Goal: Use online tool/utility: Utilize a website feature to perform a specific function

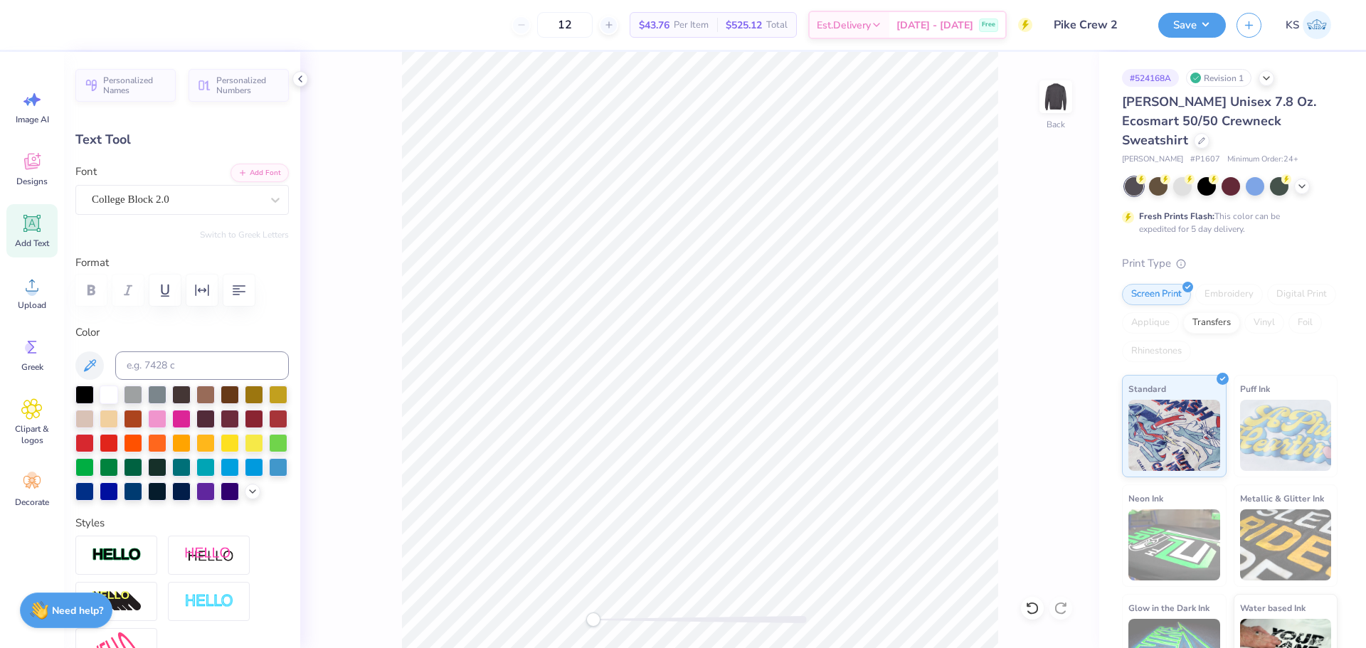
type input "9.71"
type input "2.31"
type input "3.00"
type input "1.36"
type input "1.16"
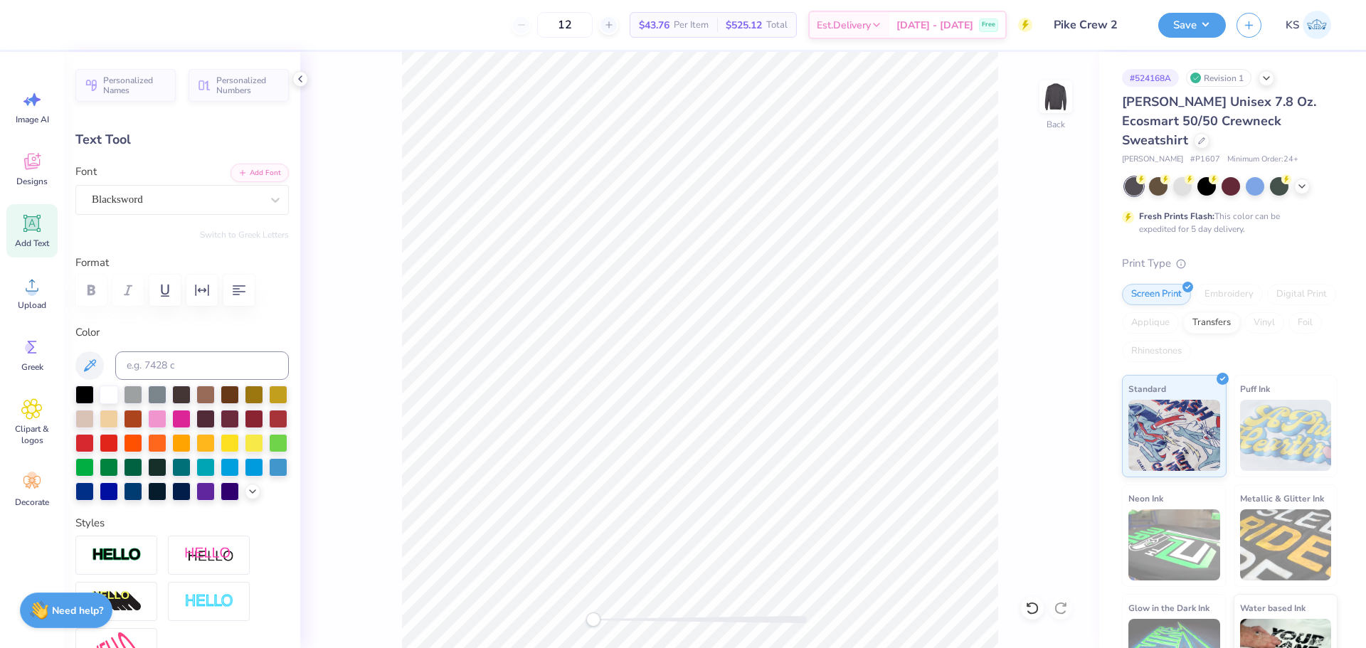
type input "10.89"
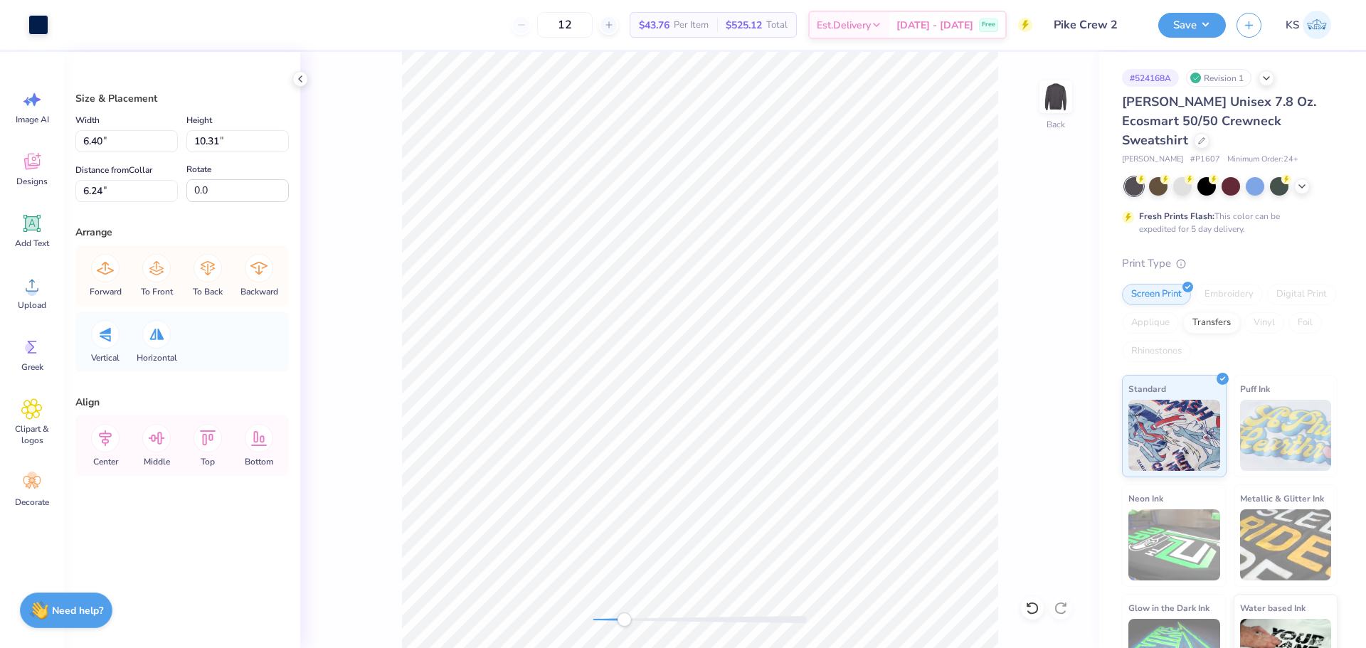
drag, startPoint x: 612, startPoint y: 619, endPoint x: 624, endPoint y: 616, distance: 12.4
click at [624, 619] on div at bounding box center [699, 619] width 213 height 7
type input "6.38"
type input "10.30"
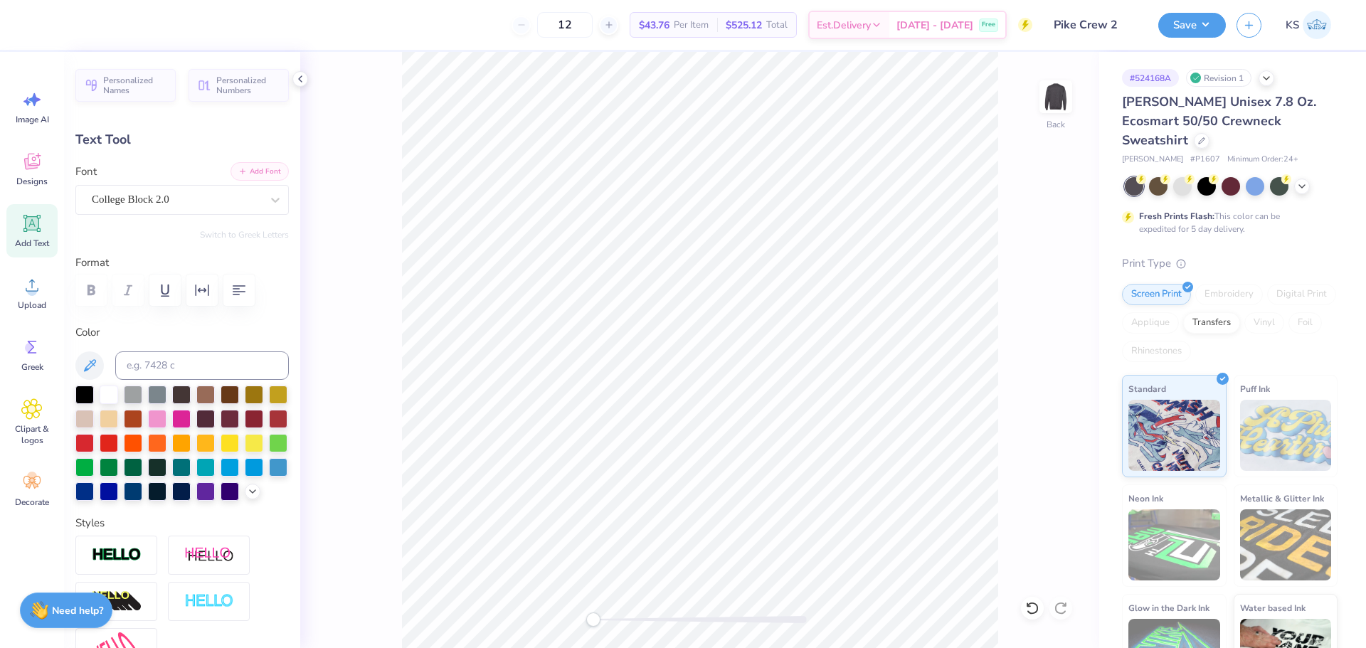
click at [266, 169] on button "Add Font" at bounding box center [260, 171] width 58 height 18
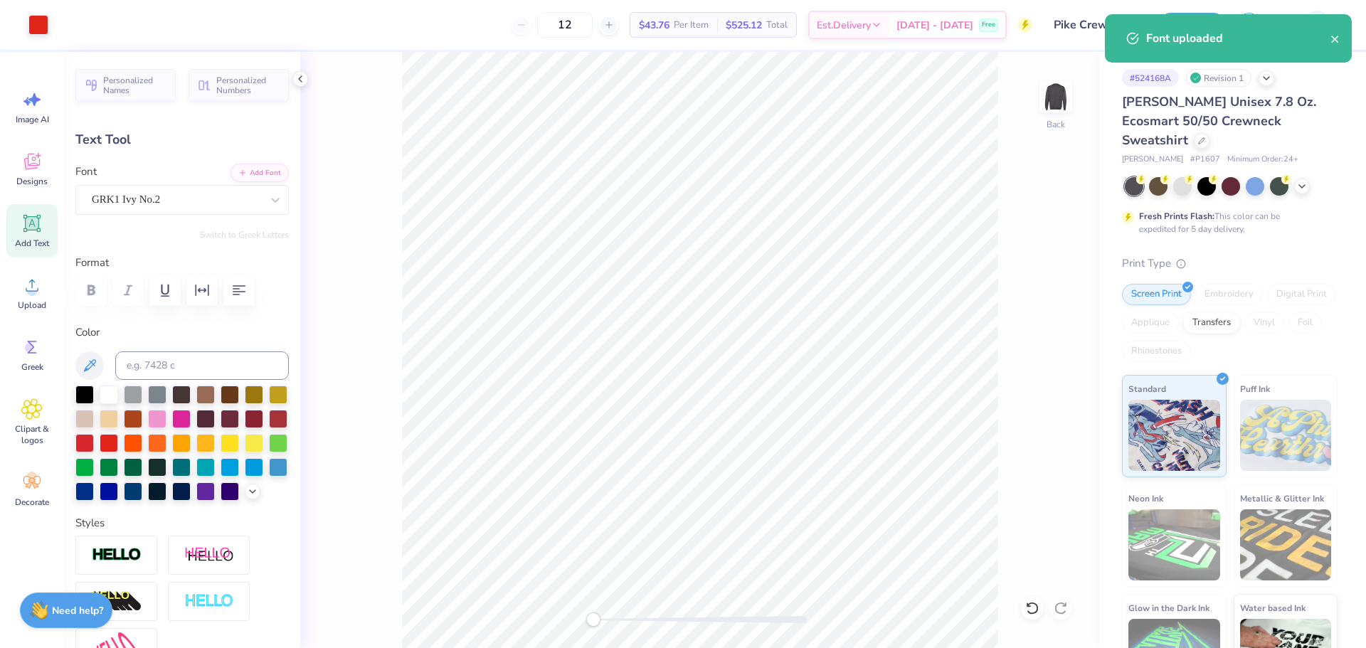
type input "13.67"
type input "6.34"
type input "4.39"
type textarea "PKA"
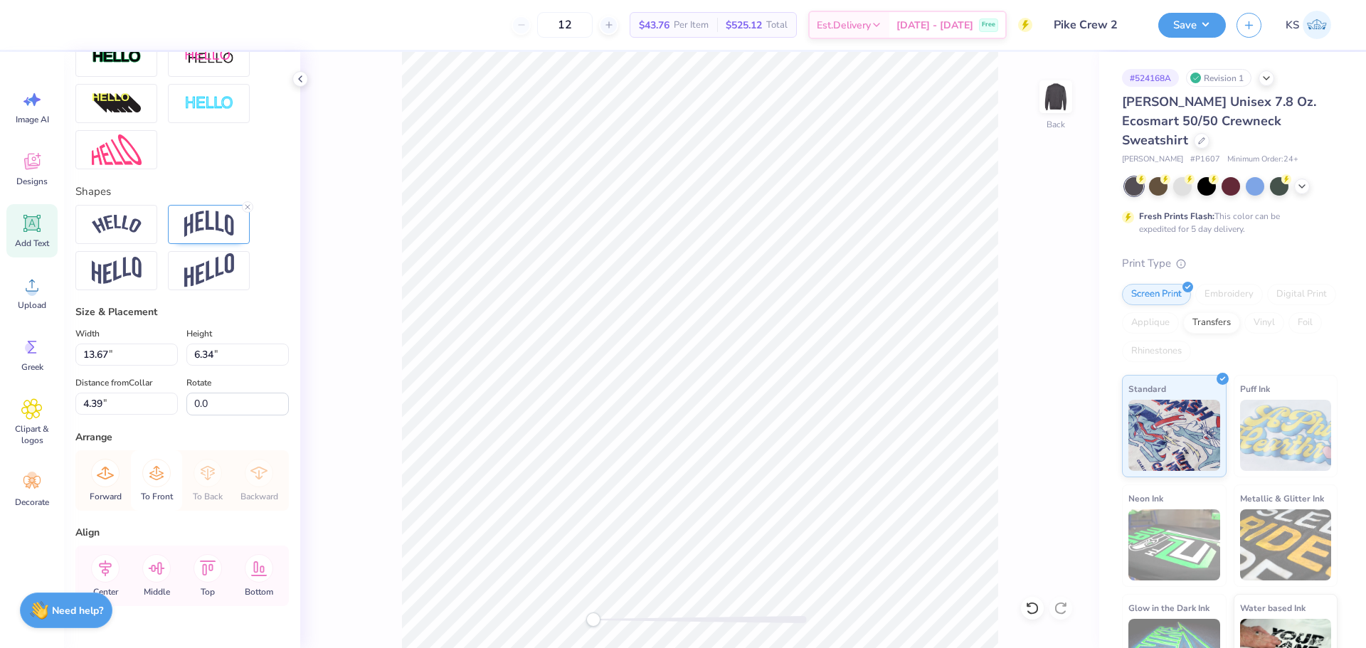
scroll to position [551, 0]
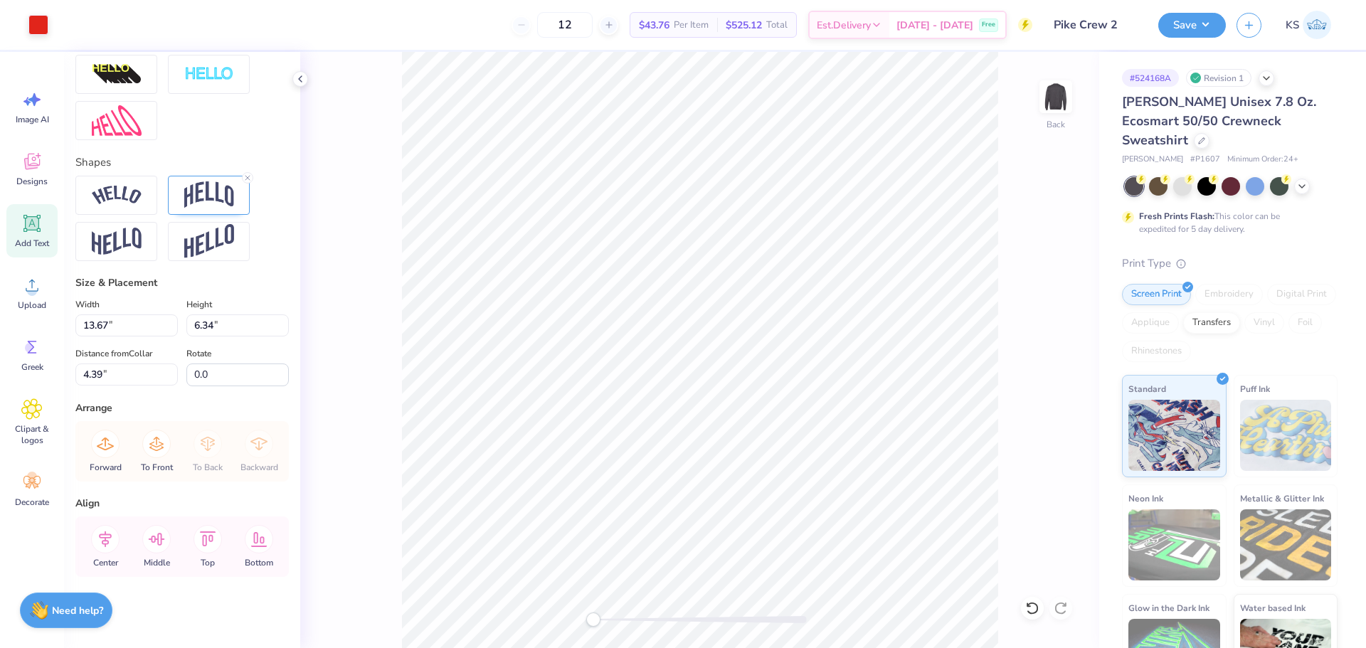
type input "10.18"
type input "5.62"
type input "4.75"
click at [1024, 602] on div at bounding box center [1032, 608] width 23 height 23
click at [1027, 603] on icon at bounding box center [1032, 608] width 14 height 14
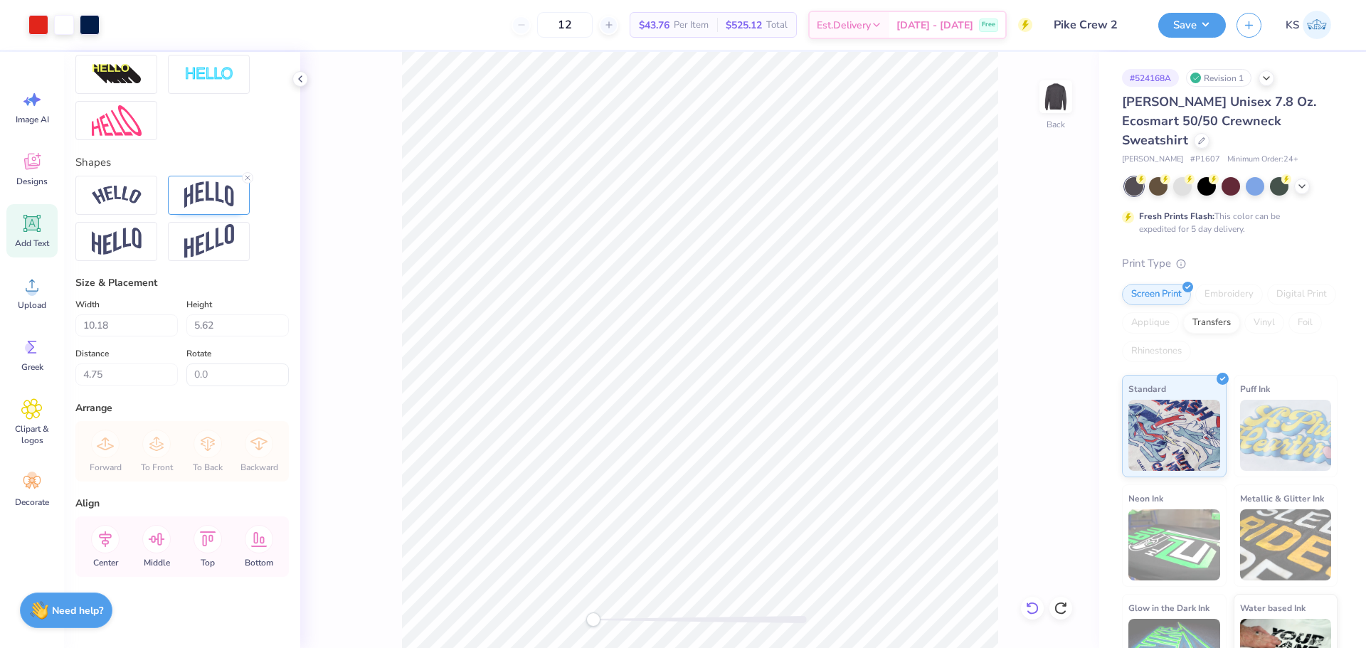
click at [1027, 603] on icon at bounding box center [1032, 608] width 14 height 14
click at [1027, 603] on div "Back" at bounding box center [699, 350] width 799 height 596
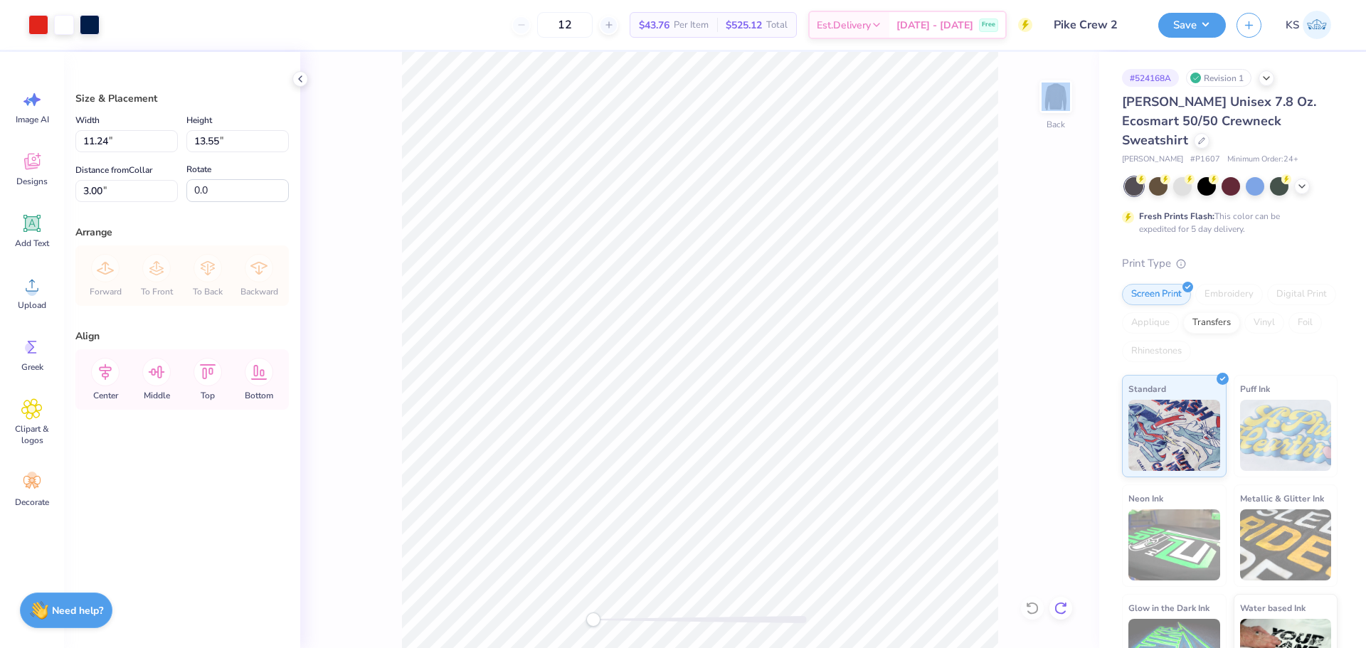
click at [1062, 604] on icon at bounding box center [1060, 608] width 12 height 13
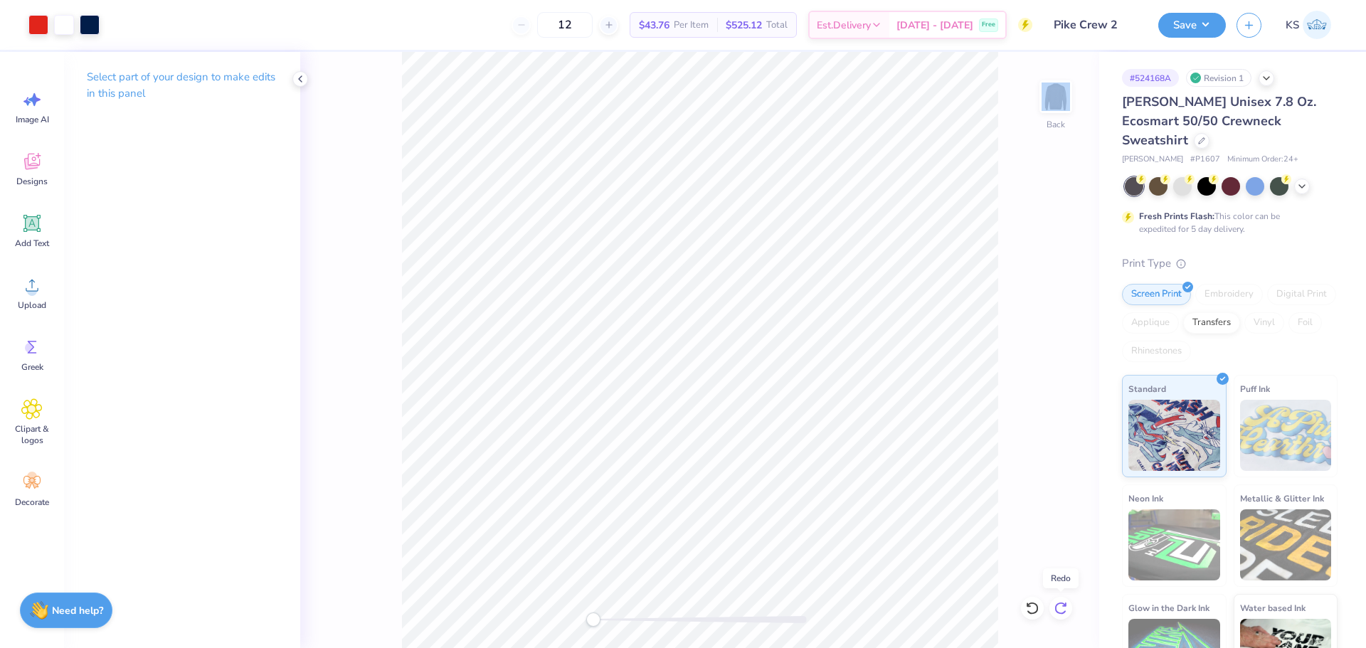
click at [1062, 604] on icon at bounding box center [1060, 608] width 12 height 13
click at [1061, 604] on icon at bounding box center [1061, 608] width 14 height 14
click at [1061, 604] on div "Back" at bounding box center [699, 350] width 799 height 596
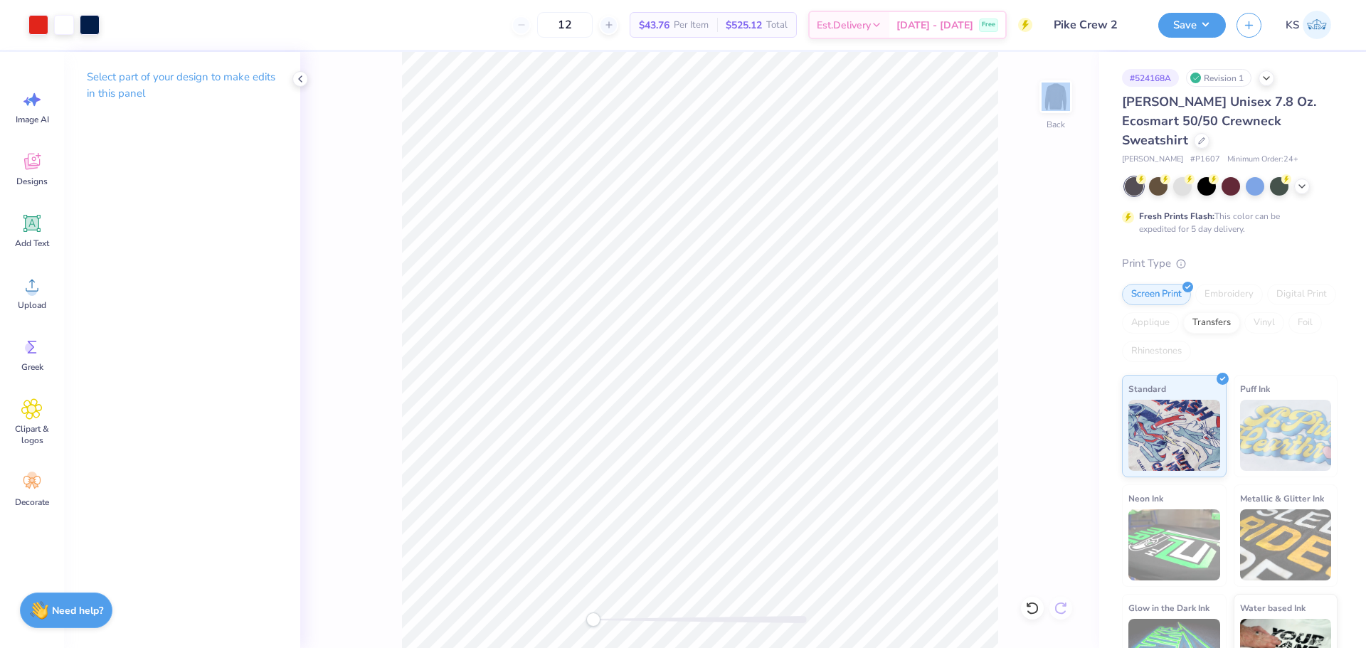
click at [1061, 604] on div "Back" at bounding box center [699, 350] width 799 height 596
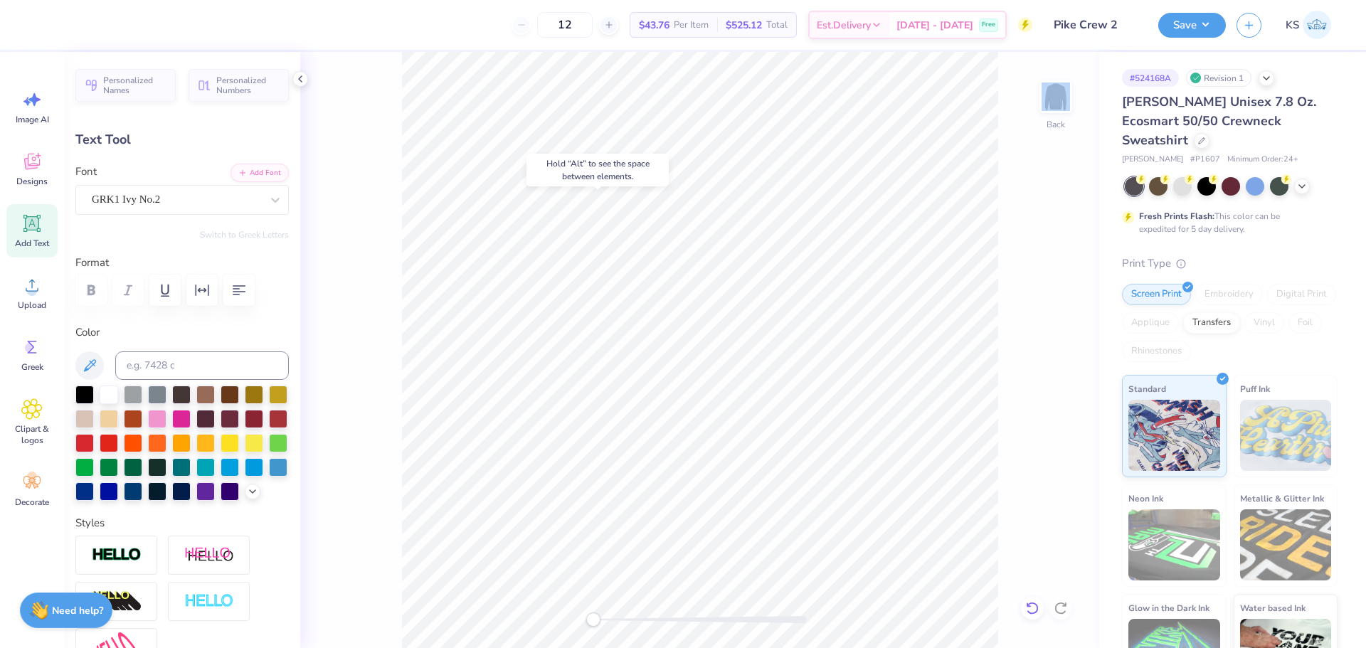
click at [1034, 608] on icon at bounding box center [1032, 608] width 14 height 14
type input "4.75"
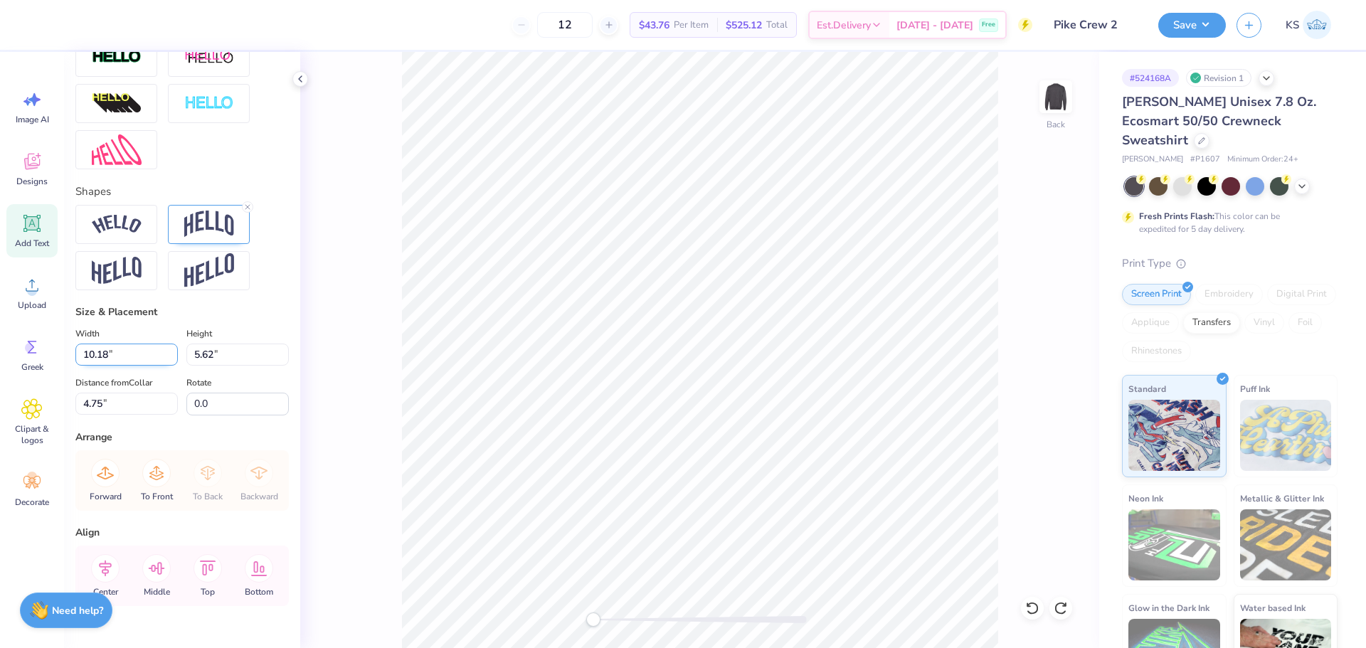
click at [127, 366] on input "10.18" at bounding box center [126, 355] width 102 height 22
type input "11.24"
type input "6.20"
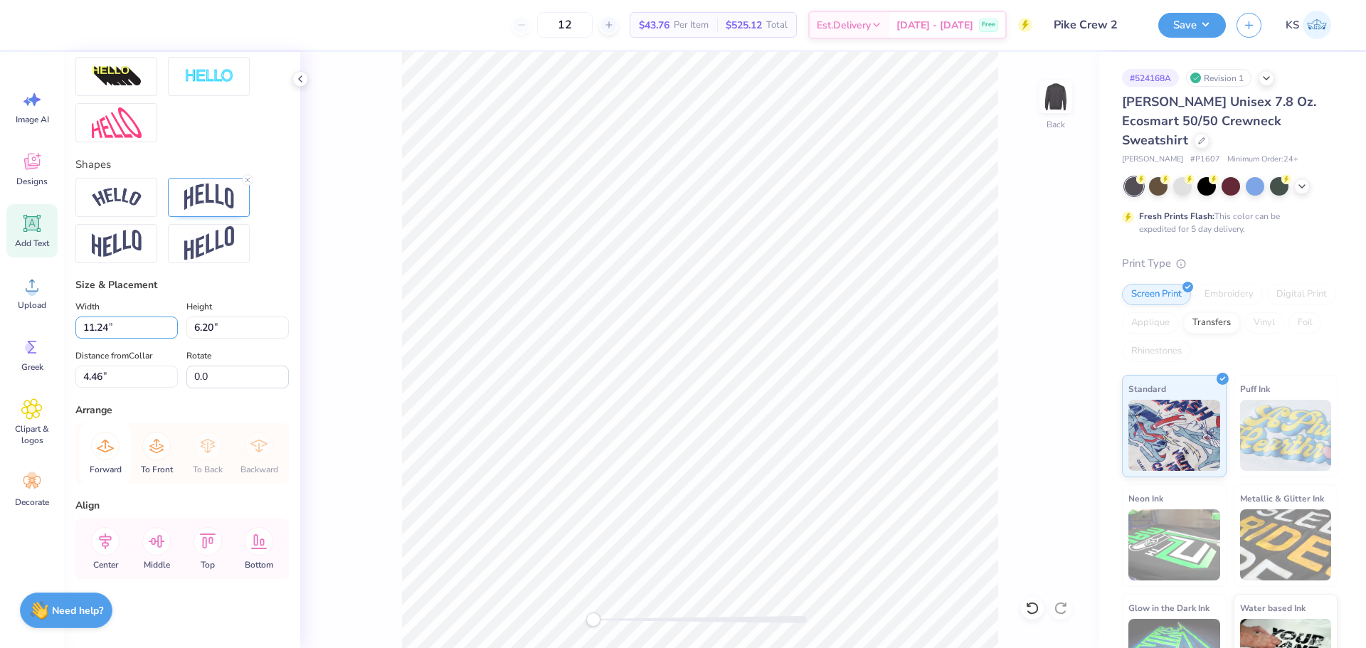
scroll to position [551, 0]
click at [109, 534] on icon at bounding box center [105, 539] width 13 height 16
type input "4.66"
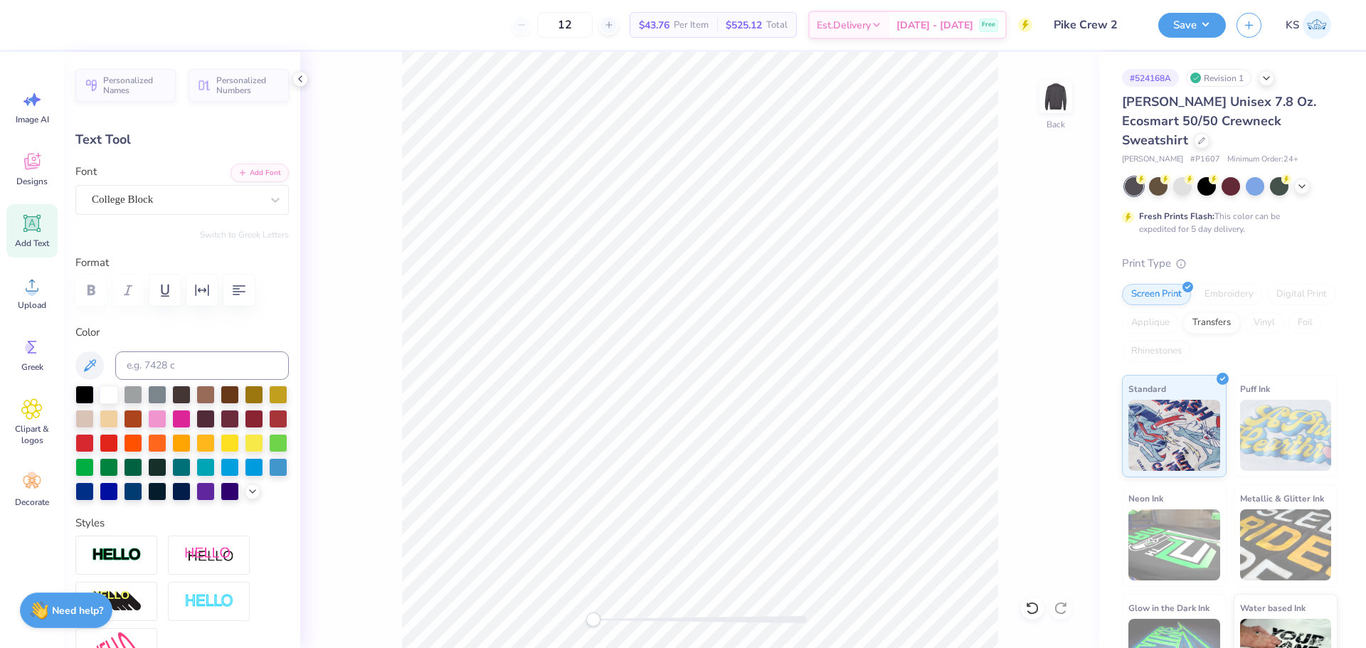
scroll to position [12, 2]
type textarea "25"
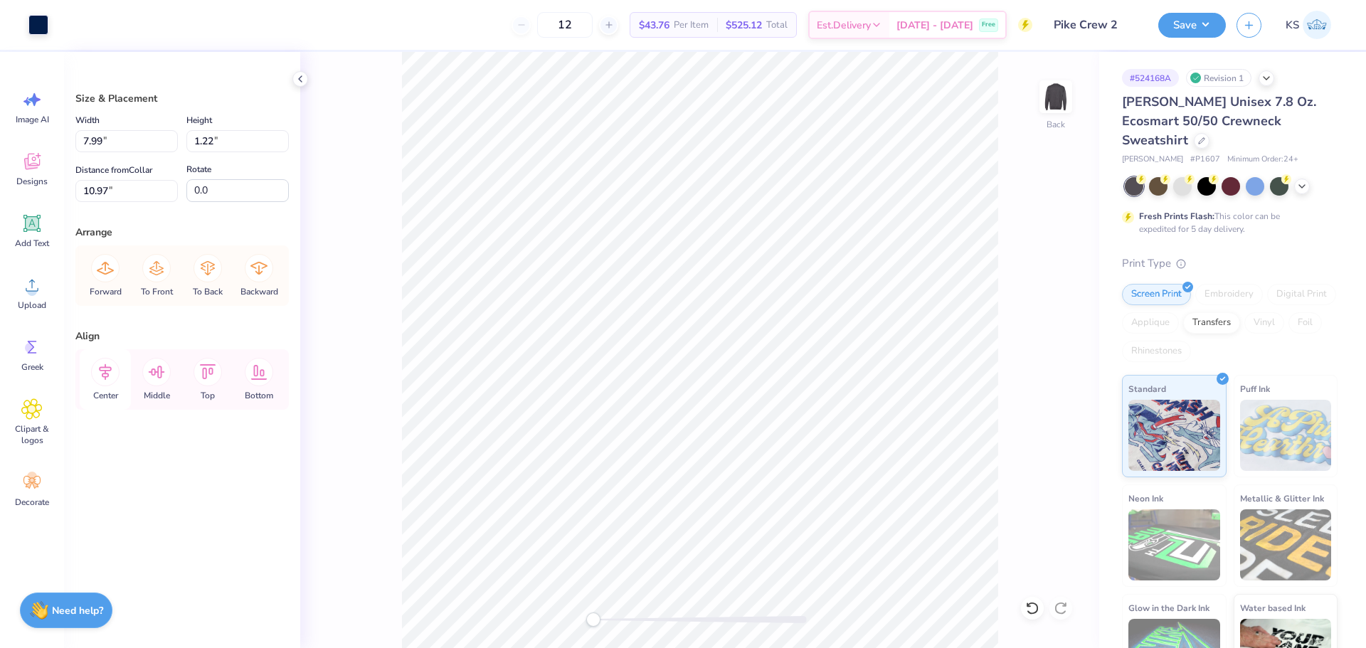
click at [113, 369] on icon at bounding box center [105, 372] width 28 height 28
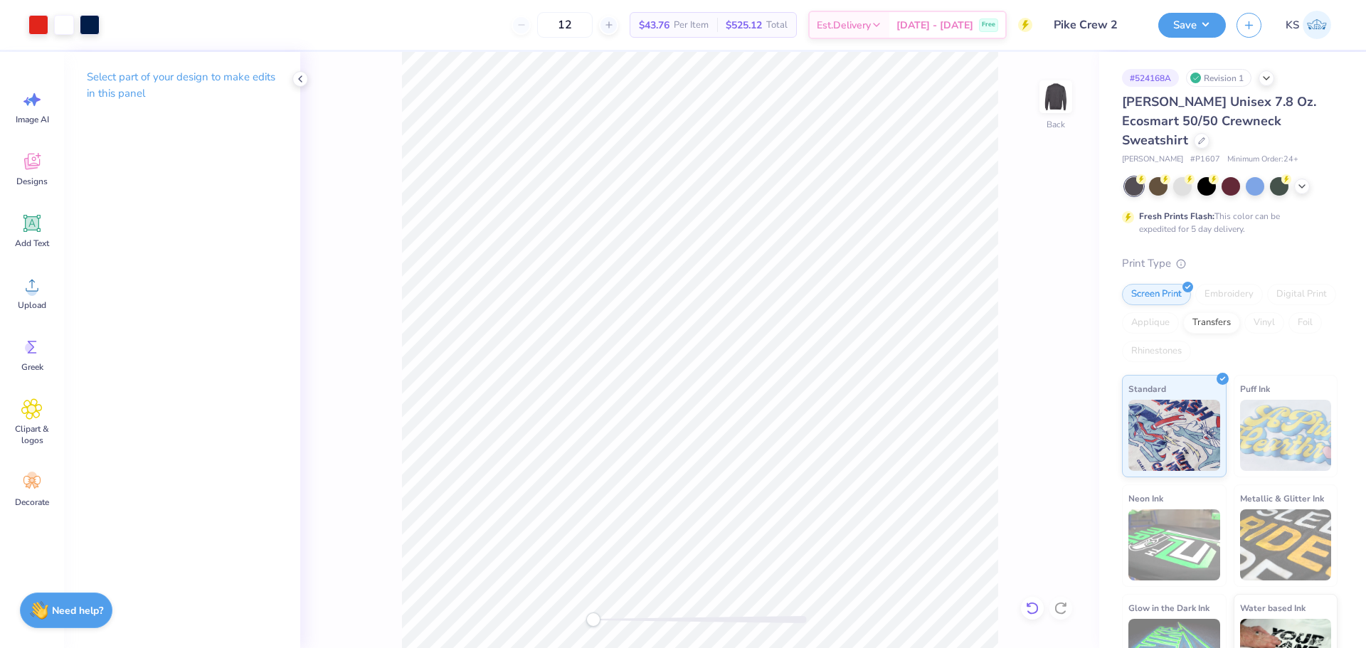
click at [1037, 608] on icon at bounding box center [1032, 608] width 14 height 14
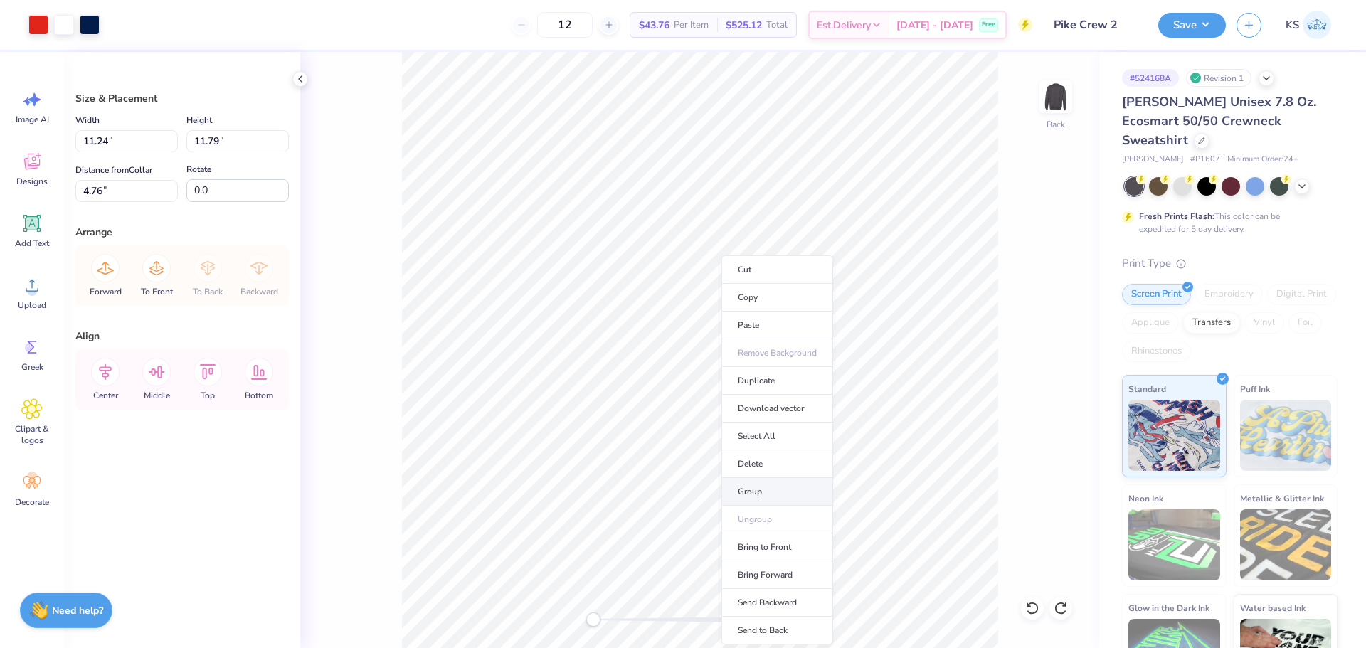
click at [780, 498] on li "Group" at bounding box center [777, 492] width 112 height 28
click at [799, 620] on li "Send to Back" at bounding box center [775, 630] width 112 height 28
click at [1206, 29] on button "Save" at bounding box center [1192, 23] width 68 height 25
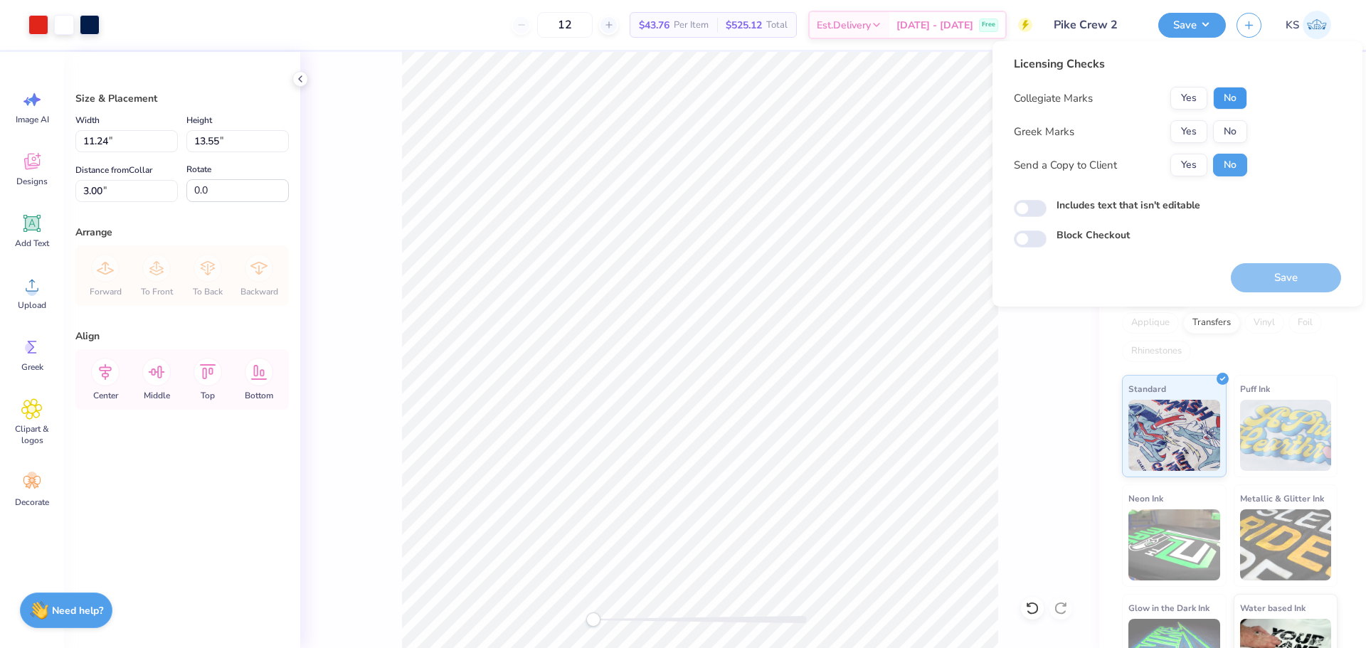
click at [1227, 97] on button "No" at bounding box center [1230, 98] width 34 height 23
click at [1192, 128] on button "Yes" at bounding box center [1188, 131] width 37 height 23
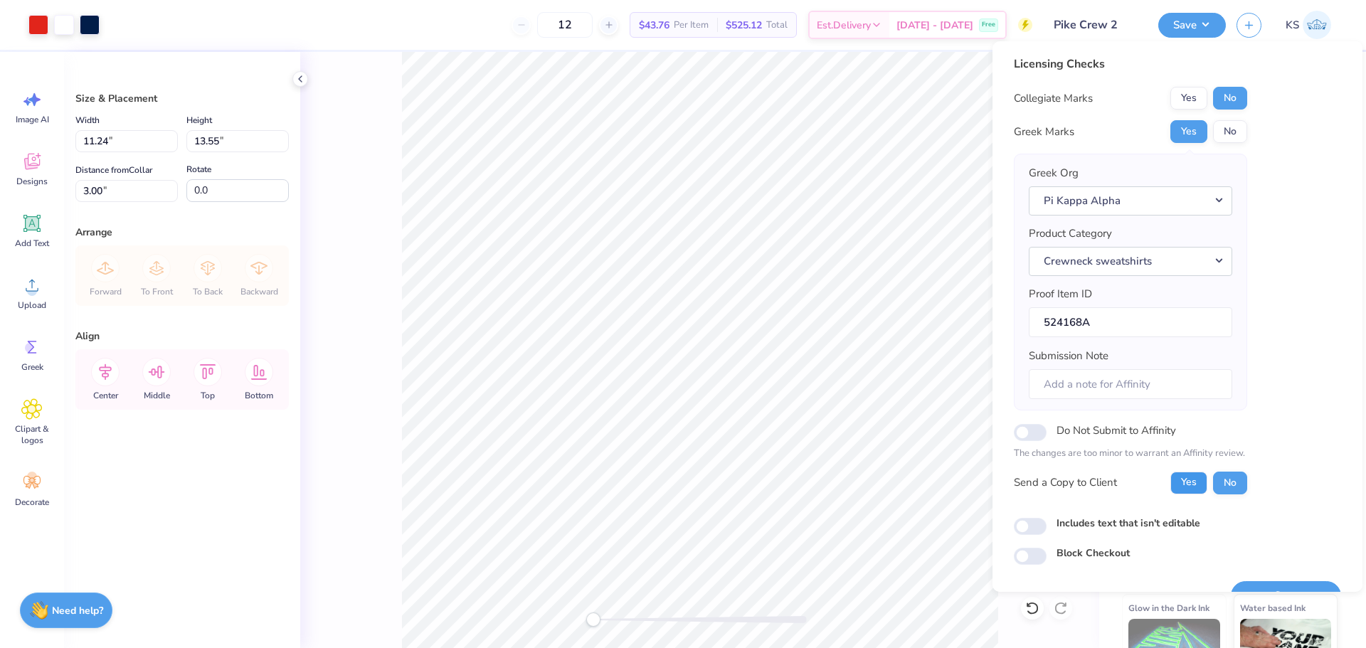
click at [1197, 484] on button "Yes" at bounding box center [1188, 483] width 37 height 23
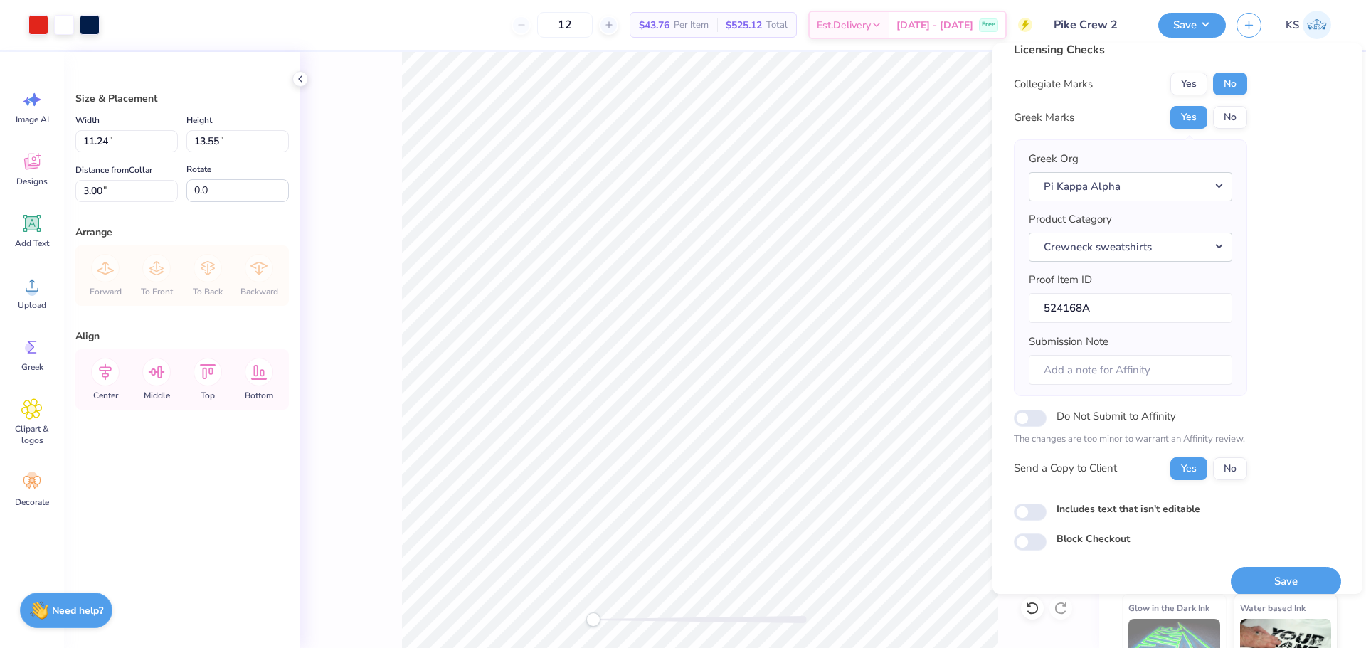
scroll to position [32, 0]
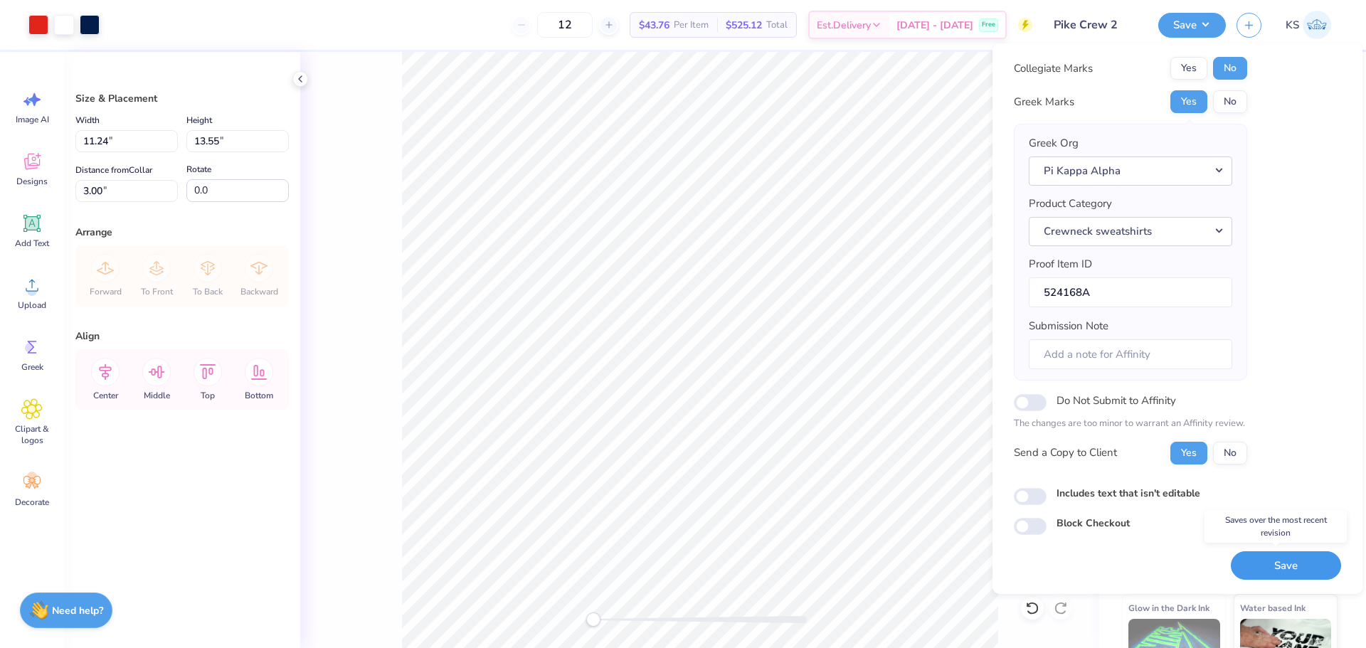
click at [1259, 564] on button "Save" at bounding box center [1286, 565] width 110 height 29
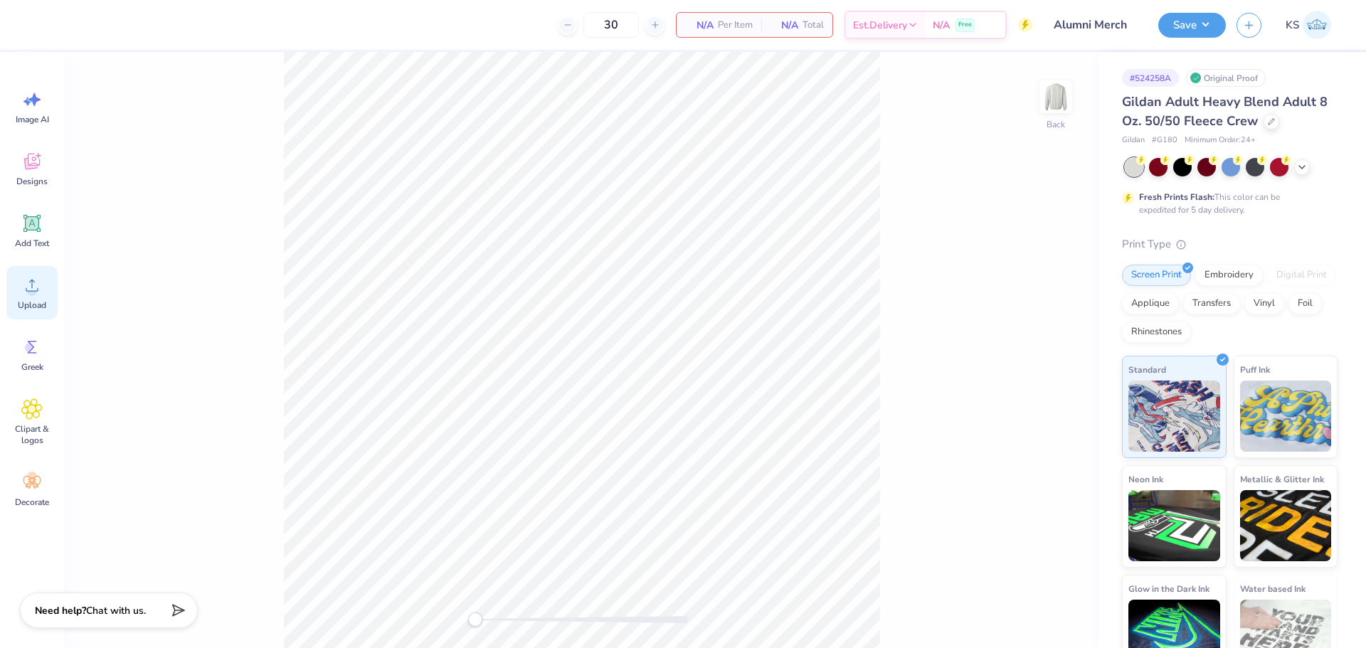
click at [34, 297] on div "Upload" at bounding box center [31, 292] width 51 height 53
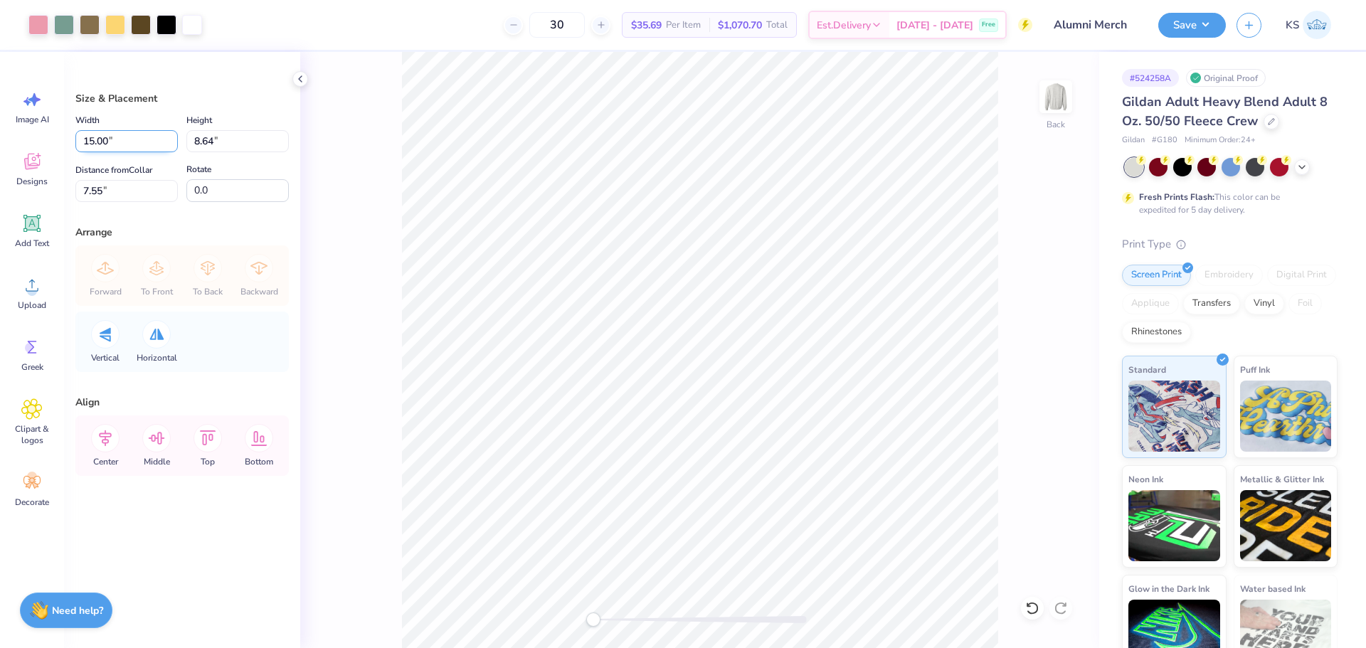
click at [102, 149] on input "15.00" at bounding box center [126, 141] width 102 height 22
type input "12.00"
type input "6.91"
click at [117, 191] on input "8.42" at bounding box center [126, 191] width 102 height 22
type input "3"
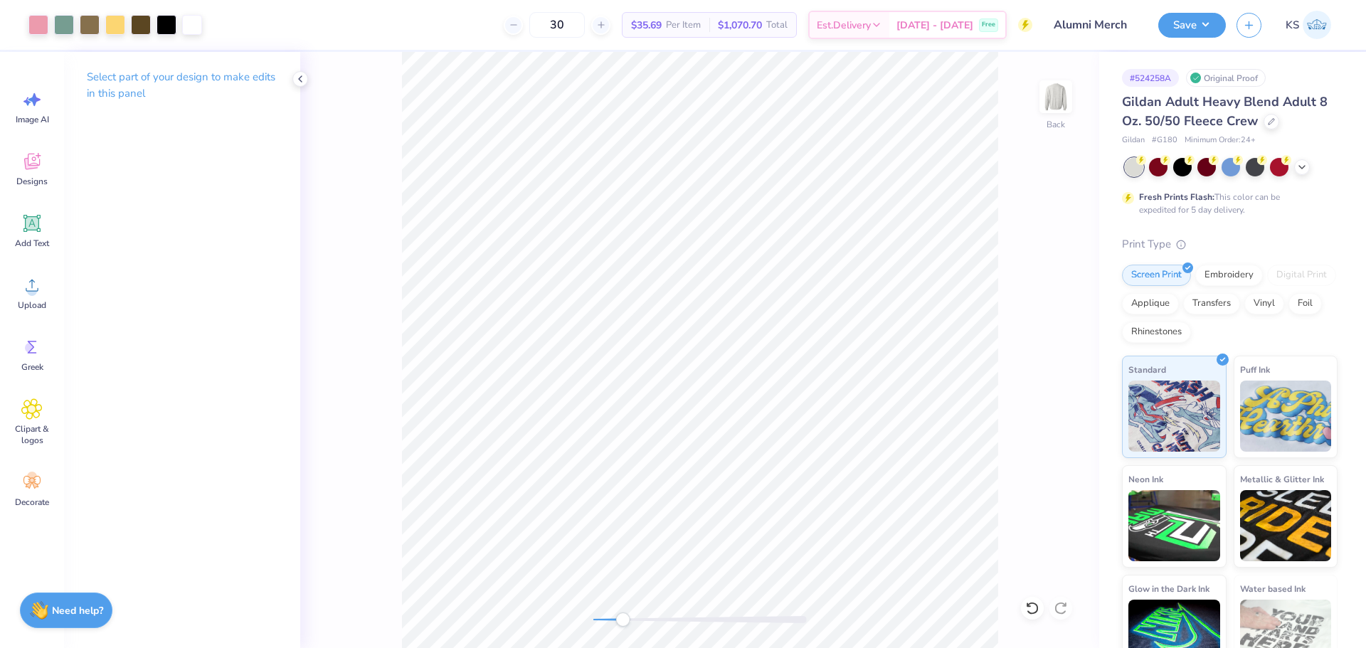
drag, startPoint x: 608, startPoint y: 619, endPoint x: 623, endPoint y: 620, distance: 14.2
click at [623, 620] on div at bounding box center [699, 619] width 213 height 7
click at [31, 228] on icon at bounding box center [33, 224] width 14 height 14
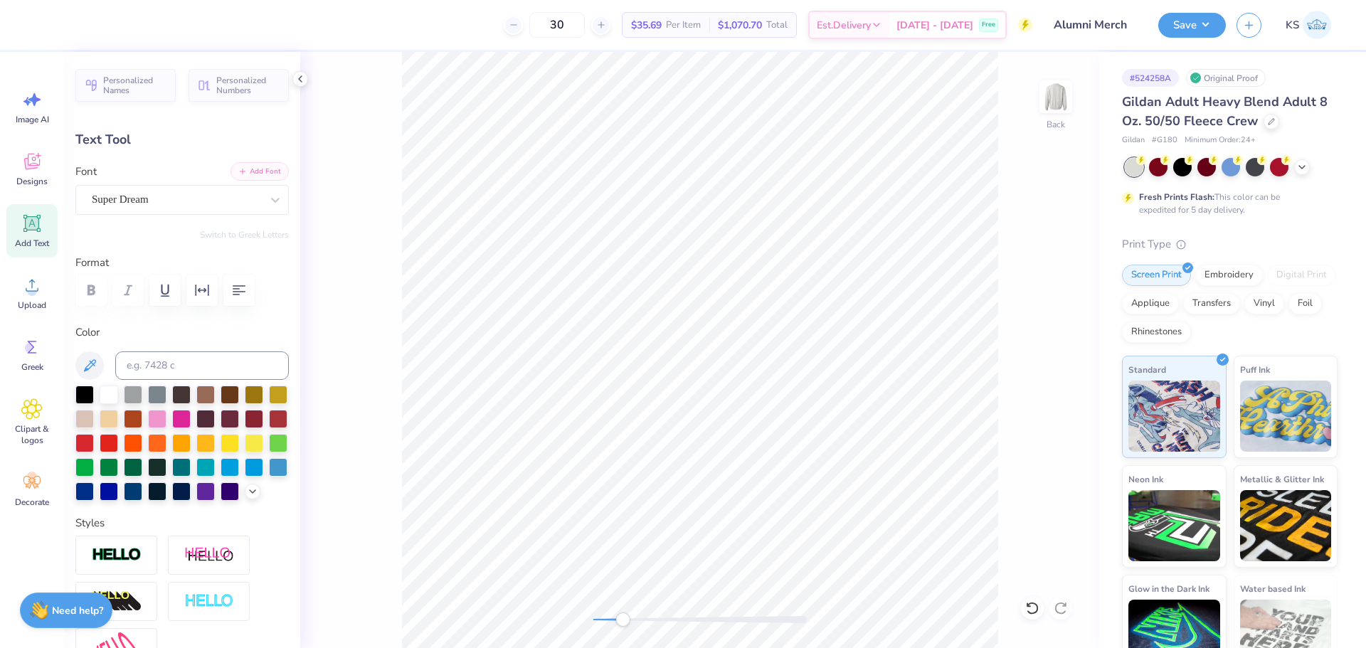
click at [255, 163] on button "Add Font" at bounding box center [260, 171] width 58 height 18
click at [184, 216] on div "Personalized Names Personalized Numbers Text Tool Add Font Font Super Dream Swi…" at bounding box center [182, 350] width 236 height 596
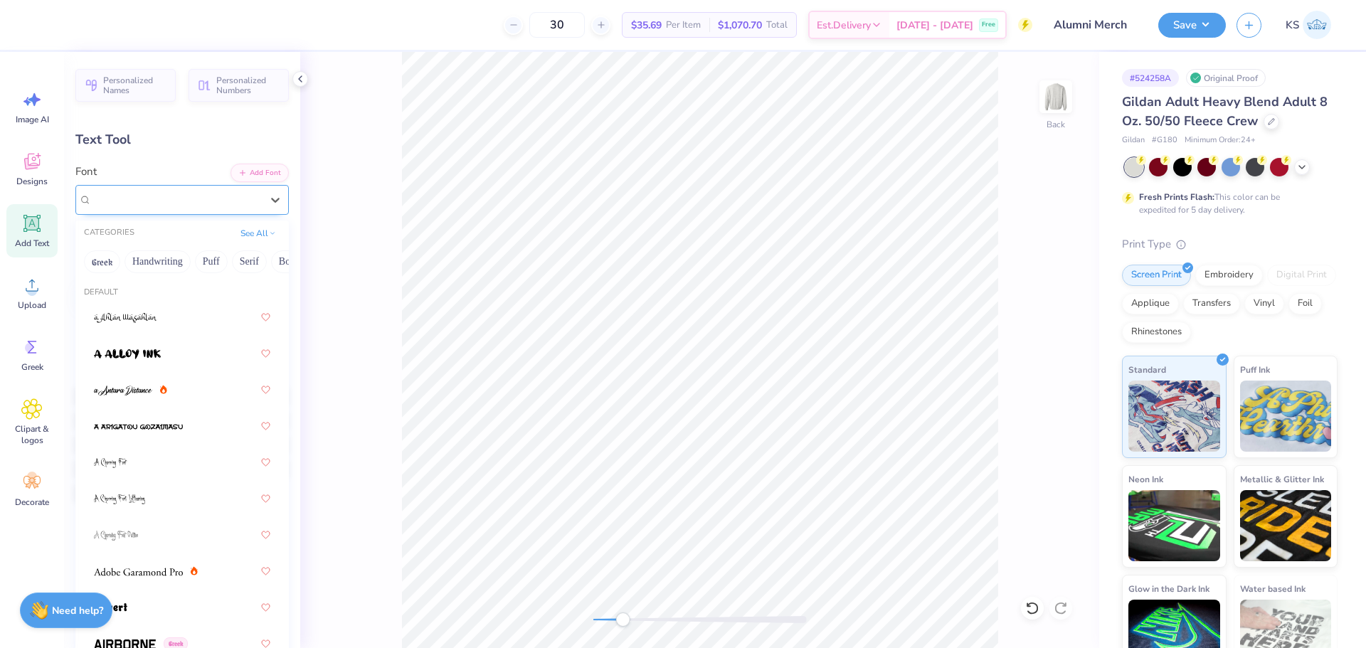
click at [184, 206] on div "Super Dream" at bounding box center [176, 200] width 172 height 22
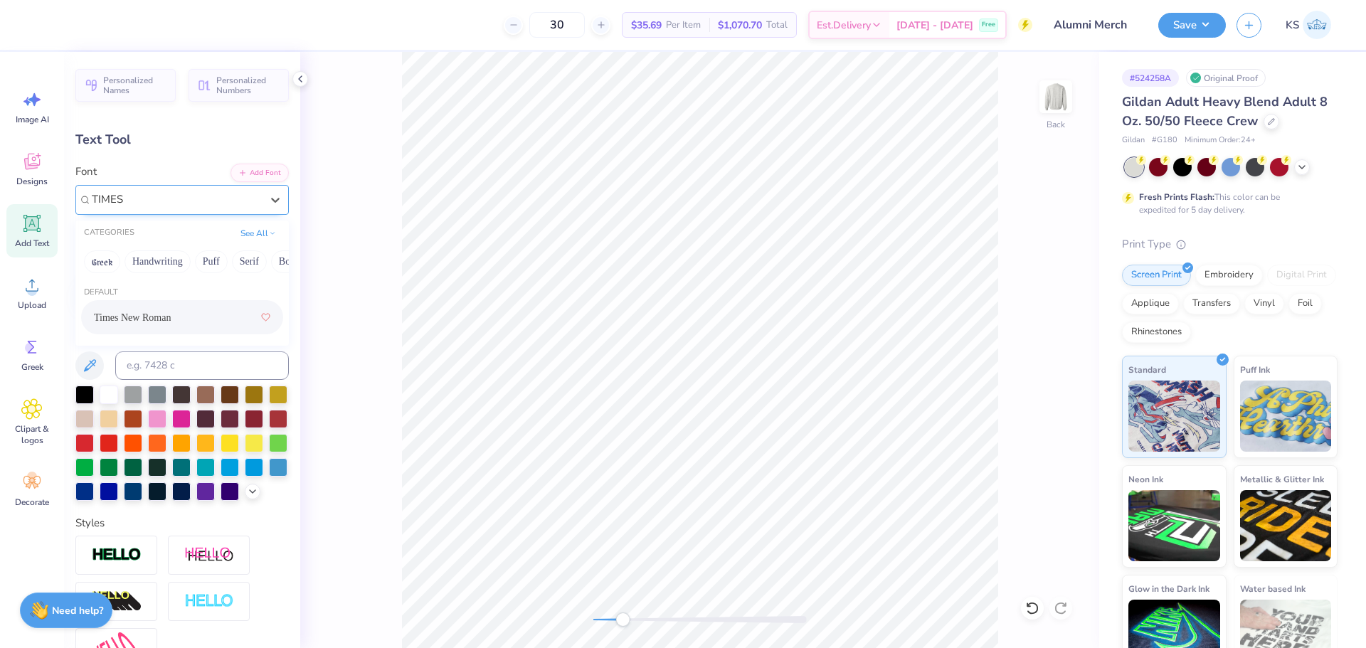
type input "TIMES"
click at [166, 418] on div at bounding box center [157, 417] width 18 height 18
click at [191, 415] on div at bounding box center [181, 417] width 18 height 18
click at [173, 367] on input at bounding box center [202, 365] width 174 height 28
type input "211"
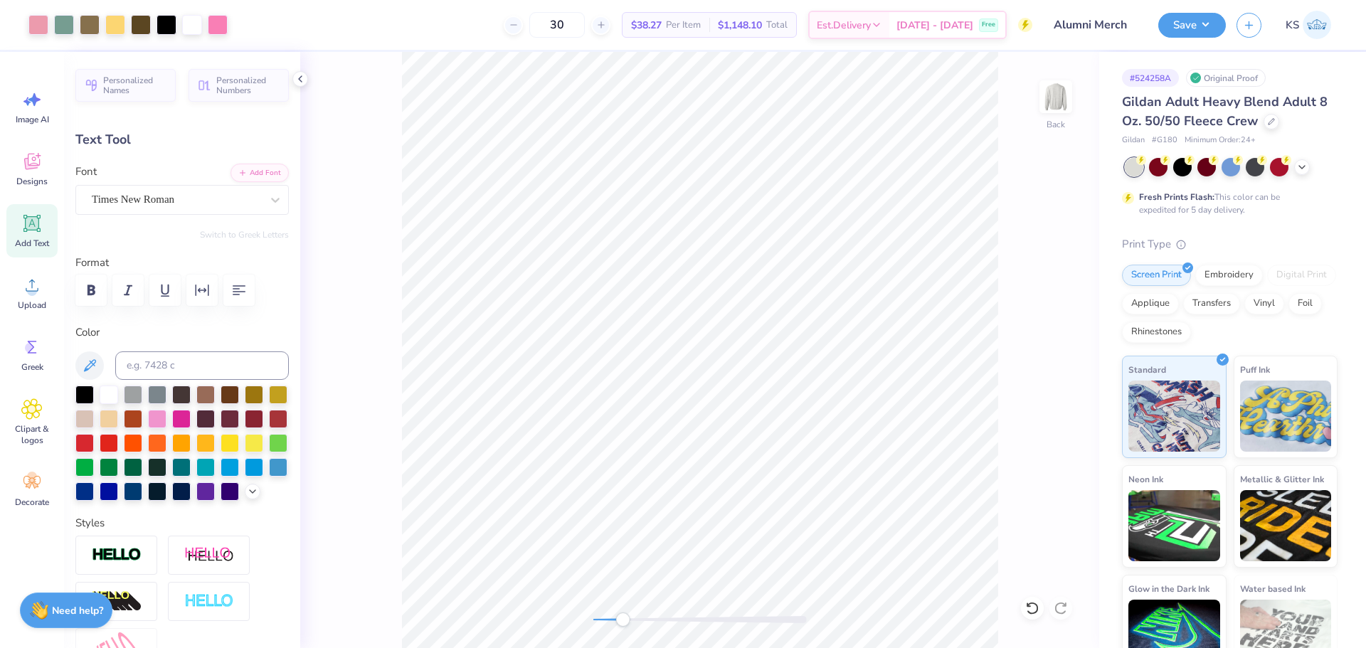
click at [623, 620] on div "Accessibility label" at bounding box center [622, 620] width 14 height 14
type input "6.15"
type input "1.63"
type input "10.91"
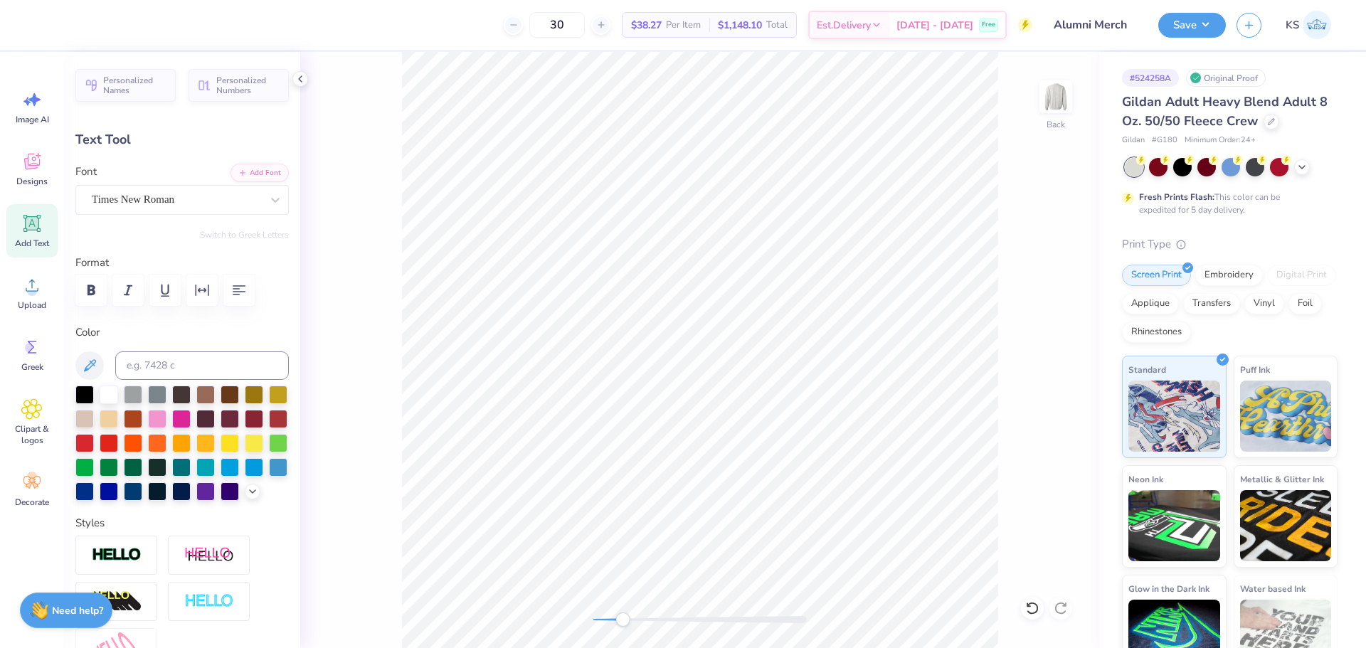
type textarea "DELTA ZETA"
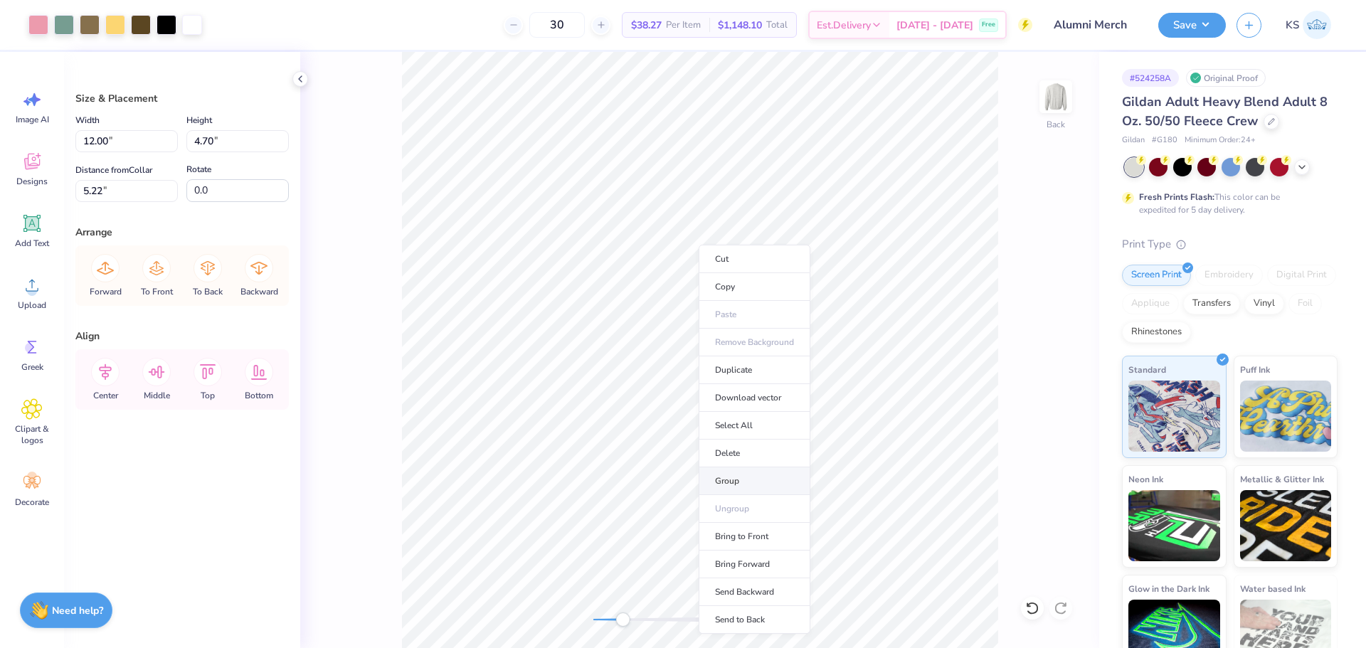
click at [752, 477] on li "Group" at bounding box center [755, 481] width 112 height 28
drag, startPoint x: 620, startPoint y: 620, endPoint x: 610, endPoint y: 620, distance: 10.0
click at [610, 620] on div "Accessibility label" at bounding box center [610, 620] width 14 height 14
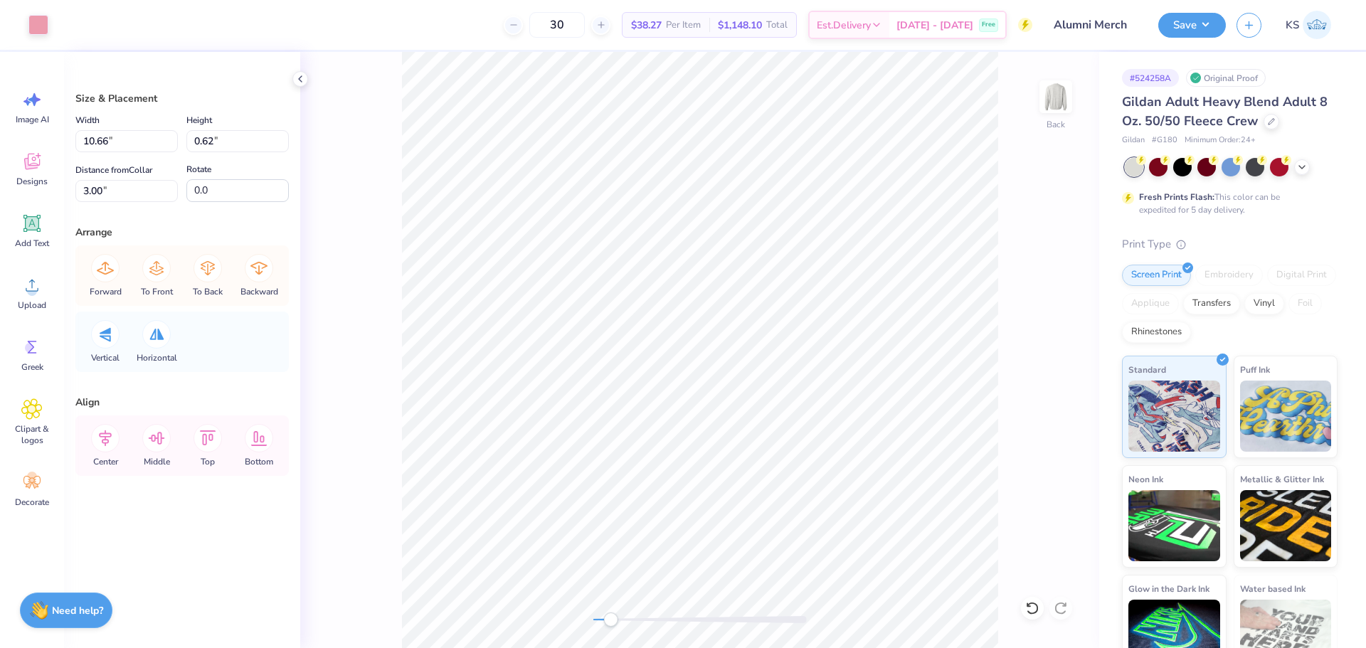
type input "10.66"
type input "0.62"
type input "3.00"
click at [219, 137] on input "0.62" at bounding box center [237, 141] width 102 height 22
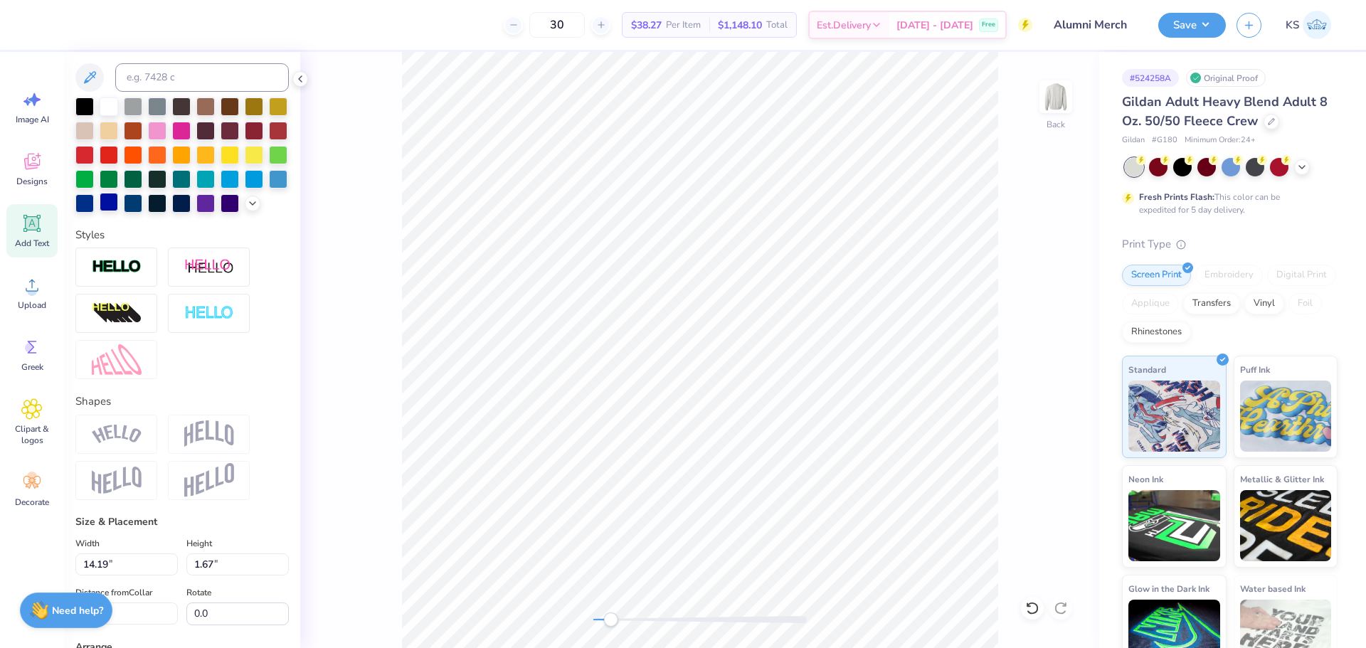
scroll to position [356, 0]
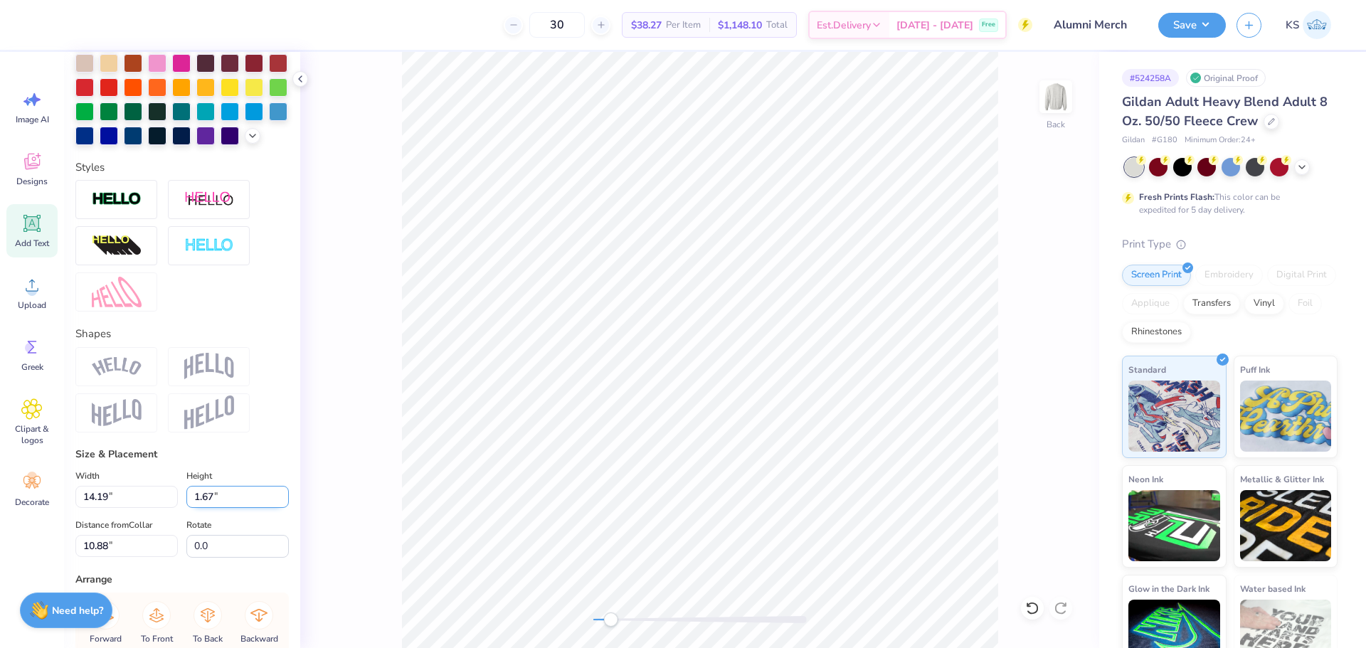
click at [209, 508] on input "1.67" at bounding box center [237, 497] width 102 height 22
paste input "0.62"
type input "0.62"
type input "5.28"
click at [117, 557] on input "11.40" at bounding box center [126, 546] width 102 height 22
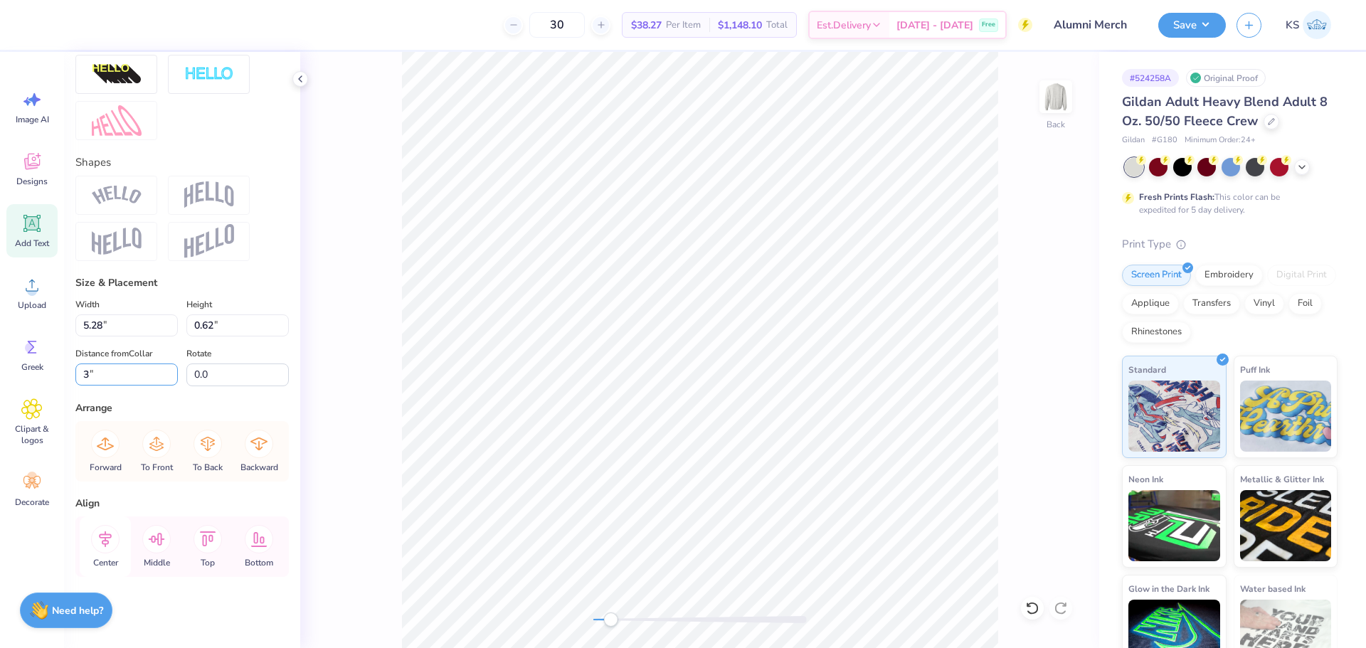
scroll to position [551, 0]
click at [100, 543] on icon at bounding box center [105, 539] width 28 height 28
drag, startPoint x: 611, startPoint y: 623, endPoint x: 625, endPoint y: 615, distance: 16.2
click at [625, 626] on div "Accessibility label" at bounding box center [625, 620] width 14 height 14
type input "3.00"
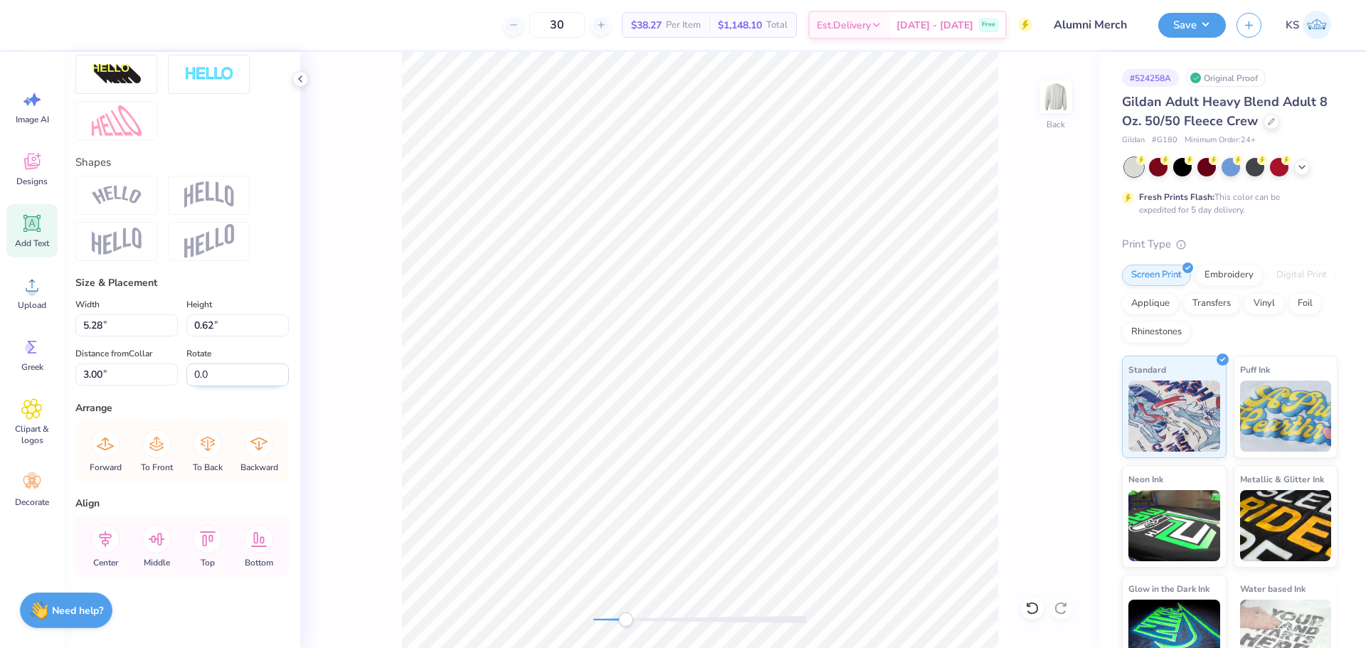
click at [228, 374] on input "0.0" at bounding box center [237, 375] width 102 height 23
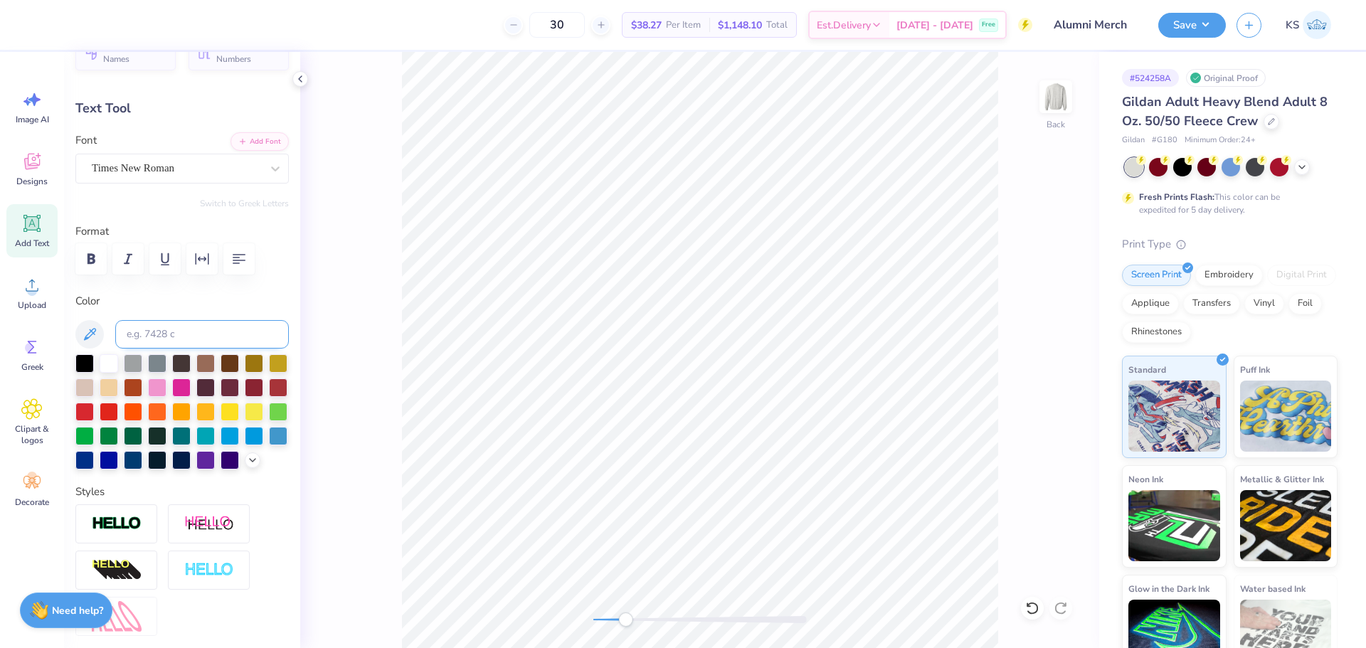
scroll to position [0, 0]
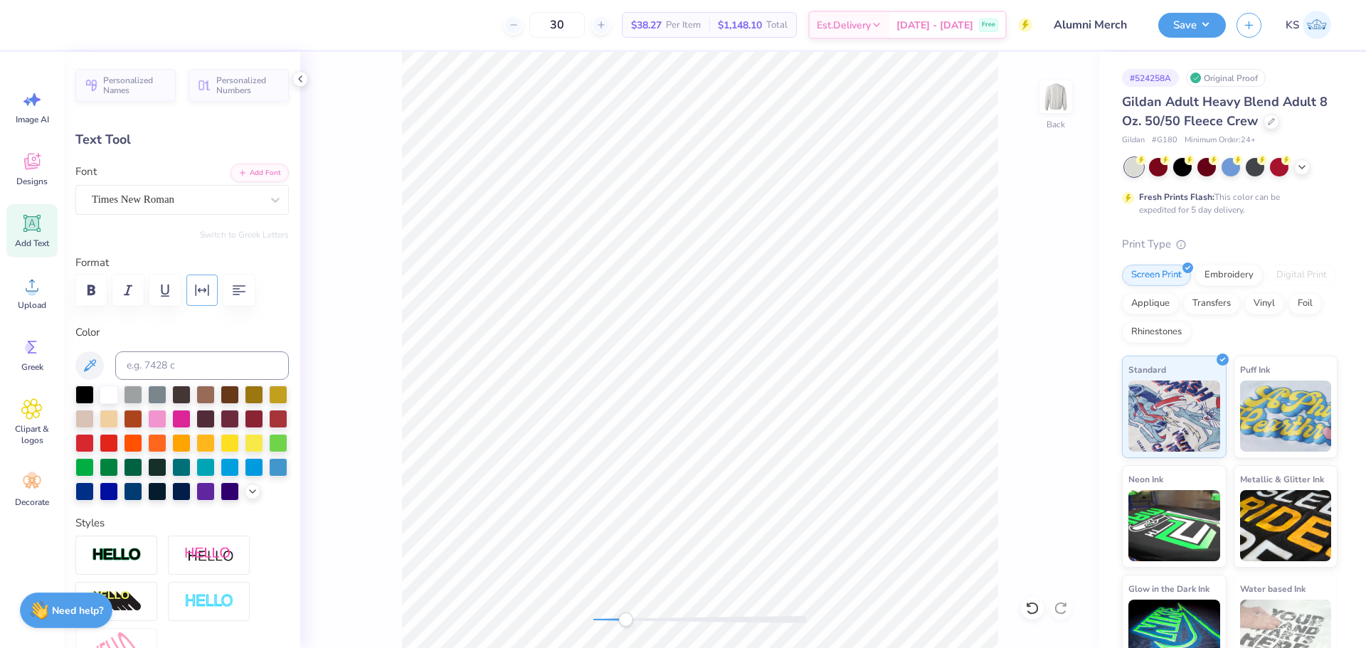
click at [208, 282] on icon "button" at bounding box center [202, 290] width 17 height 17
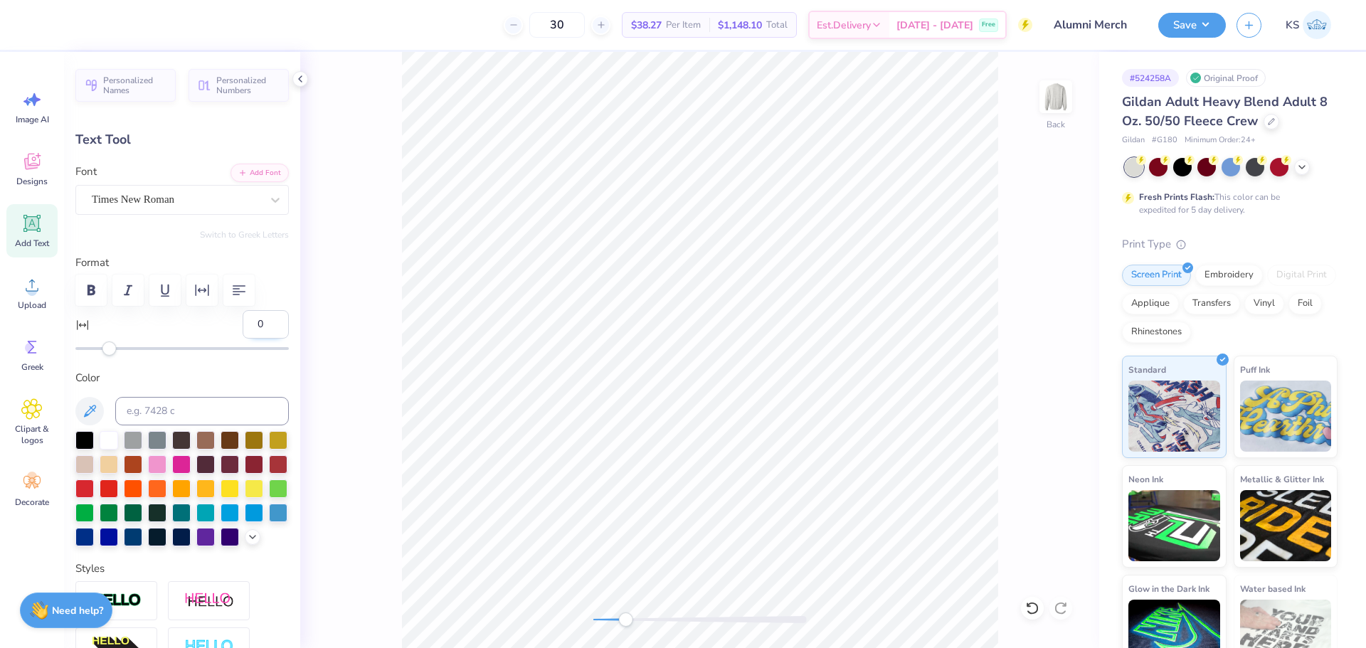
click at [255, 327] on input "0" at bounding box center [266, 324] width 46 height 28
click at [248, 327] on input "0" at bounding box center [266, 324] width 46 height 28
type input "20"
drag, startPoint x: 249, startPoint y: 322, endPoint x: 248, endPoint y: 309, distance: 12.2
click at [243, 322] on input "20" at bounding box center [266, 324] width 46 height 28
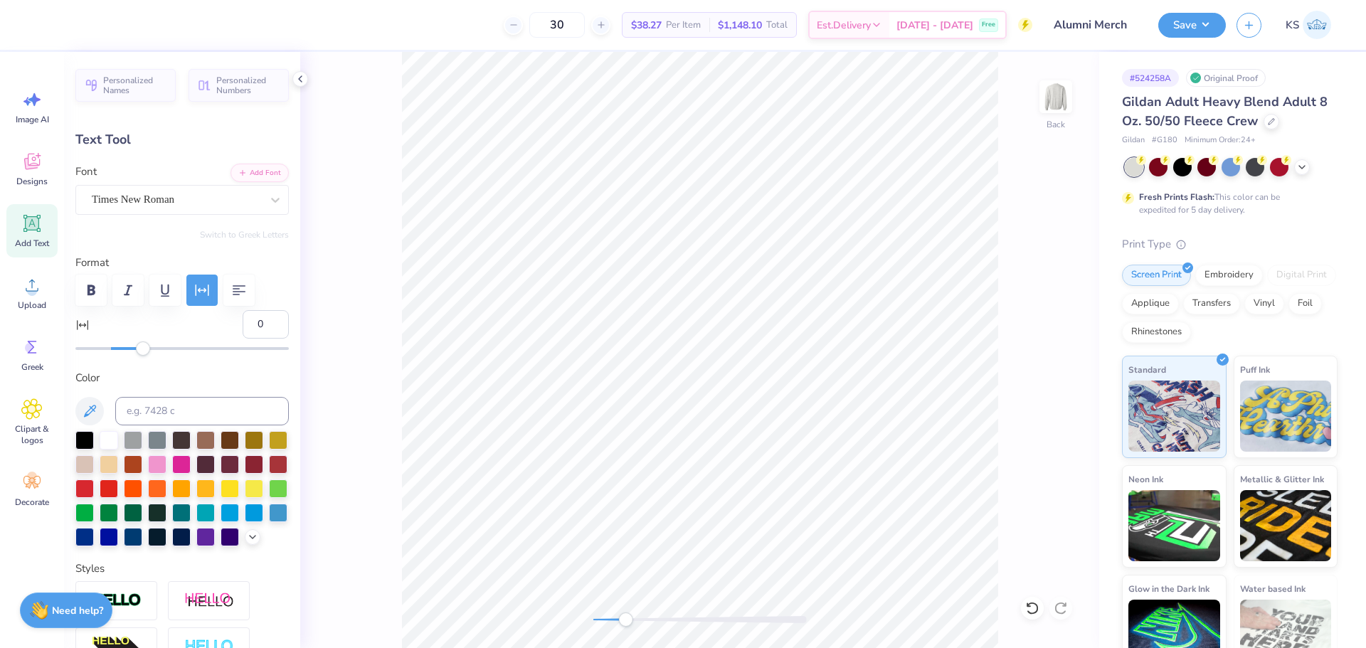
type input "50"
click at [245, 322] on input "50" at bounding box center [266, 324] width 46 height 28
type input "60"
drag, startPoint x: 249, startPoint y: 327, endPoint x: 237, endPoint y: 327, distance: 12.1
click at [243, 327] on input "60" at bounding box center [266, 324] width 46 height 28
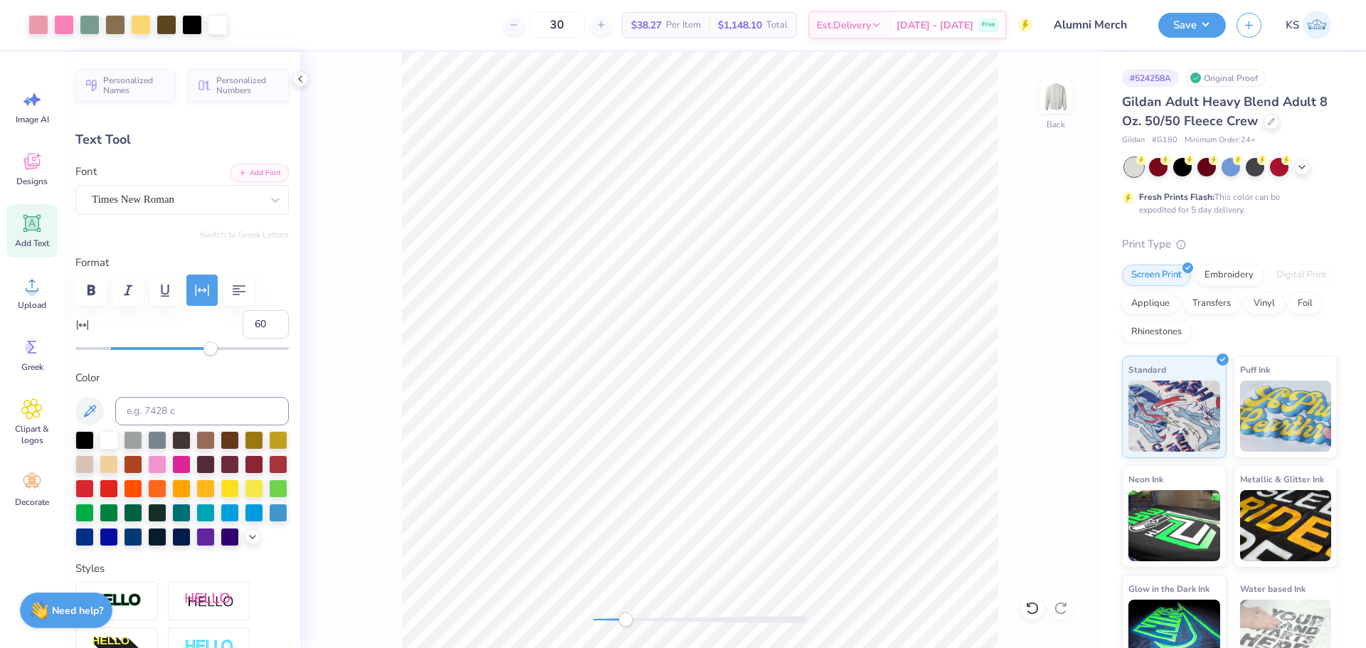
type input "10.17"
type input "0.63"
type input "2.99"
type input "70"
click at [248, 321] on input "70" at bounding box center [266, 324] width 46 height 28
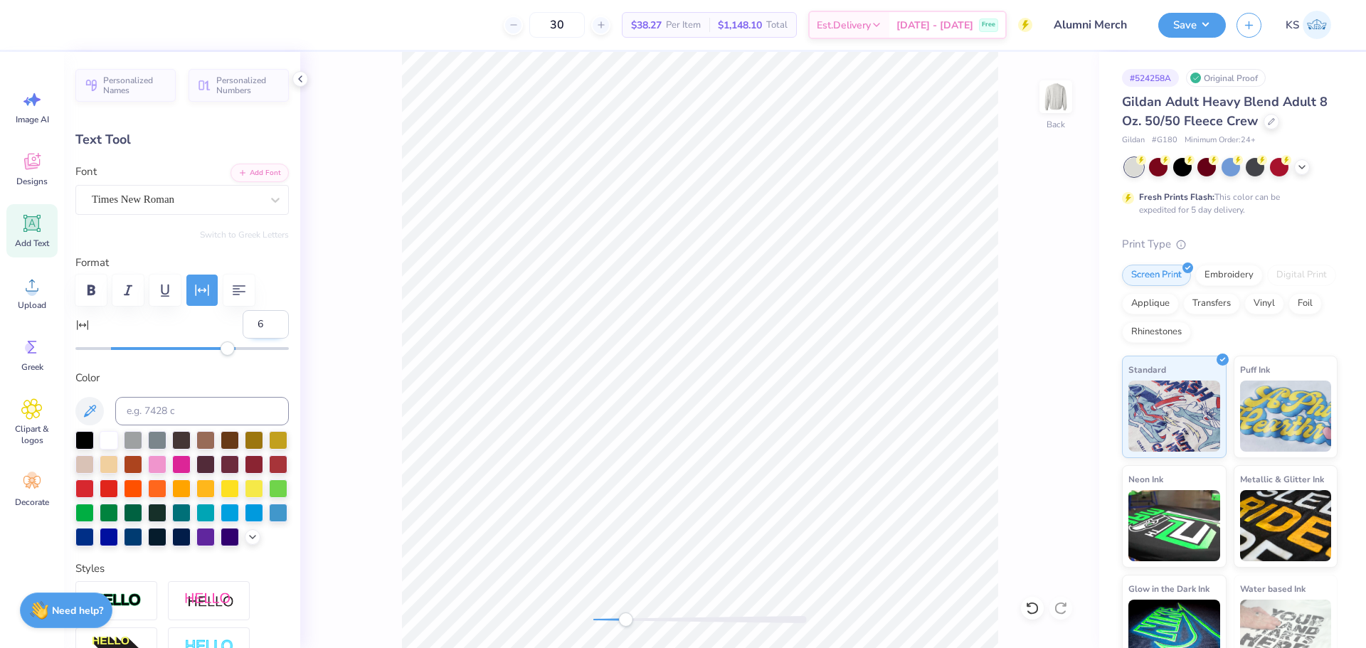
type input "65"
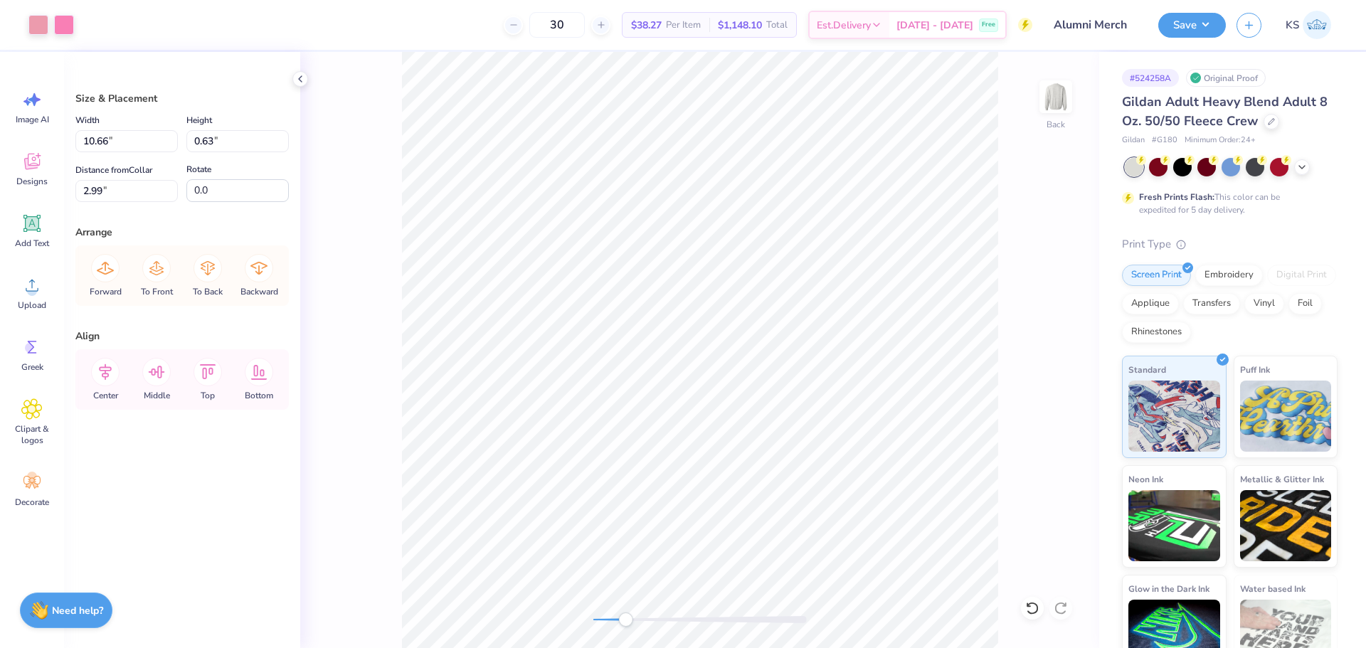
type input "0.62"
type input "3.00"
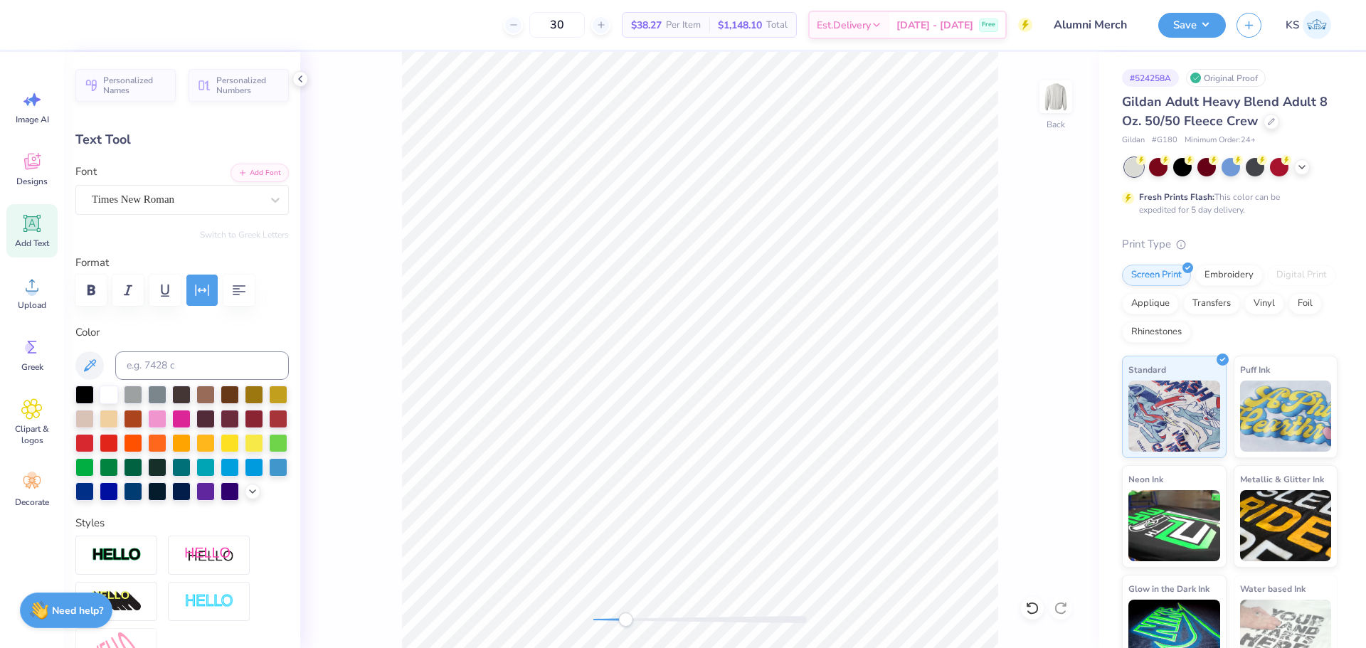
scroll to position [12, 3]
type textarea "ALUMNA"
click at [207, 287] on icon "button" at bounding box center [202, 290] width 17 height 17
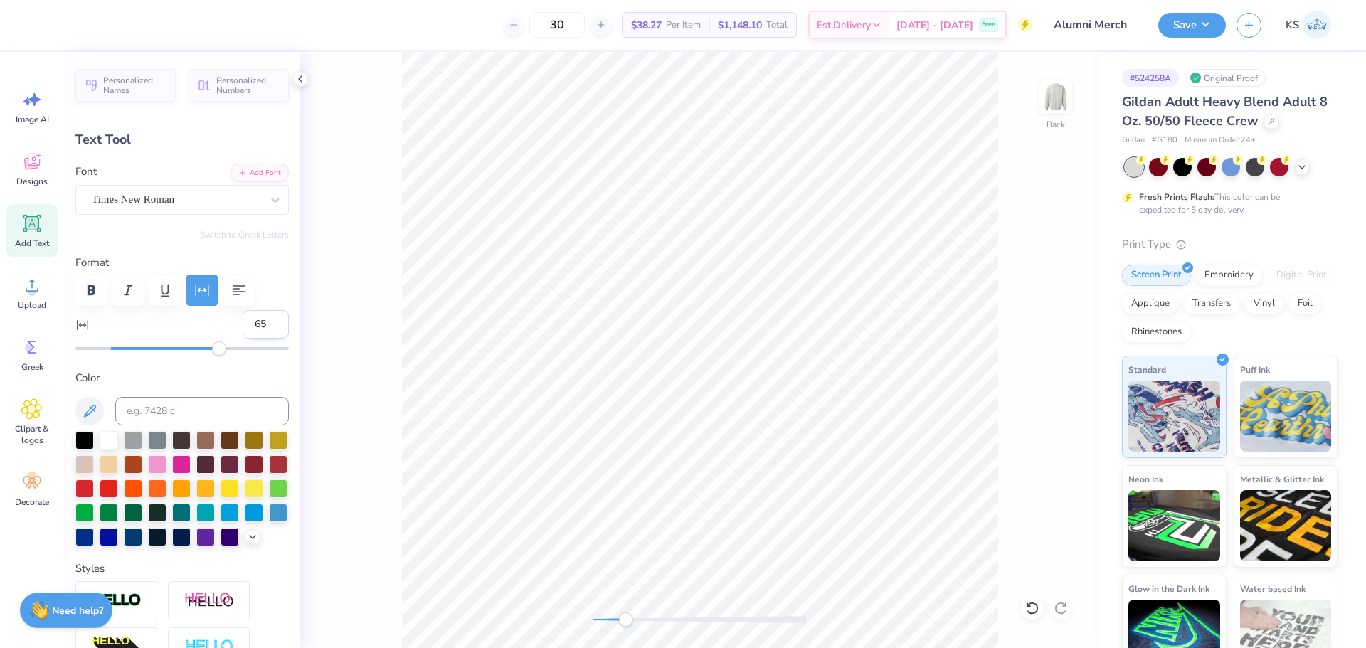
drag, startPoint x: 251, startPoint y: 323, endPoint x: 258, endPoint y: 324, distance: 7.2
click at [258, 324] on input "65" at bounding box center [266, 324] width 46 height 28
type input "6"
click at [253, 319] on input "6" at bounding box center [266, 324] width 46 height 28
type input "60"
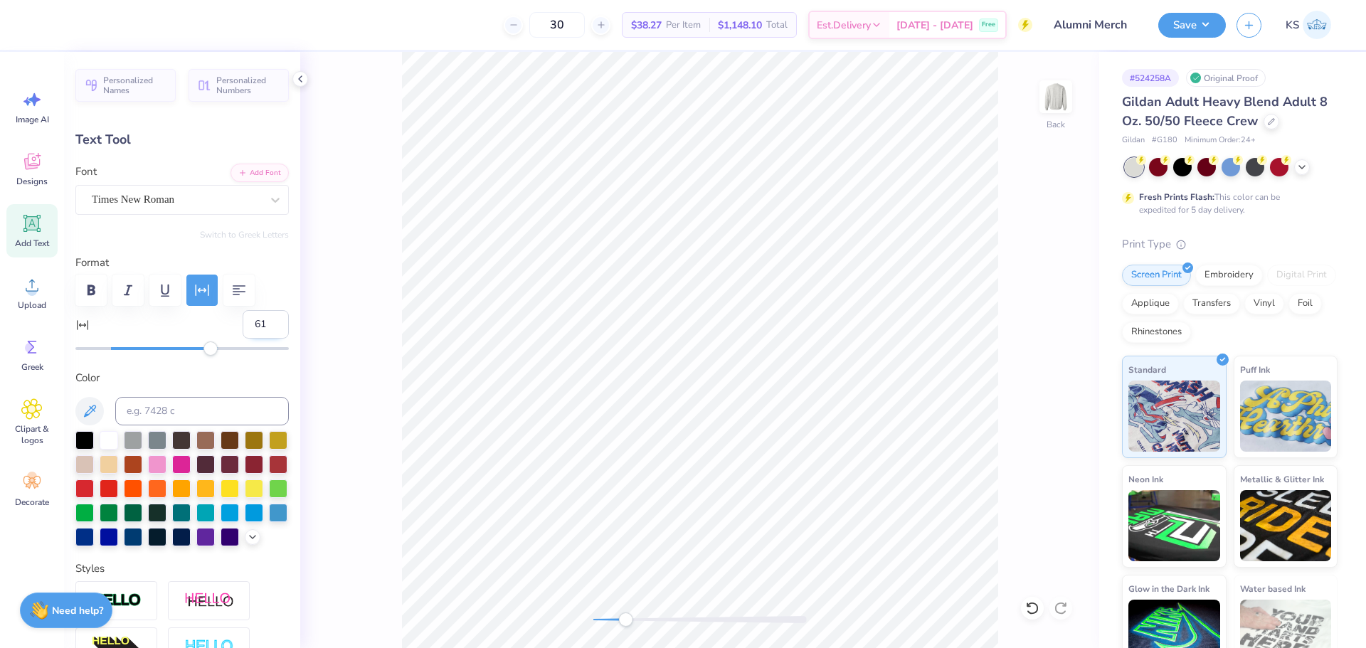
click at [268, 319] on input "61" at bounding box center [266, 324] width 46 height 28
click at [268, 319] on input "62" at bounding box center [266, 324] width 46 height 28
click at [268, 317] on input "62" at bounding box center [266, 324] width 46 height 28
click at [267, 319] on input "63" at bounding box center [266, 324] width 46 height 28
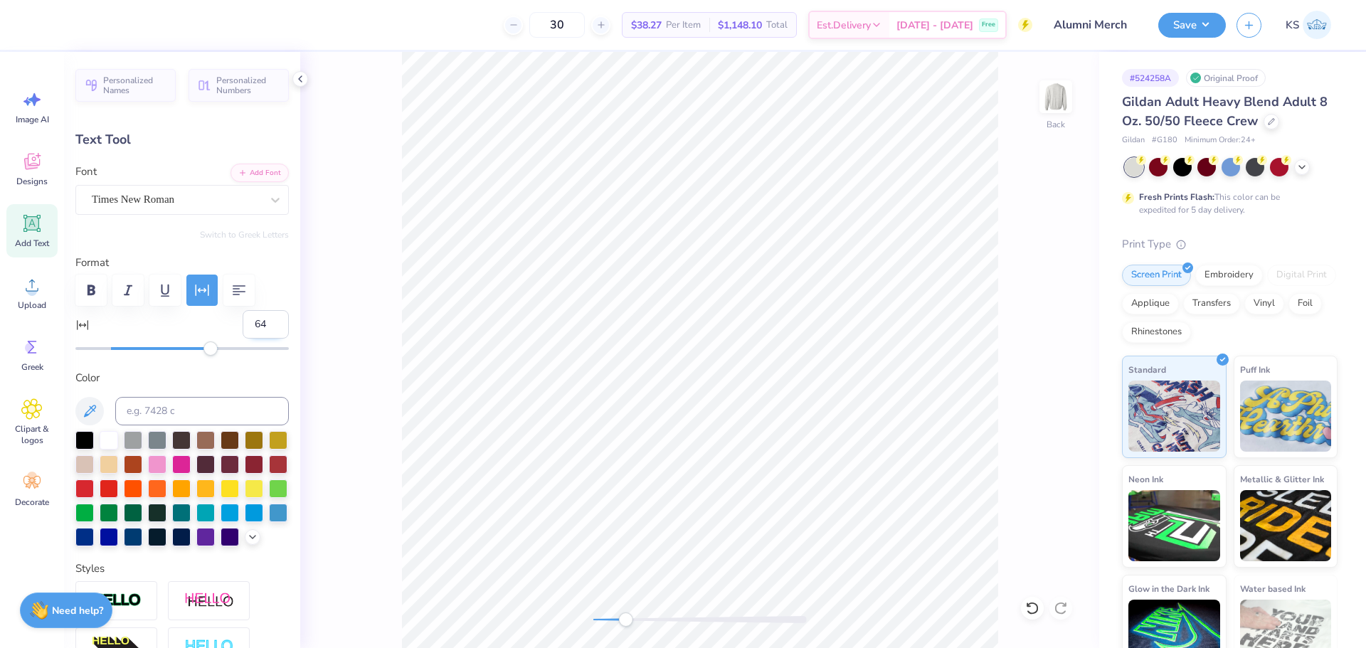
click at [267, 319] on input "64" at bounding box center [266, 324] width 46 height 28
click at [278, 317] on div "Personalized Names Personalized Numbers Text Tool Add Font Font Times New Roman…" at bounding box center [182, 350] width 236 height 596
click at [266, 318] on input "65" at bounding box center [266, 324] width 46 height 28
type input "66"
click at [266, 318] on input "66" at bounding box center [266, 324] width 46 height 28
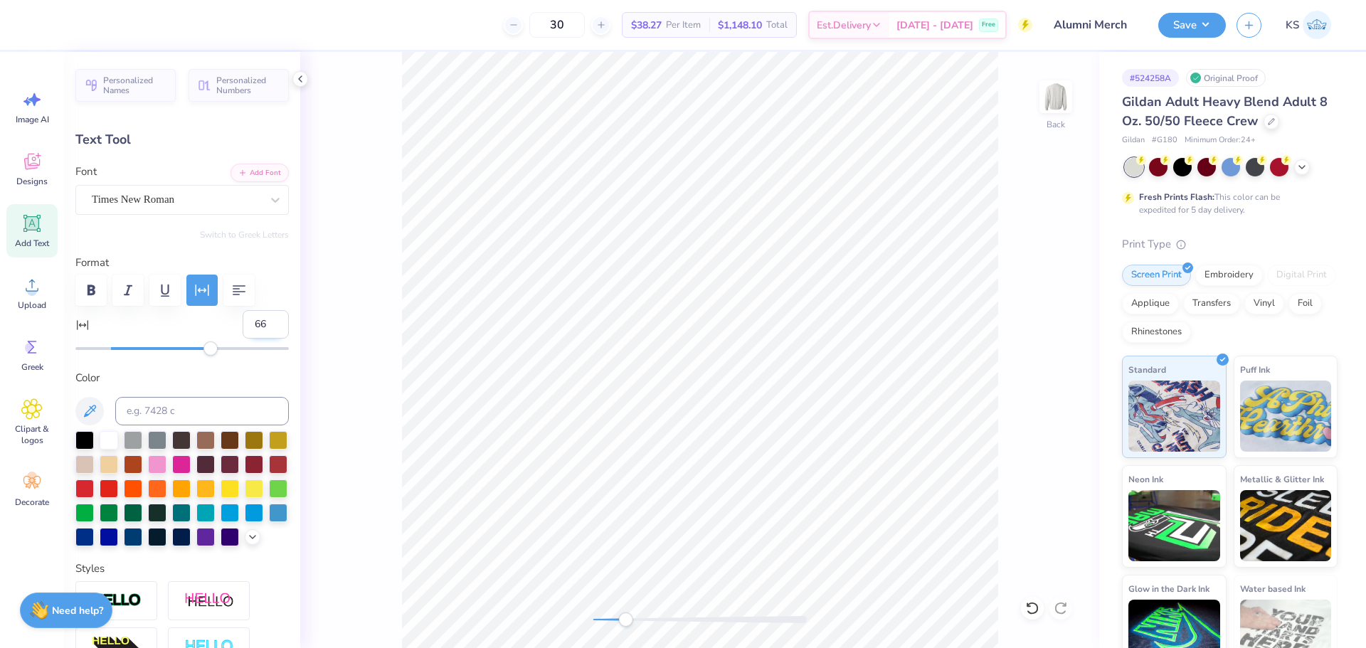
click at [274, 311] on input "66" at bounding box center [266, 324] width 46 height 28
type input "6.97"
type input "0.64"
type input "4.28"
click at [265, 318] on input "67" at bounding box center [266, 324] width 46 height 28
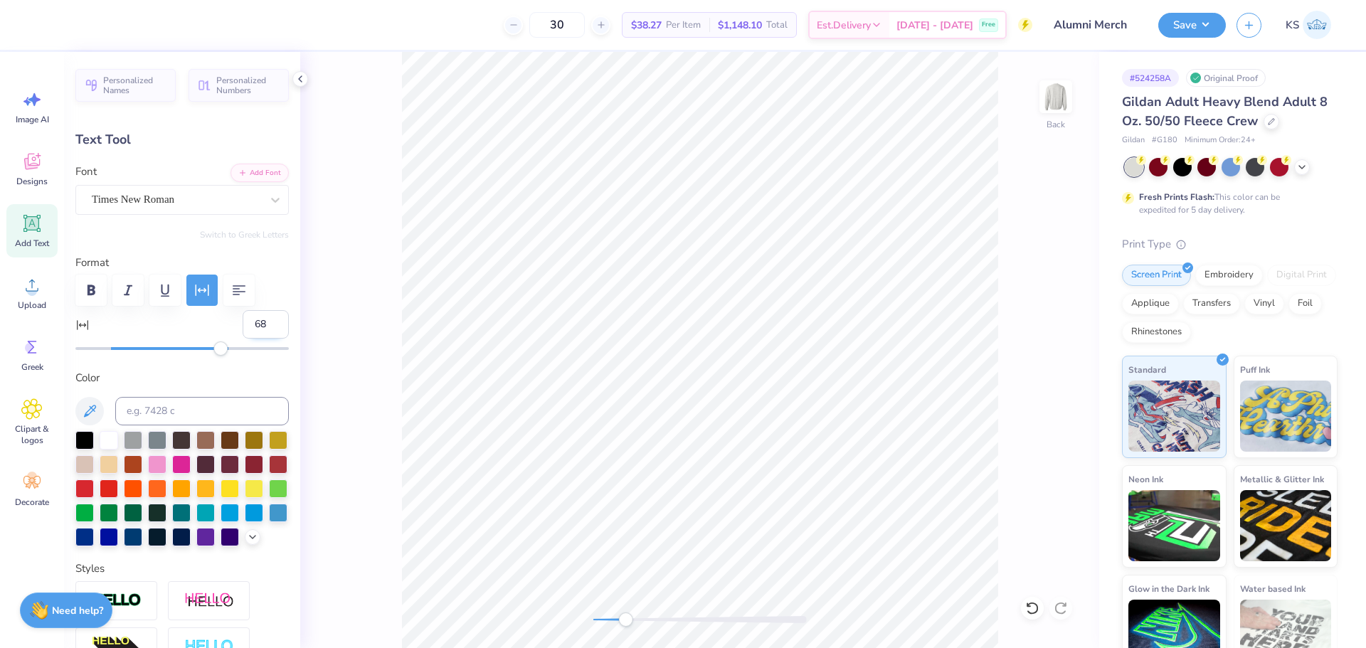
type input "68"
click at [265, 318] on input "68" at bounding box center [266, 324] width 46 height 28
click at [273, 291] on div at bounding box center [181, 290] width 213 height 31
click at [265, 321] on input "69" at bounding box center [266, 324] width 46 height 28
type input "70"
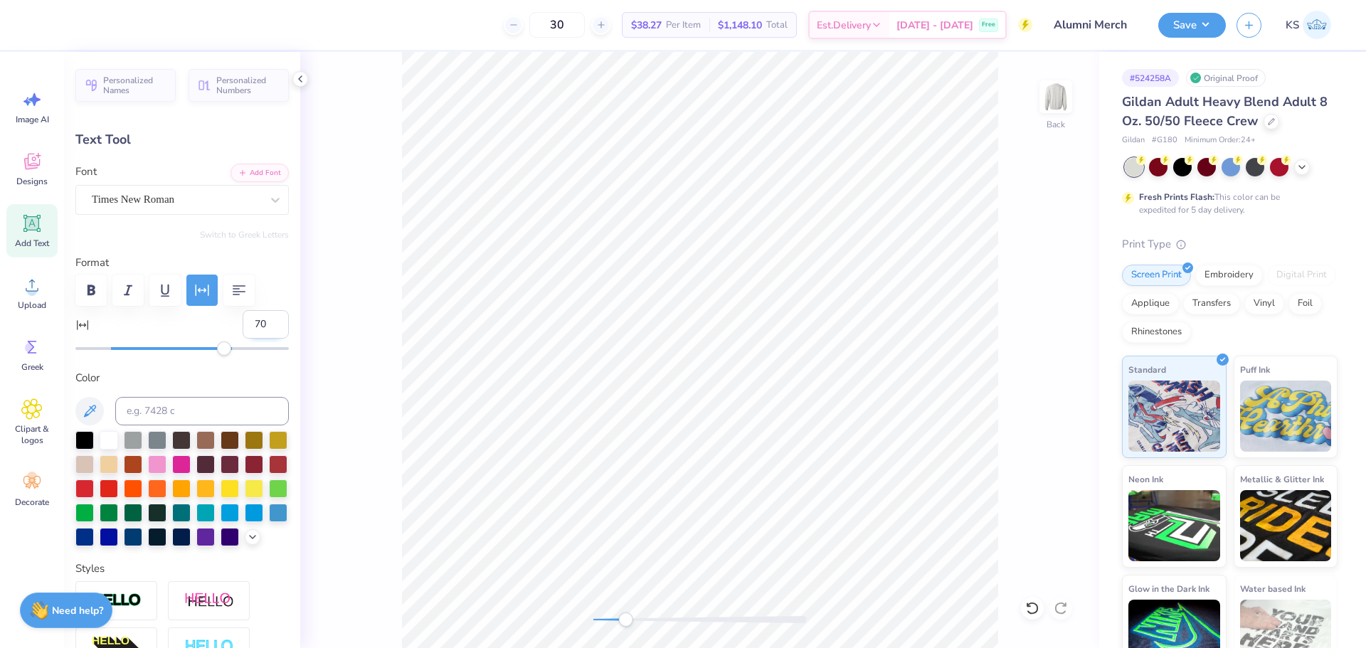
click at [265, 321] on input "70" at bounding box center [266, 324] width 46 height 28
click at [271, 296] on div at bounding box center [181, 290] width 213 height 31
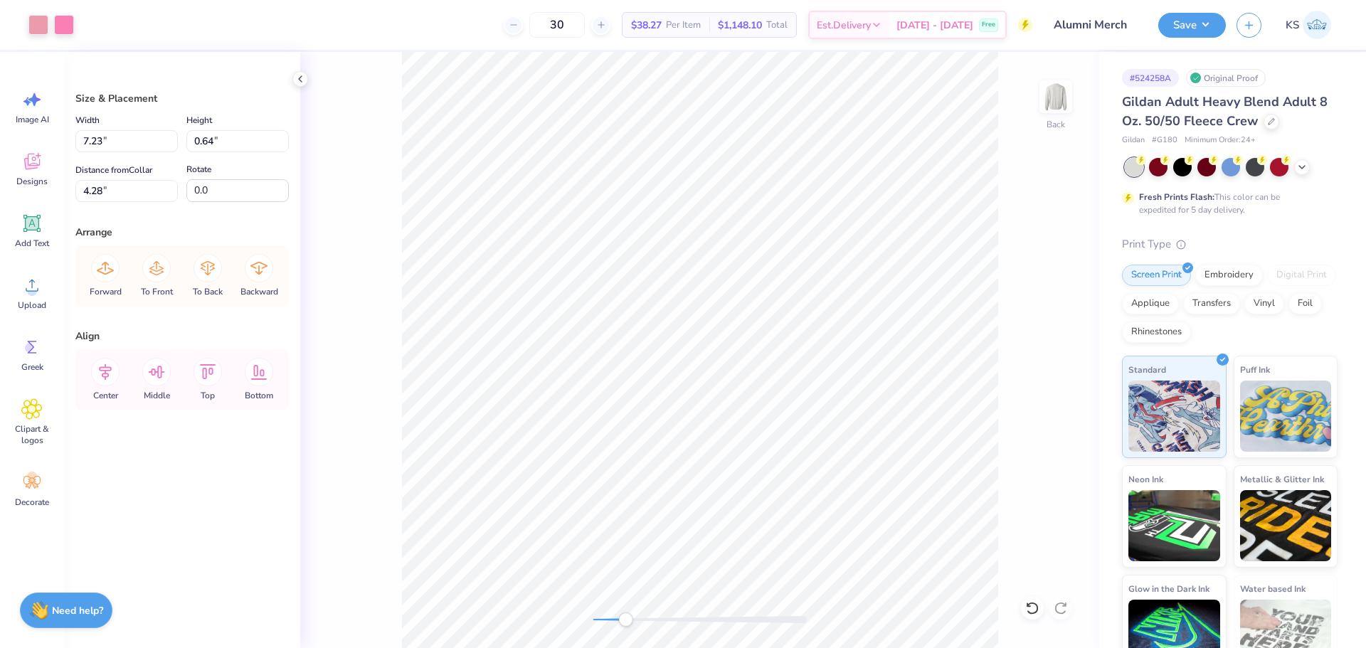
type input "4.29"
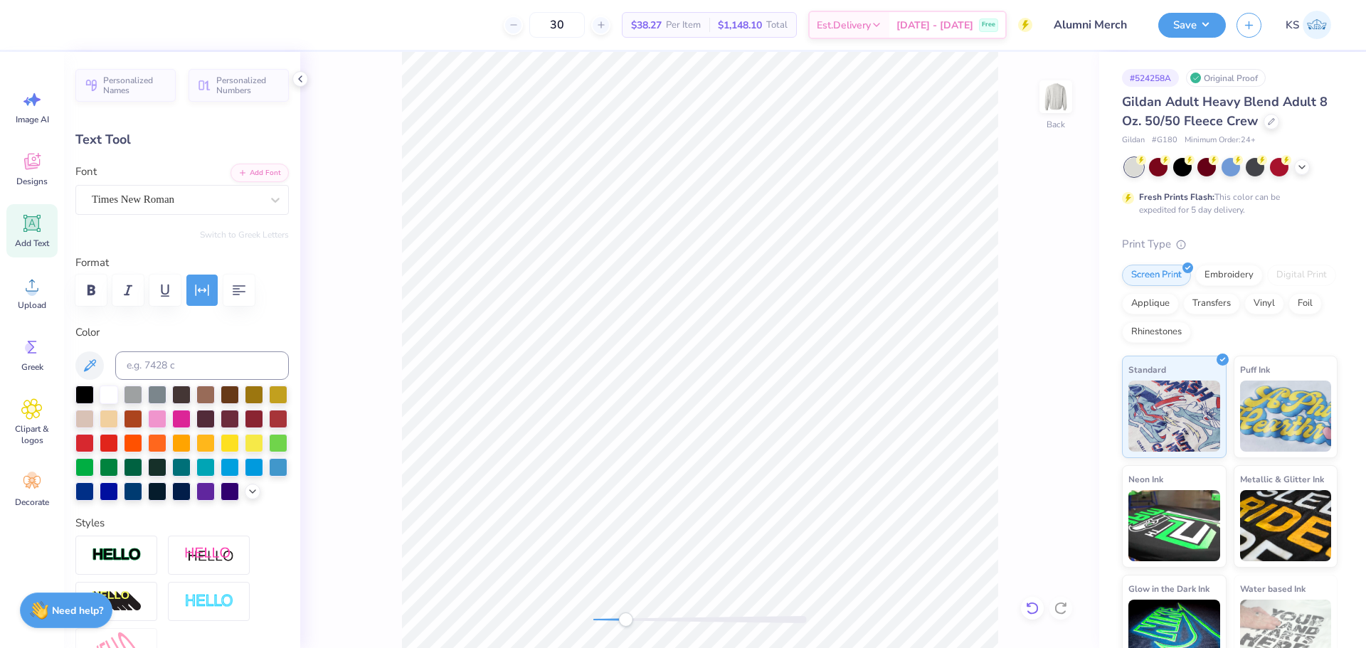
click at [1031, 604] on icon at bounding box center [1032, 608] width 14 height 14
type textarea "1902"
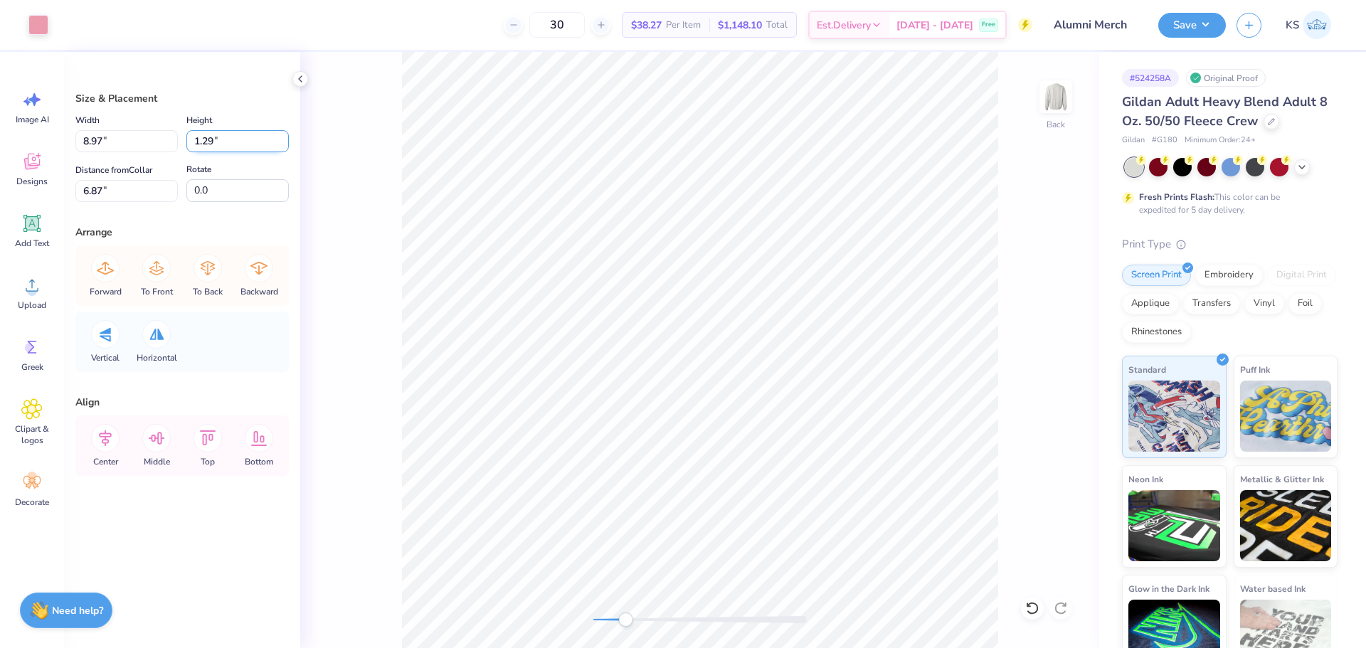
click at [207, 139] on input "1.29" at bounding box center [237, 141] width 102 height 22
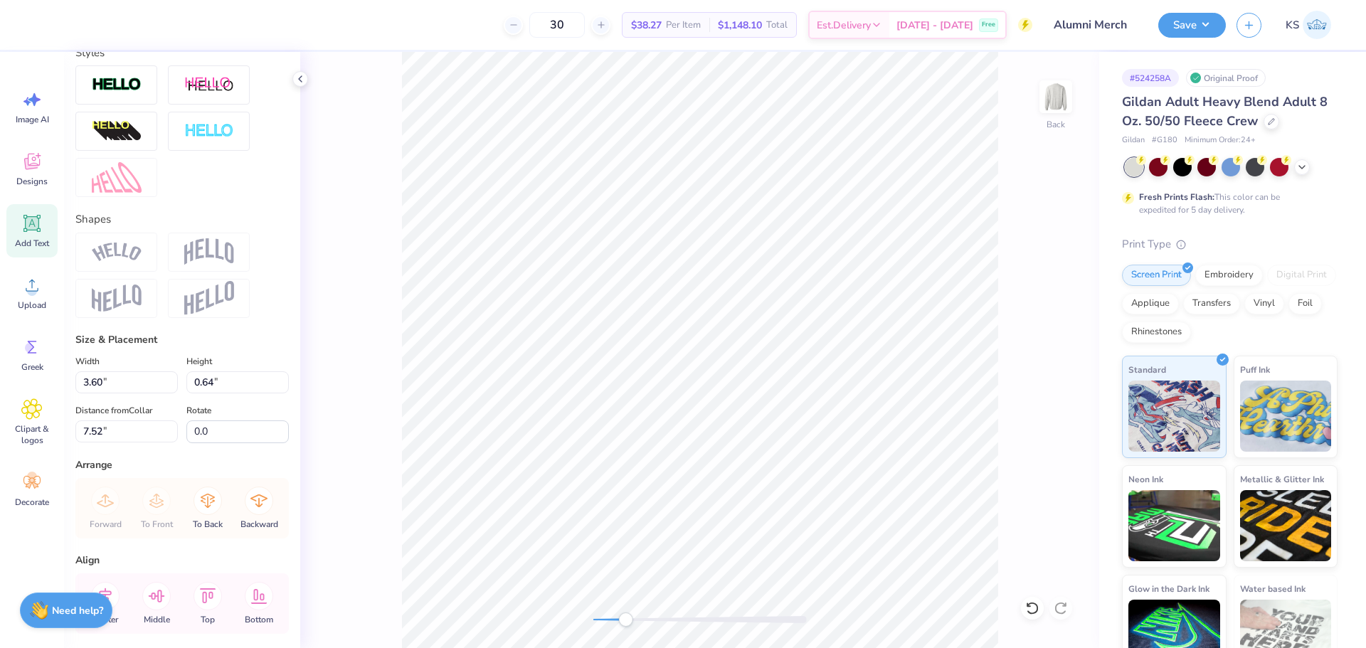
scroll to position [551, 0]
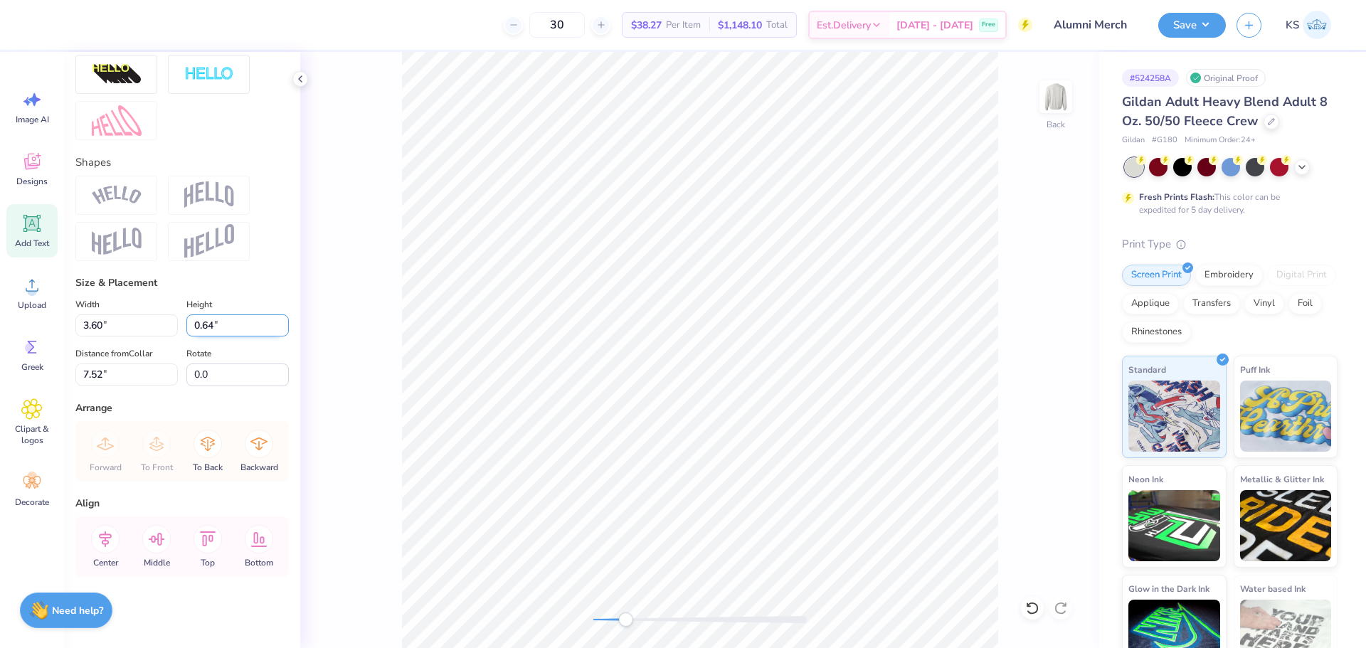
click at [209, 323] on input "0.64" at bounding box center [237, 325] width 102 height 22
paste input "1.29"
type input "1.29"
type input "7.22"
type input "7.20"
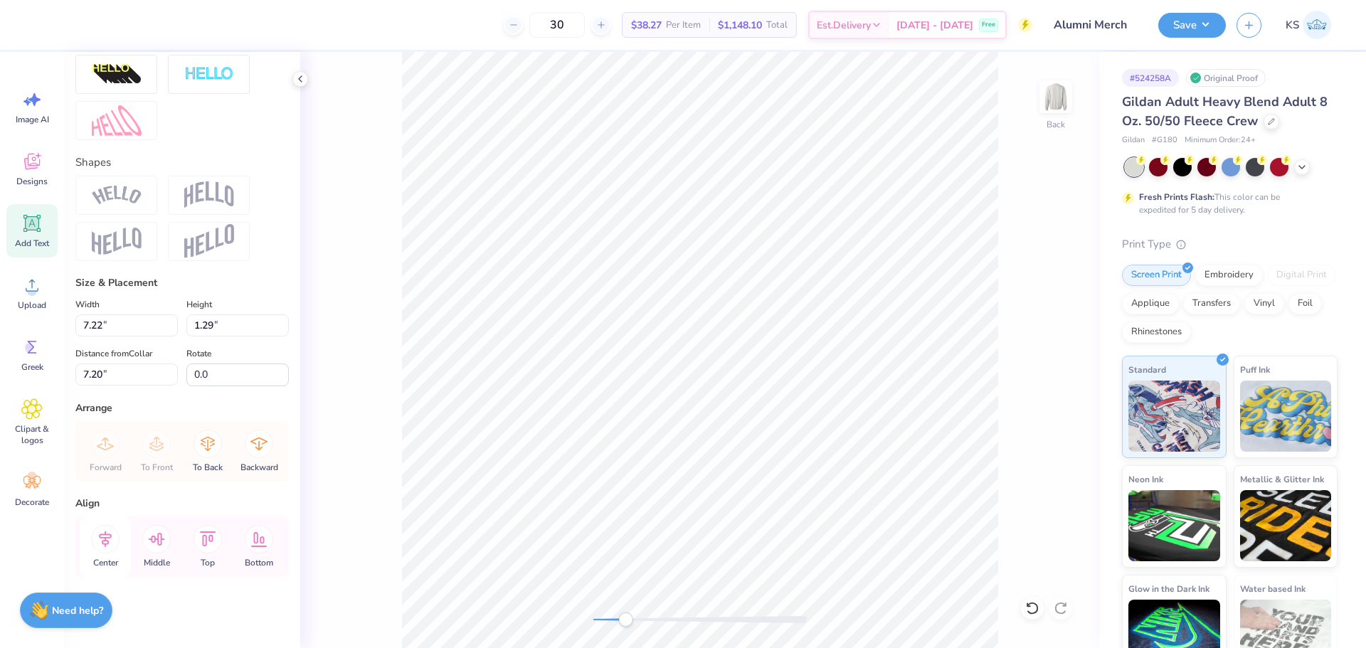
click at [110, 534] on icon at bounding box center [105, 539] width 28 height 28
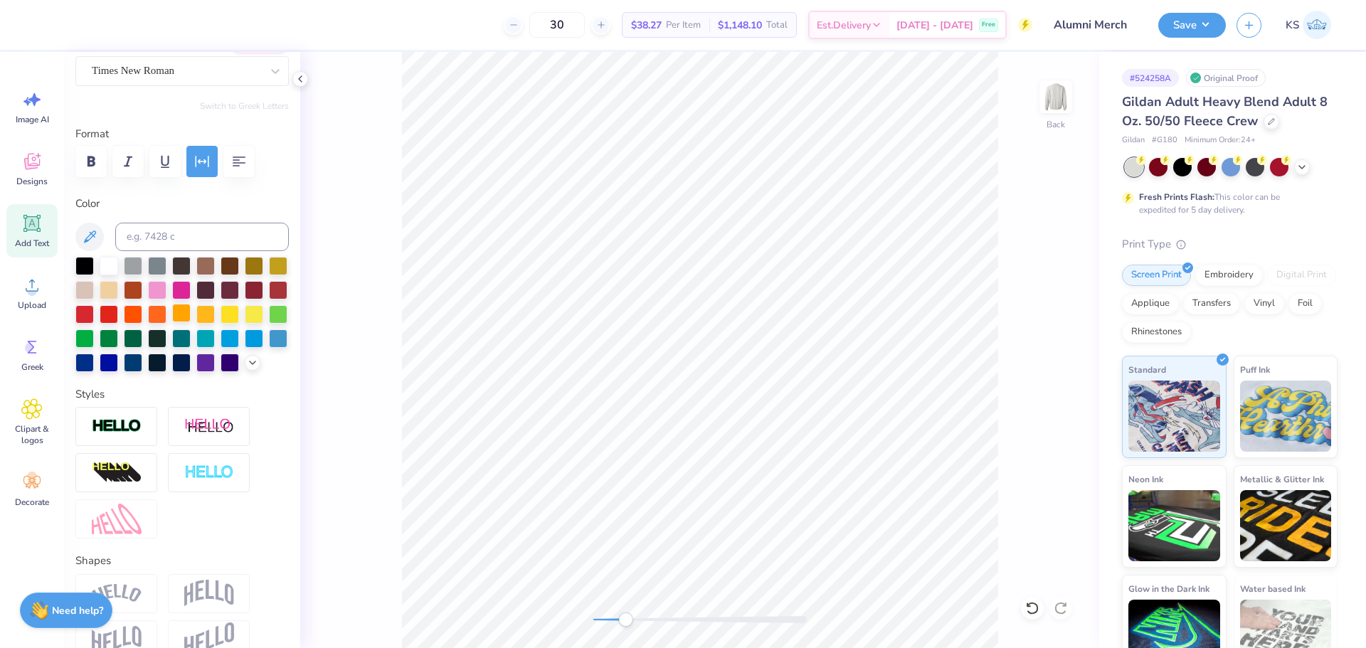
scroll to position [125, 0]
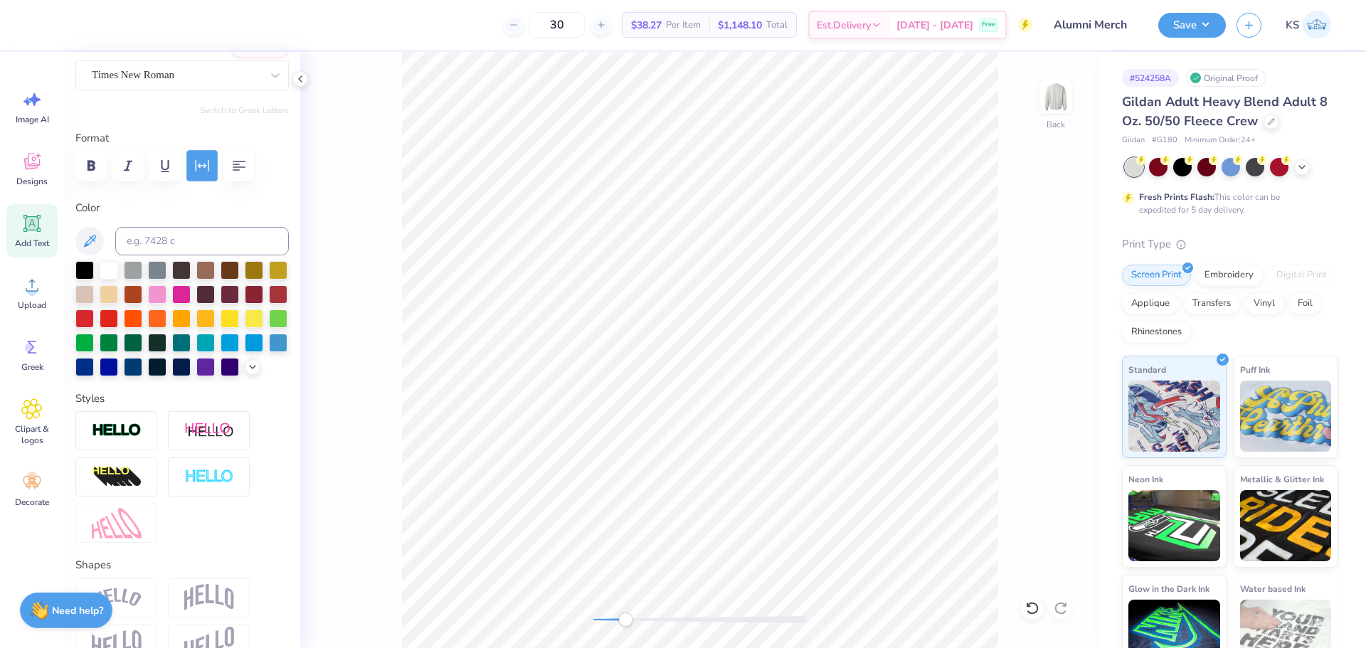
click at [209, 165] on icon "button" at bounding box center [202, 165] width 17 height 17
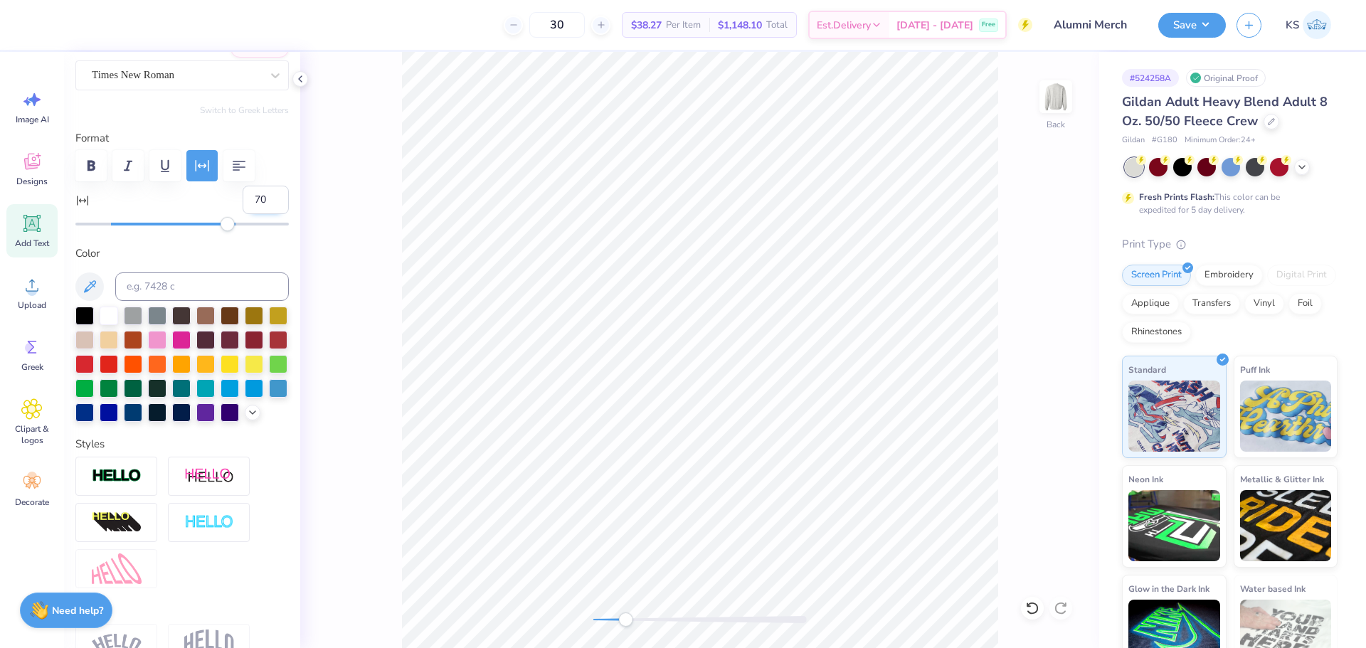
drag, startPoint x: 250, startPoint y: 196, endPoint x: 261, endPoint y: 196, distance: 11.4
click at [261, 196] on input "70" at bounding box center [266, 200] width 46 height 28
type input "7"
type input "80"
click at [1036, 618] on div at bounding box center [1032, 608] width 23 height 23
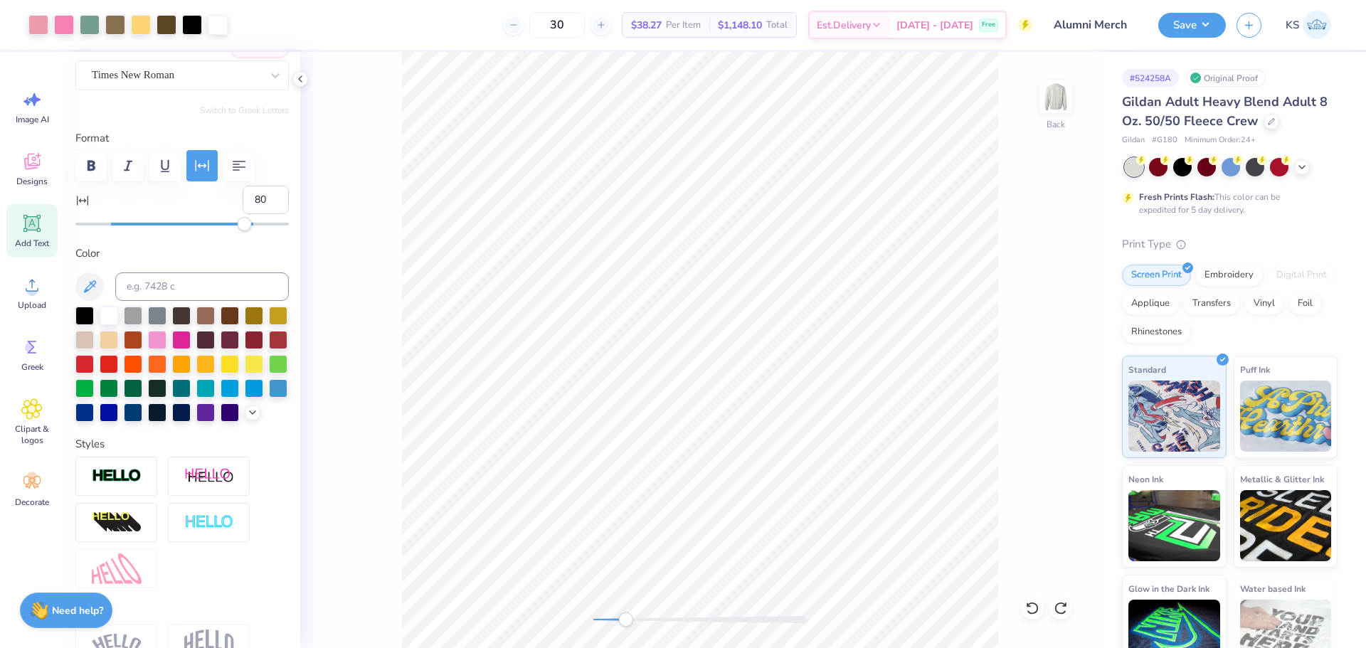
type input "7.77"
type input "6.89"
click at [255, 203] on input "80" at bounding box center [266, 200] width 46 height 28
type textarea "19 02"
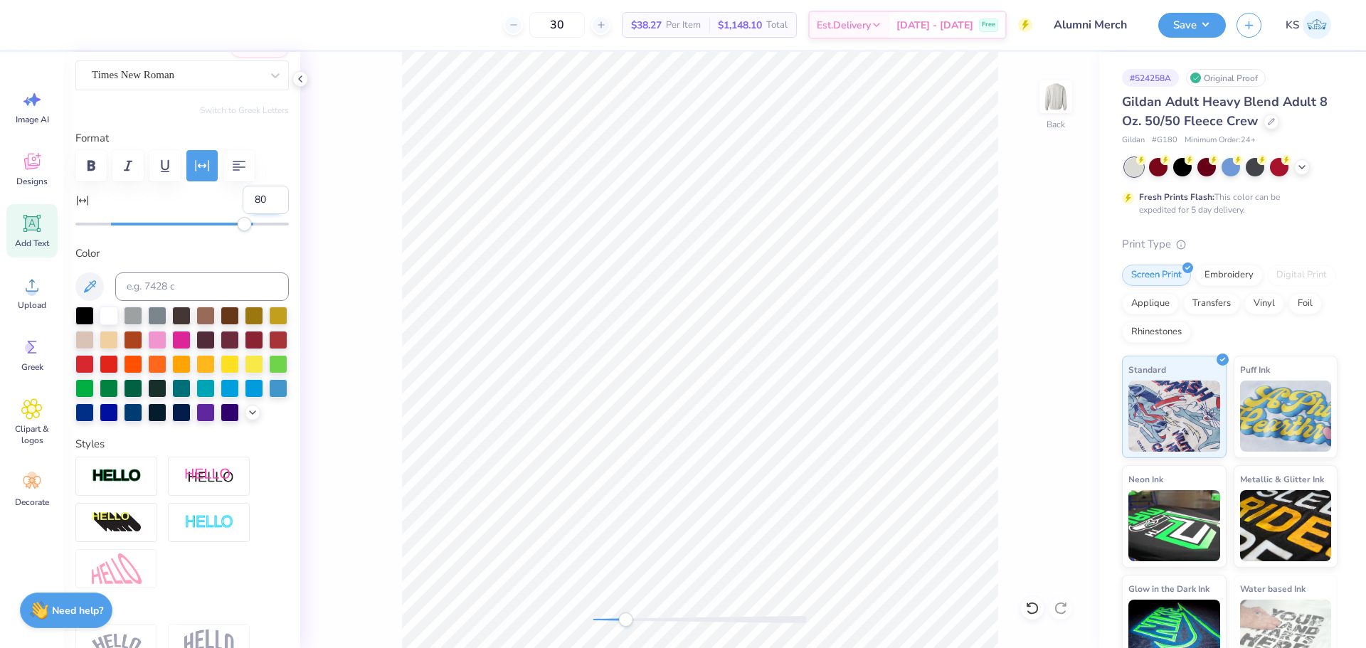
click at [251, 201] on input "80" at bounding box center [266, 200] width 46 height 28
type input "50"
click at [253, 202] on input "50" at bounding box center [266, 200] width 46 height 28
type input "10"
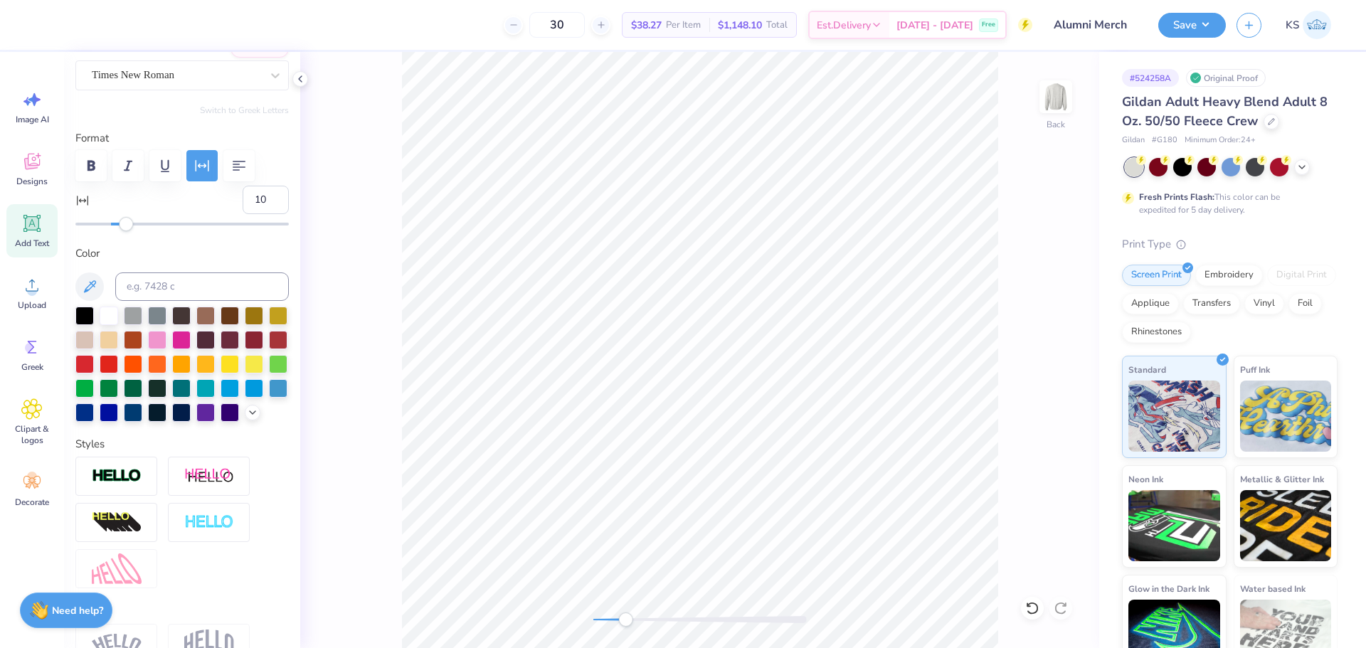
type textarea "19 02"
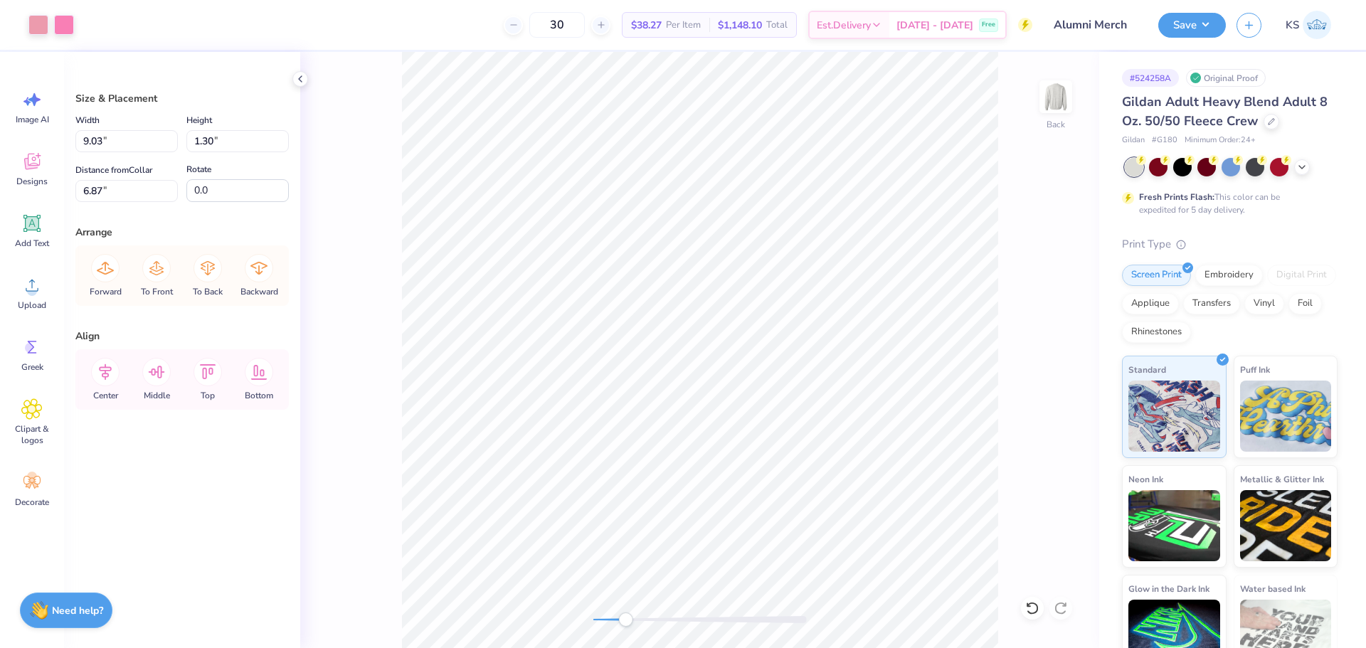
type input "8.97"
type input "1.29"
click at [36, 18] on div at bounding box center [38, 24] width 20 height 20
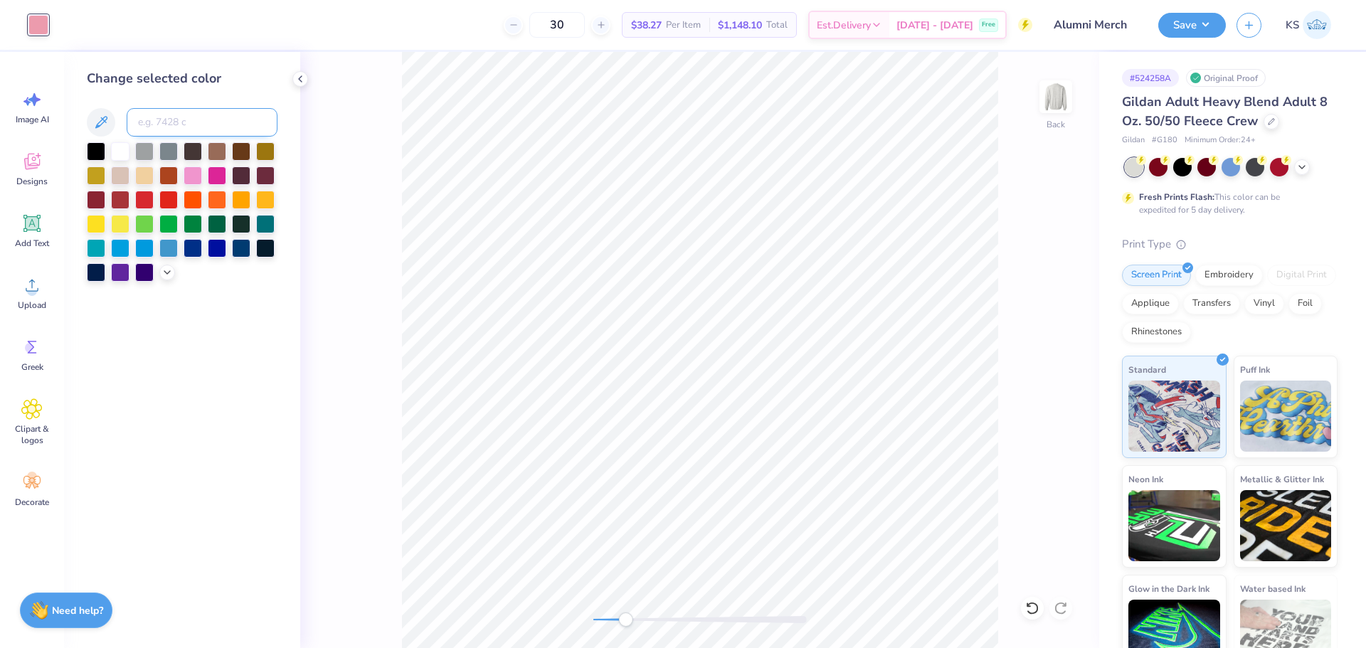
click at [194, 129] on input at bounding box center [202, 122] width 151 height 28
type input "211"
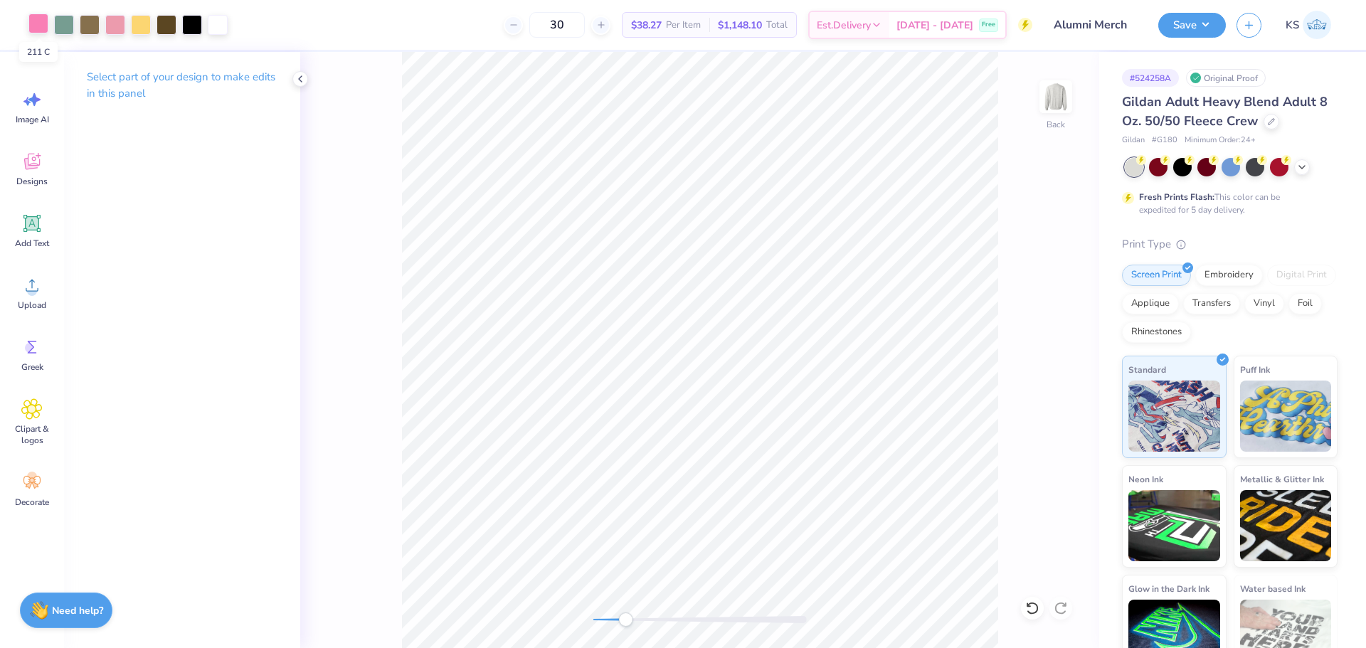
click at [32, 23] on div at bounding box center [38, 24] width 20 height 20
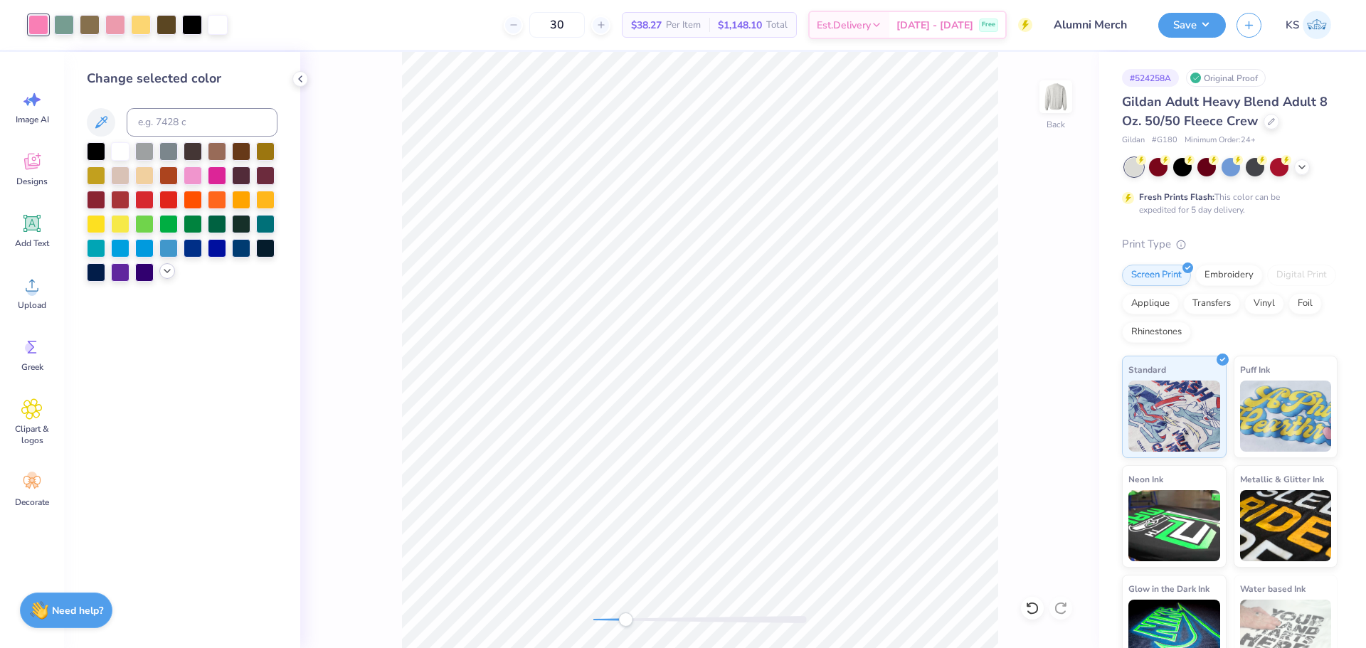
click at [160, 274] on div at bounding box center [167, 271] width 16 height 16
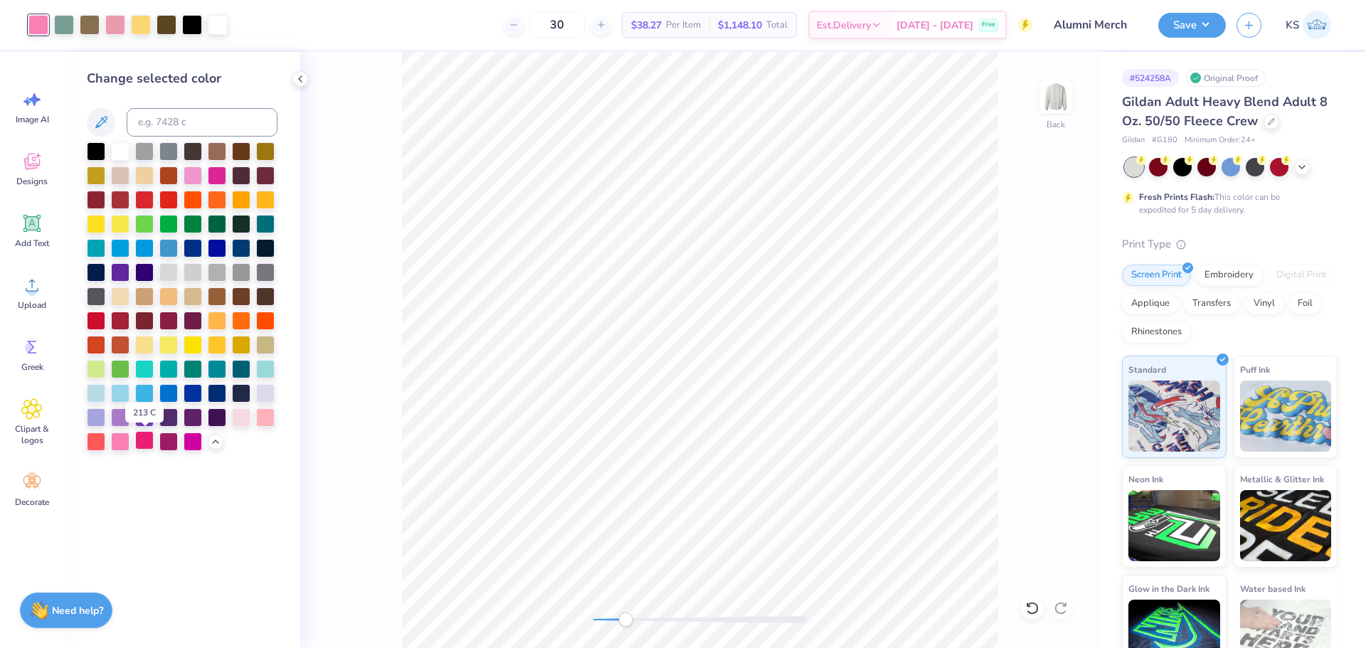
click at [147, 437] on div at bounding box center [144, 440] width 18 height 18
click at [580, 619] on div "Back" at bounding box center [699, 350] width 799 height 596
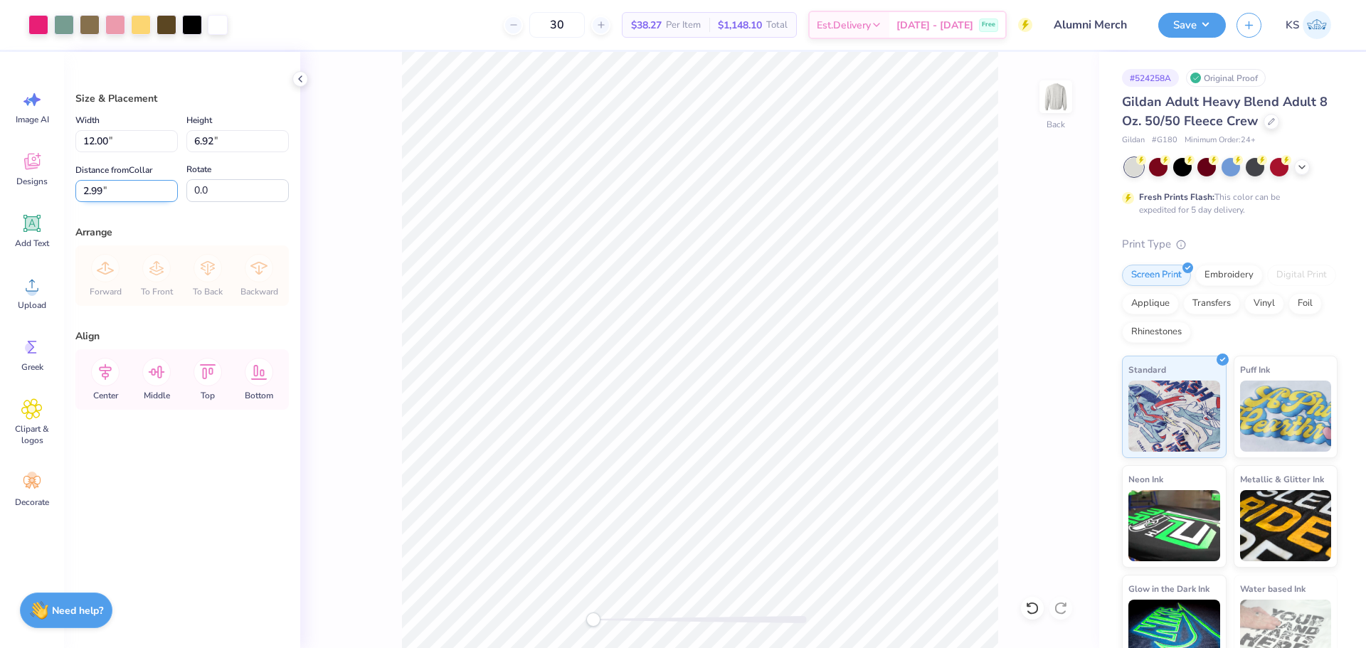
click at [126, 194] on input "2.99" at bounding box center [126, 191] width 102 height 22
type input "3.00"
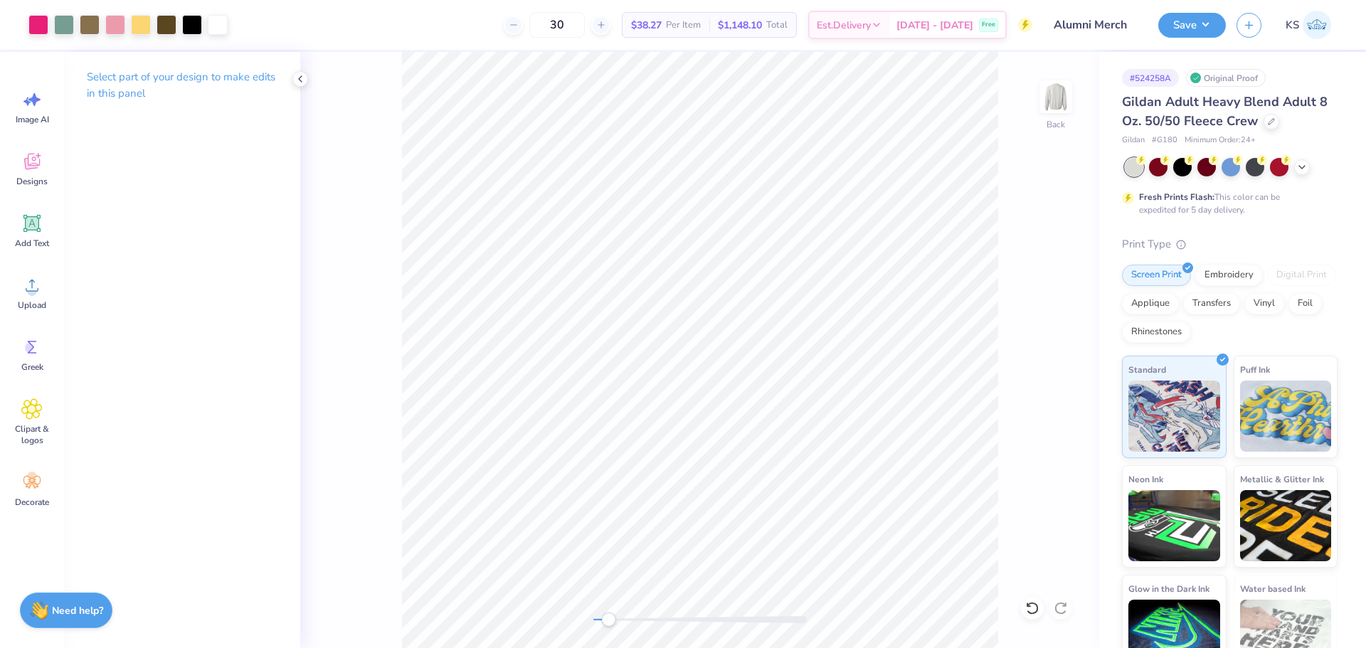
drag, startPoint x: 601, startPoint y: 619, endPoint x: 620, endPoint y: 620, distance: 18.5
click at [617, 620] on div at bounding box center [699, 619] width 213 height 7
click at [554, 615] on div "Back" at bounding box center [699, 350] width 799 height 596
click at [1178, 28] on button "Save" at bounding box center [1192, 23] width 68 height 25
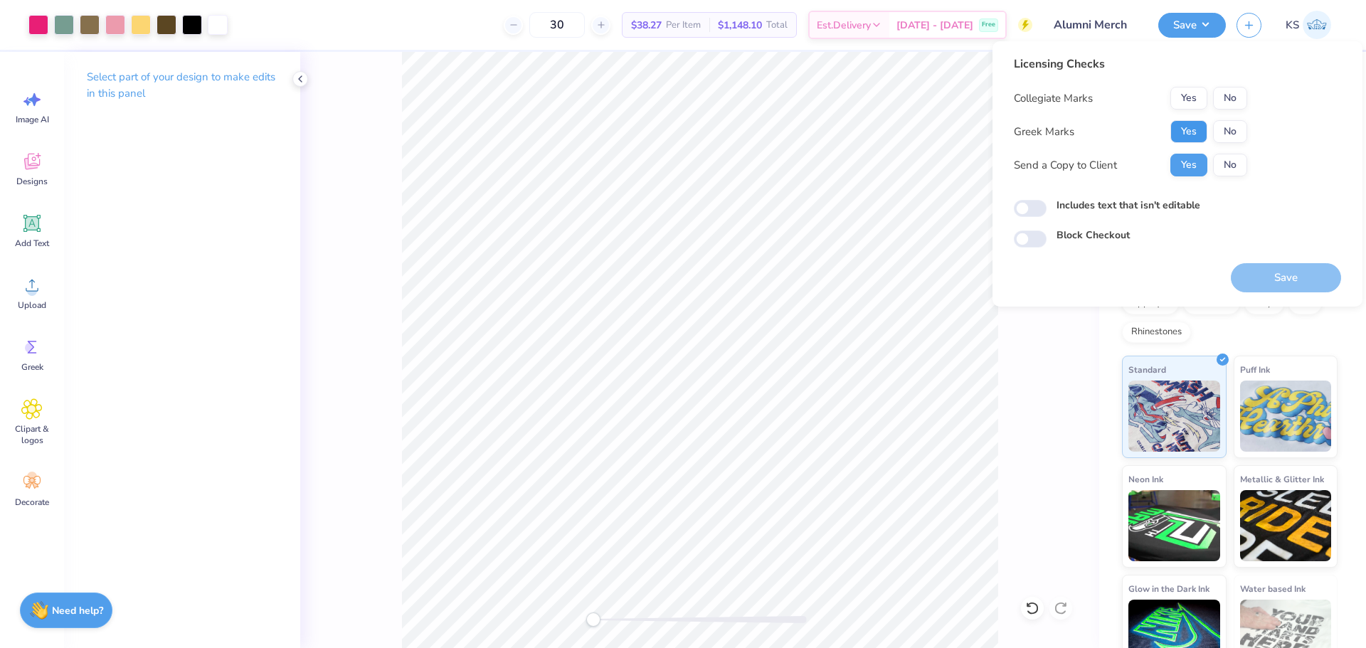
click at [1196, 139] on button "Yes" at bounding box center [1188, 131] width 37 height 23
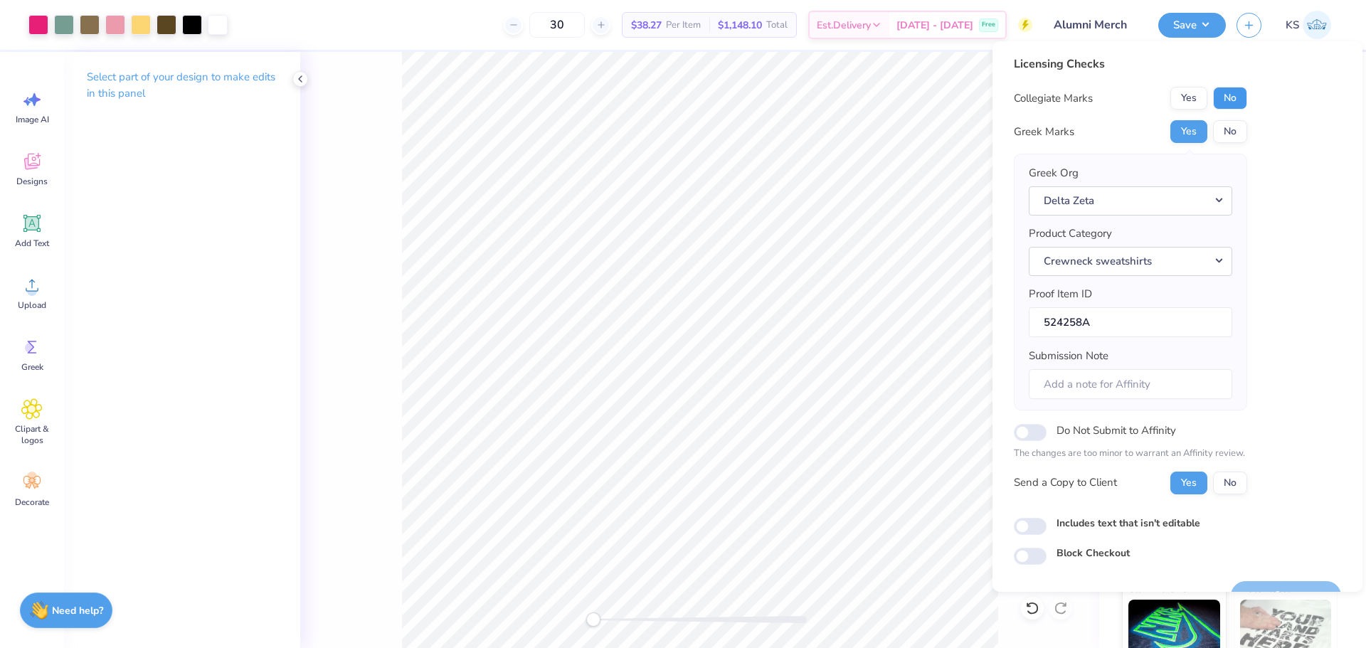
click at [1226, 99] on button "No" at bounding box center [1230, 98] width 34 height 23
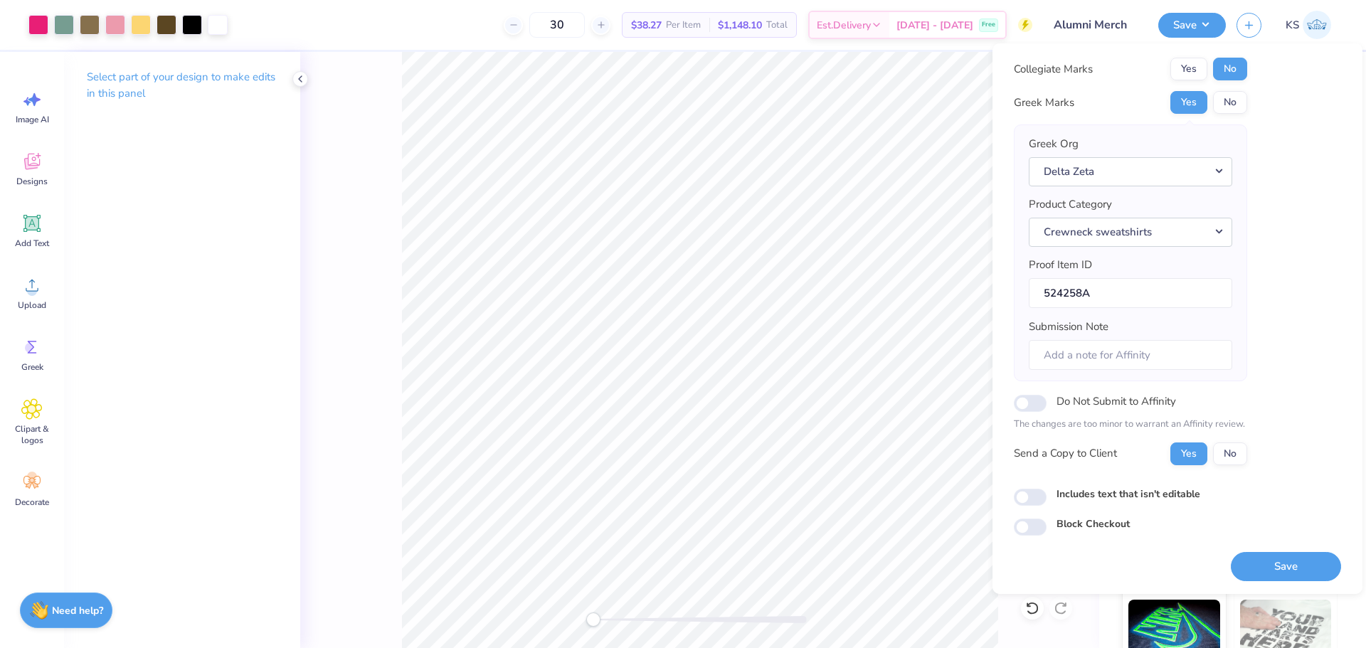
scroll to position [32, 0]
click at [1288, 566] on button "Save" at bounding box center [1286, 565] width 110 height 29
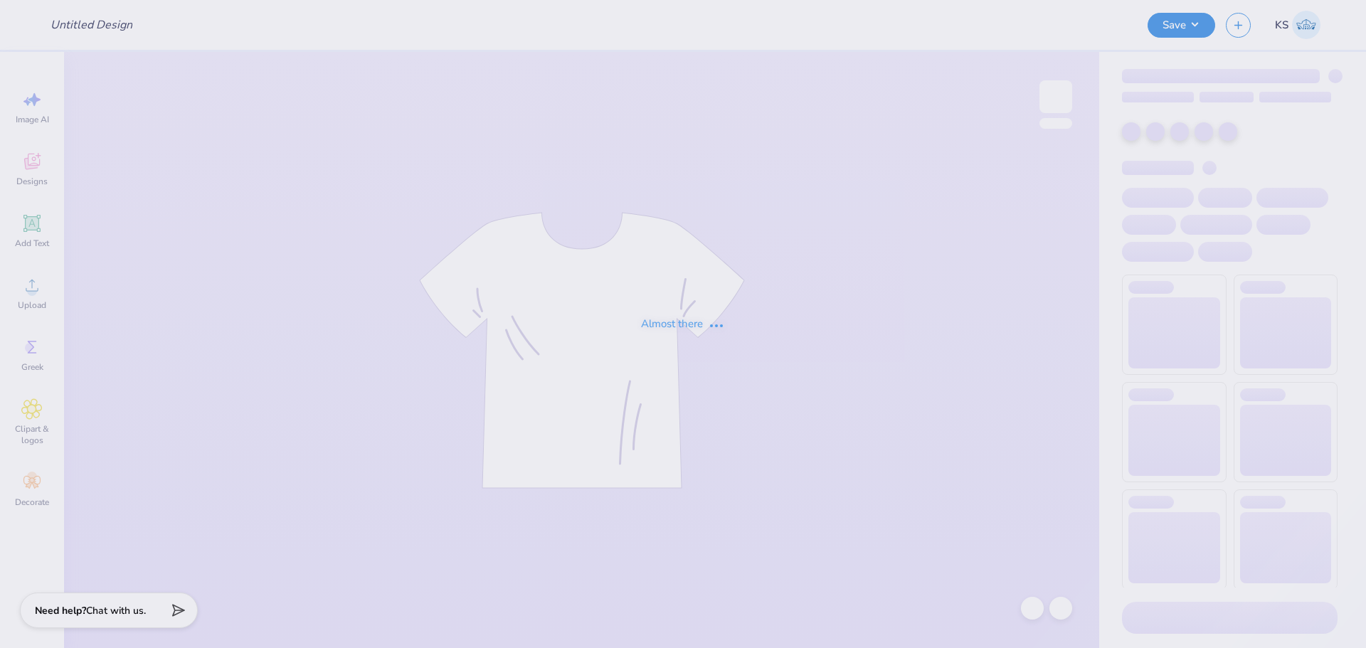
type input "PT Club"
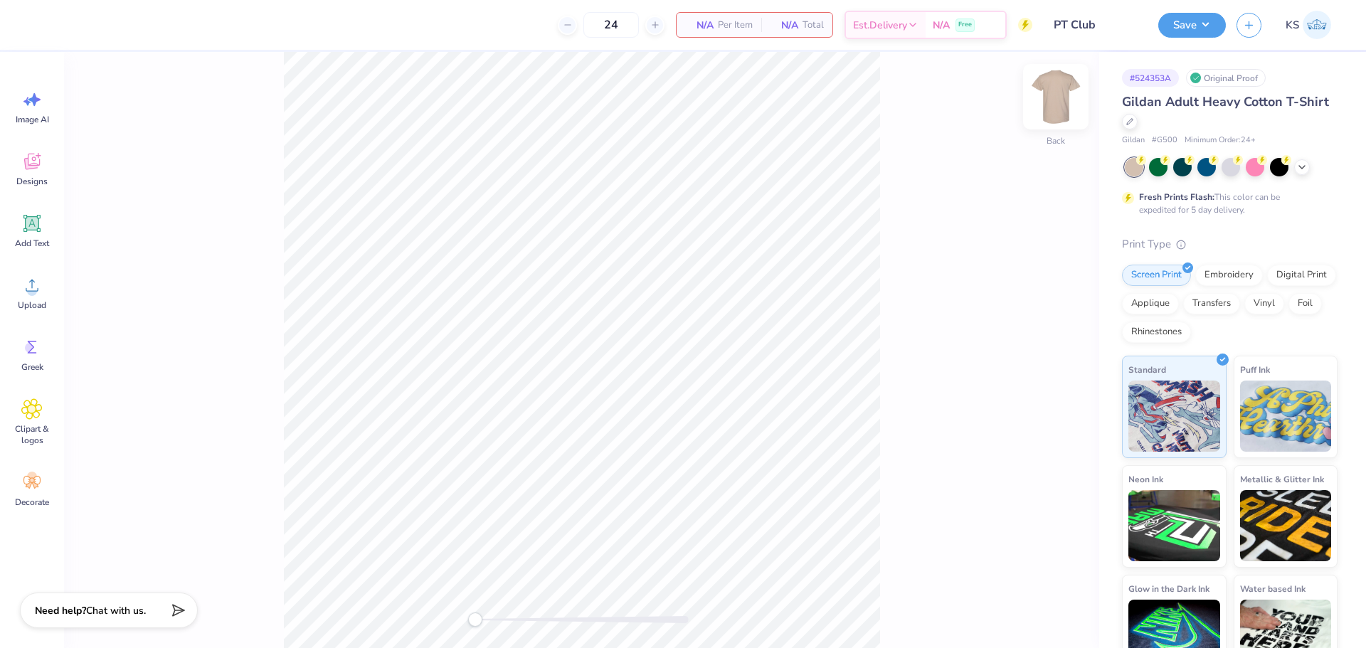
click at [1071, 99] on img at bounding box center [1055, 96] width 57 height 57
click at [26, 288] on icon at bounding box center [32, 286] width 13 height 12
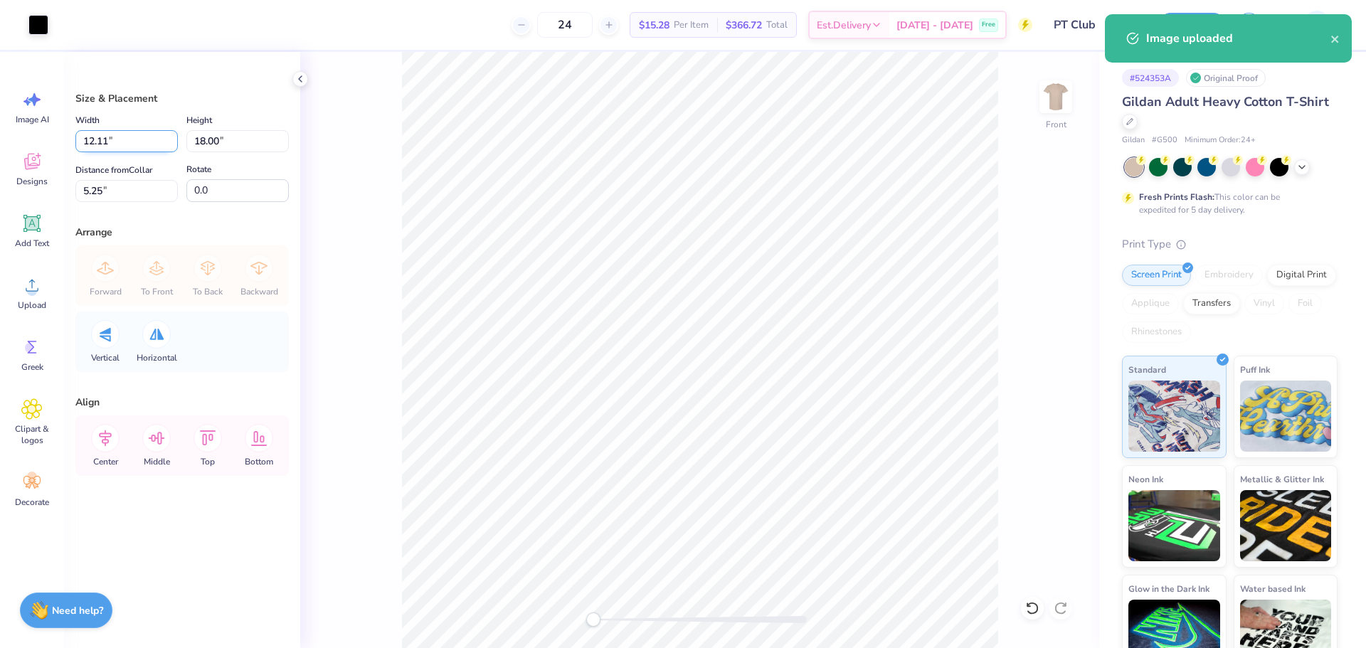
click at [138, 140] on input "12.11" at bounding box center [126, 141] width 102 height 22
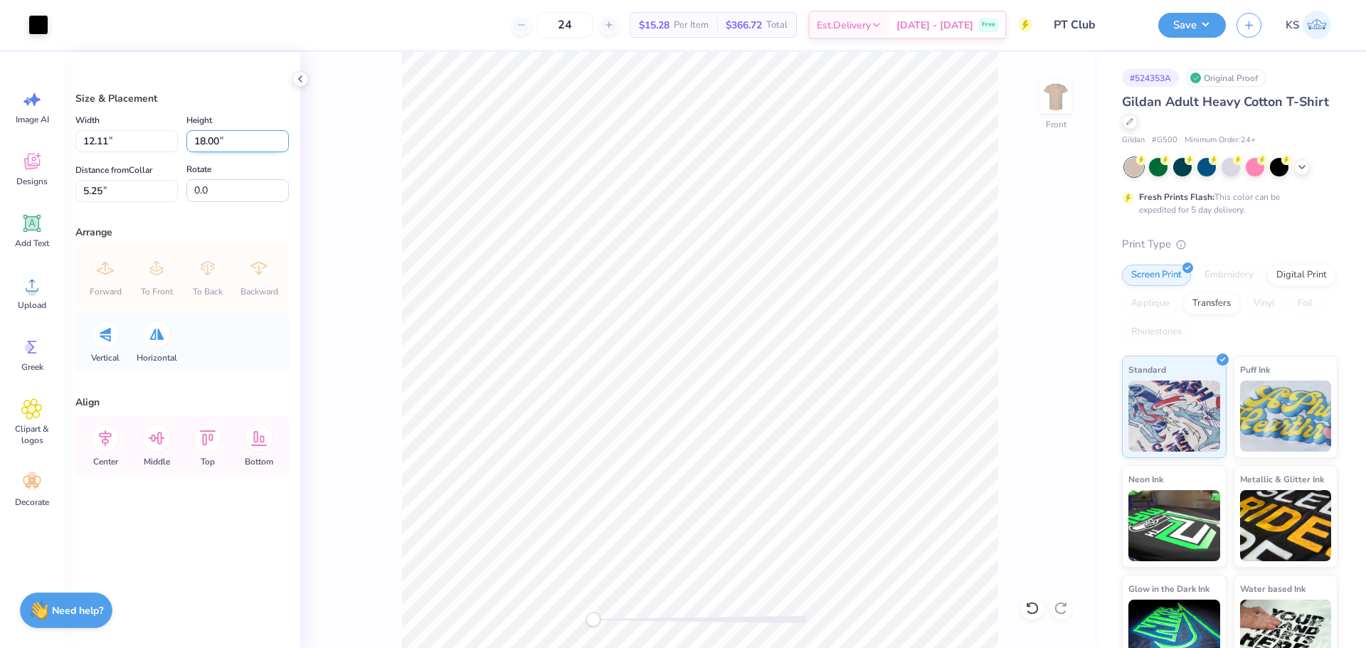
click at [243, 144] on input "18.00" at bounding box center [237, 141] width 102 height 22
type input "15"
type input "10.09"
type input "15.00"
click at [126, 190] on input "6.75" at bounding box center [126, 191] width 102 height 22
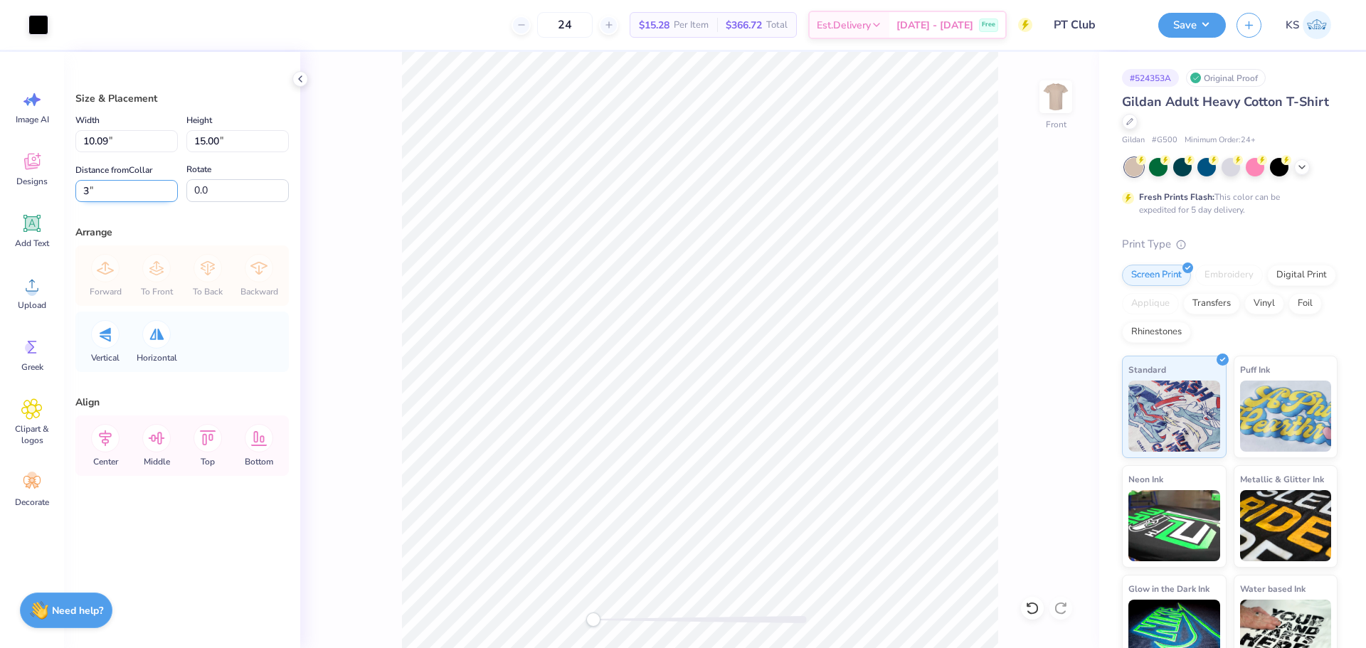
type input "3"
click at [100, 455] on div "Center" at bounding box center [105, 445] width 51 height 60
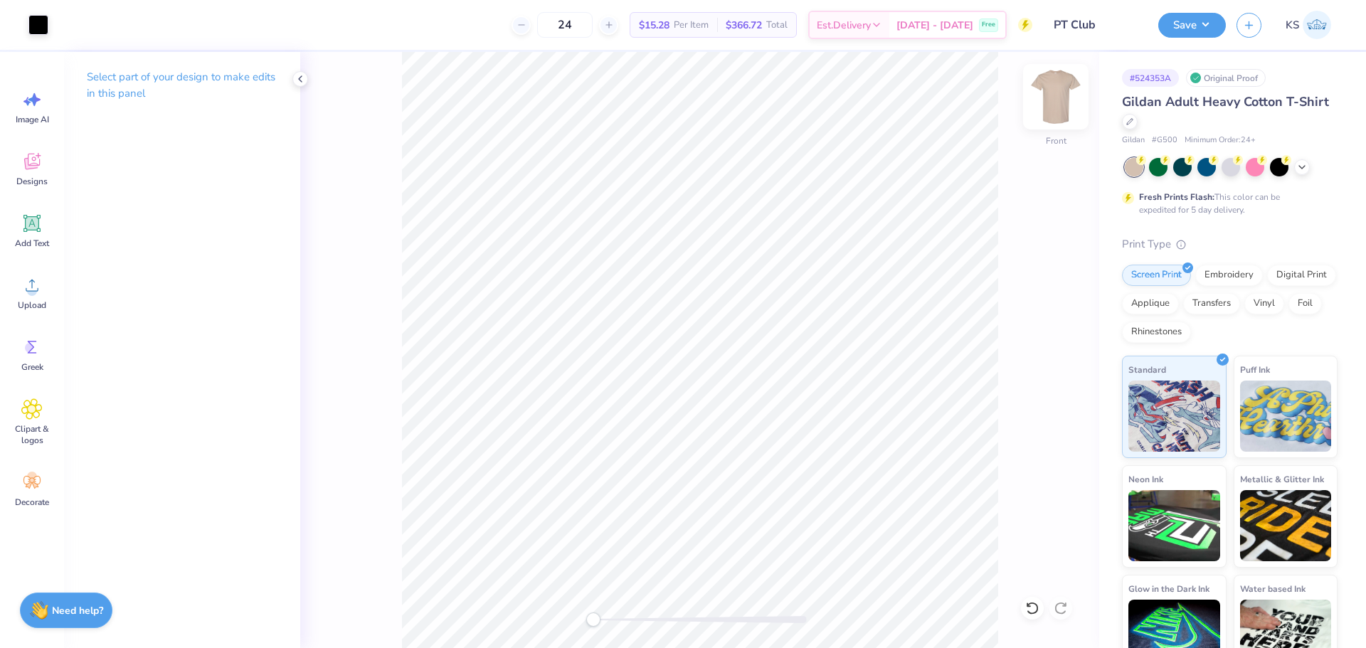
click at [1054, 97] on img at bounding box center [1055, 96] width 57 height 57
click at [16, 230] on div "Add Text" at bounding box center [31, 230] width 51 height 53
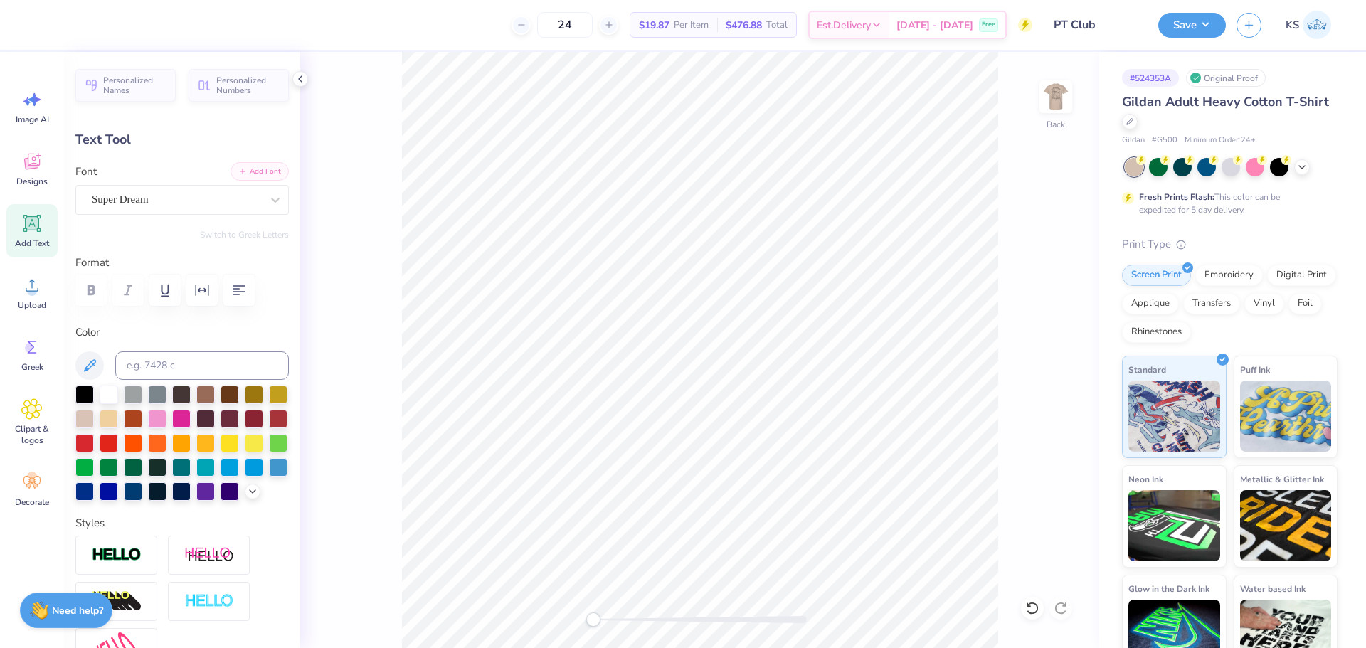
click at [250, 171] on button "Add Font" at bounding box center [260, 171] width 58 height 18
type textarea "QU PT"
click at [81, 392] on div at bounding box center [84, 393] width 18 height 18
click at [134, 563] on img at bounding box center [117, 555] width 50 height 16
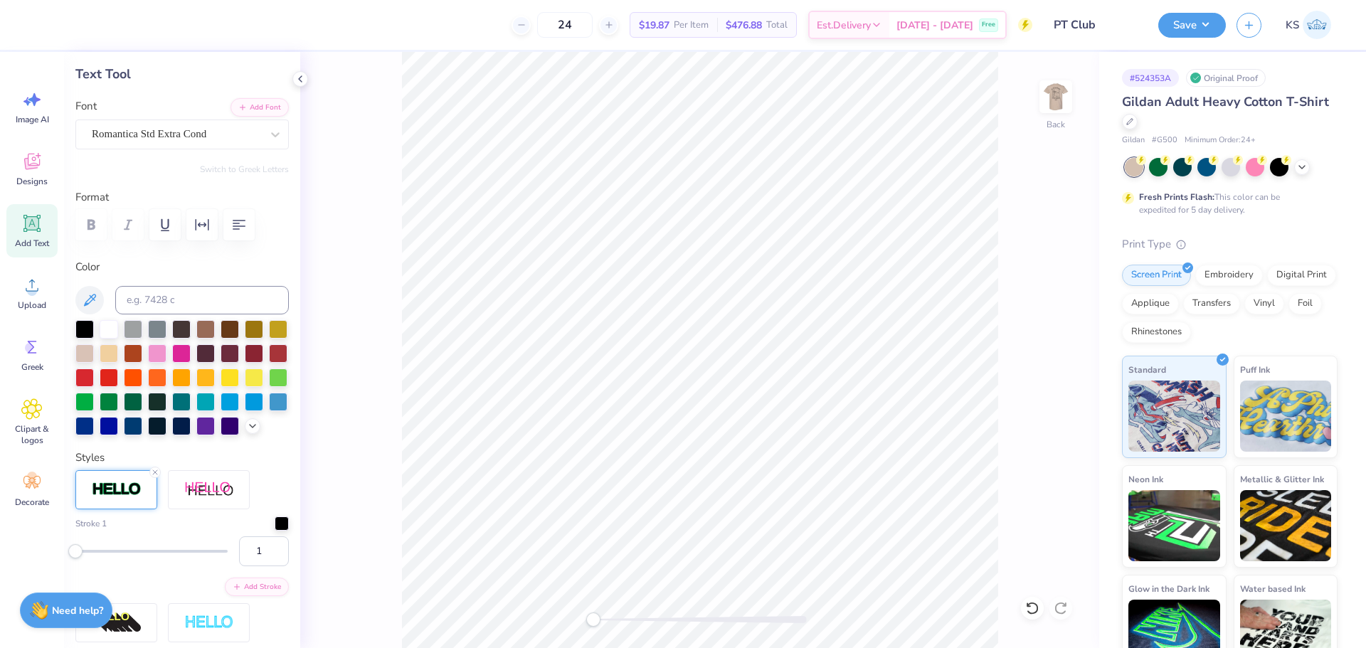
scroll to position [71, 0]
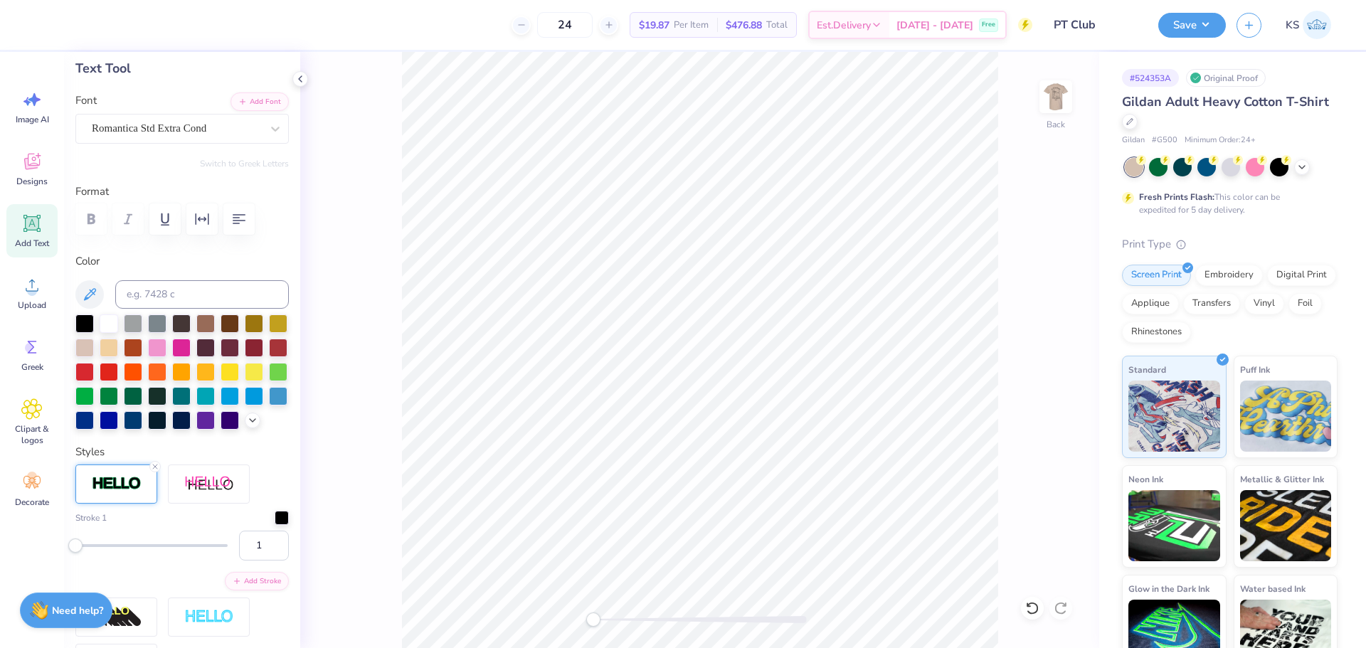
click at [272, 483] on div "Styles Stroke 1 1 Add Stroke" at bounding box center [181, 564] width 213 height 240
click at [681, 609] on div "Back" at bounding box center [699, 350] width 799 height 596
type input "3.35"
type input "2.28"
type input "12.11"
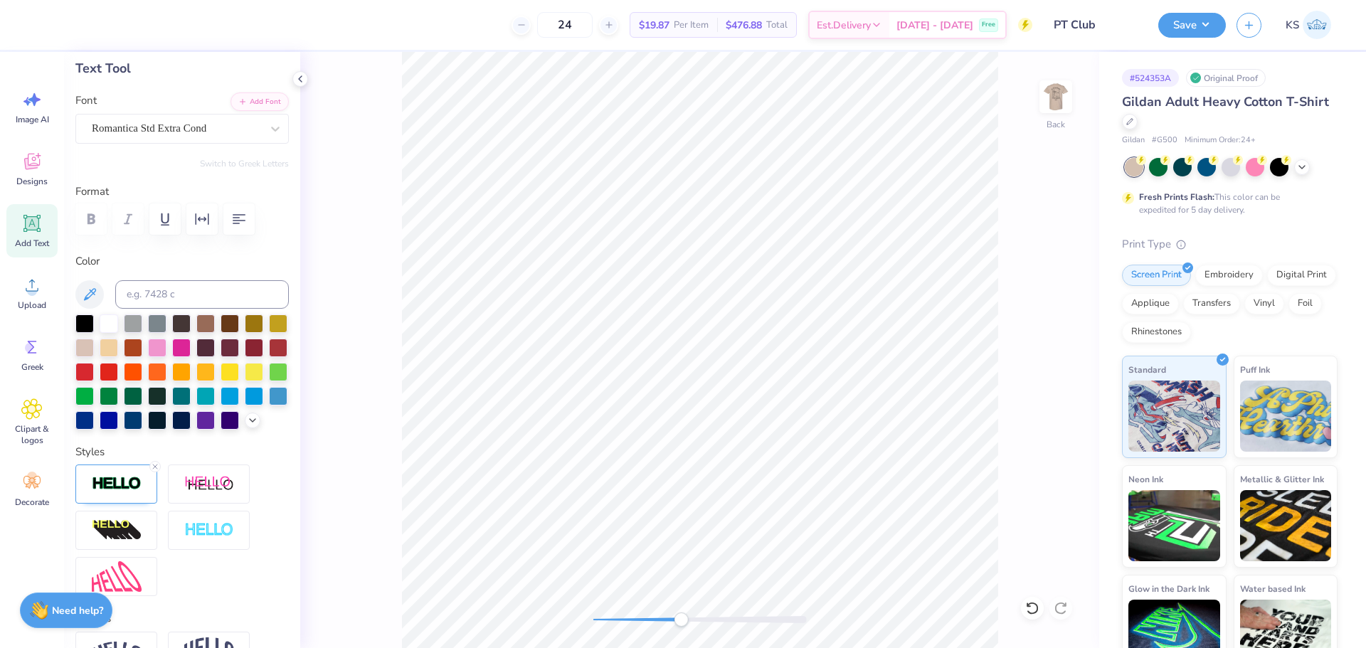
scroll to position [12, 2]
type textarea "CLUB"
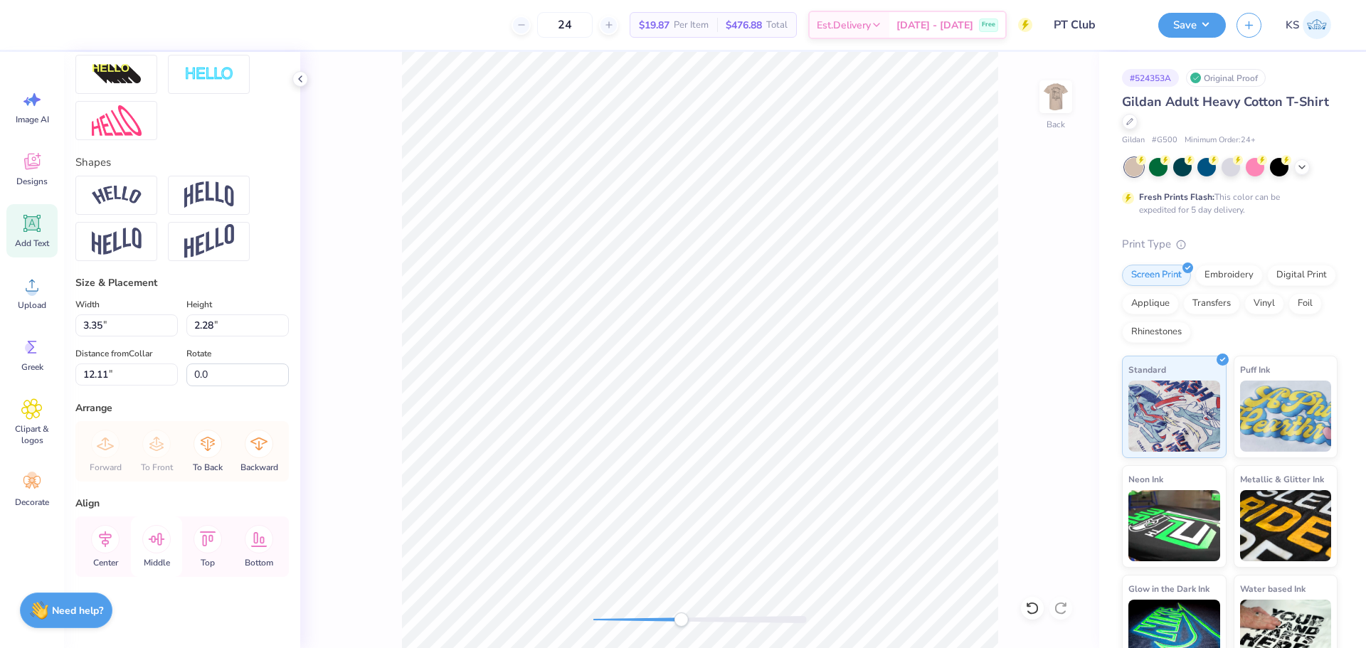
scroll to position [551, 0]
click at [112, 535] on icon at bounding box center [105, 539] width 28 height 28
click at [104, 540] on icon at bounding box center [105, 539] width 13 height 16
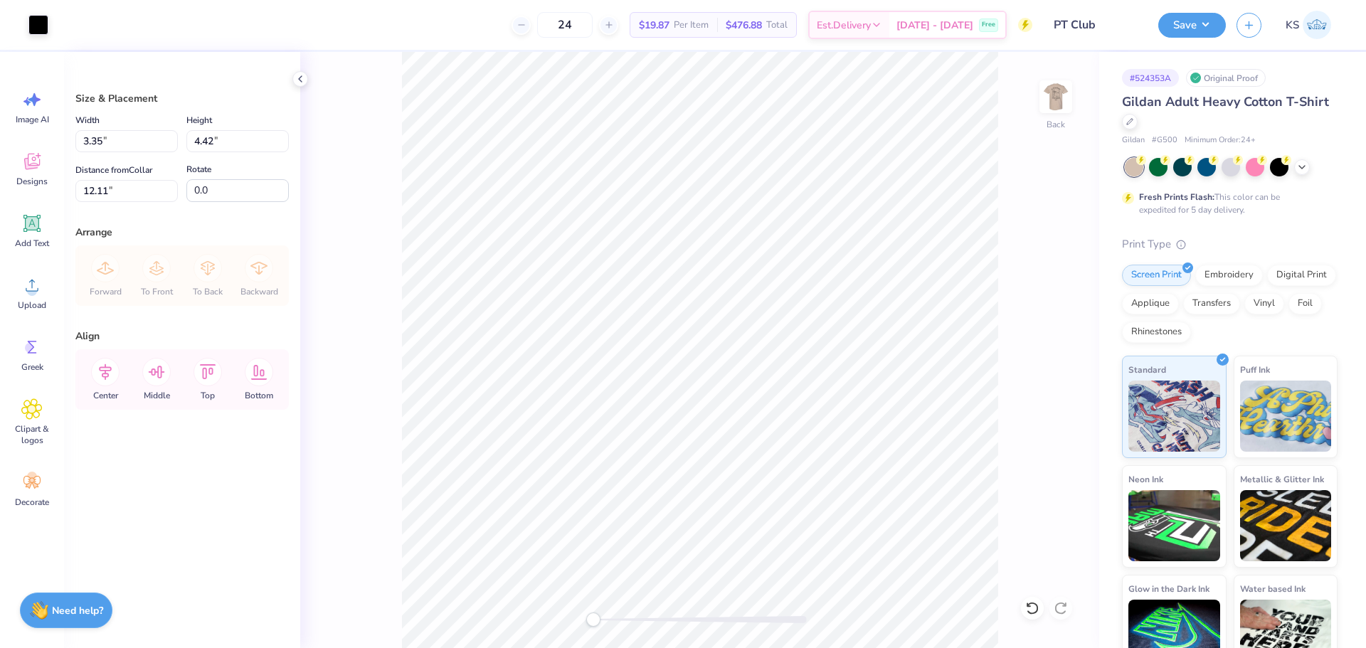
click at [550, 613] on div "Back" at bounding box center [699, 350] width 799 height 596
click at [97, 139] on input "3.35" at bounding box center [126, 141] width 102 height 22
type input "3.00"
type input "3.96"
type input "3.00"
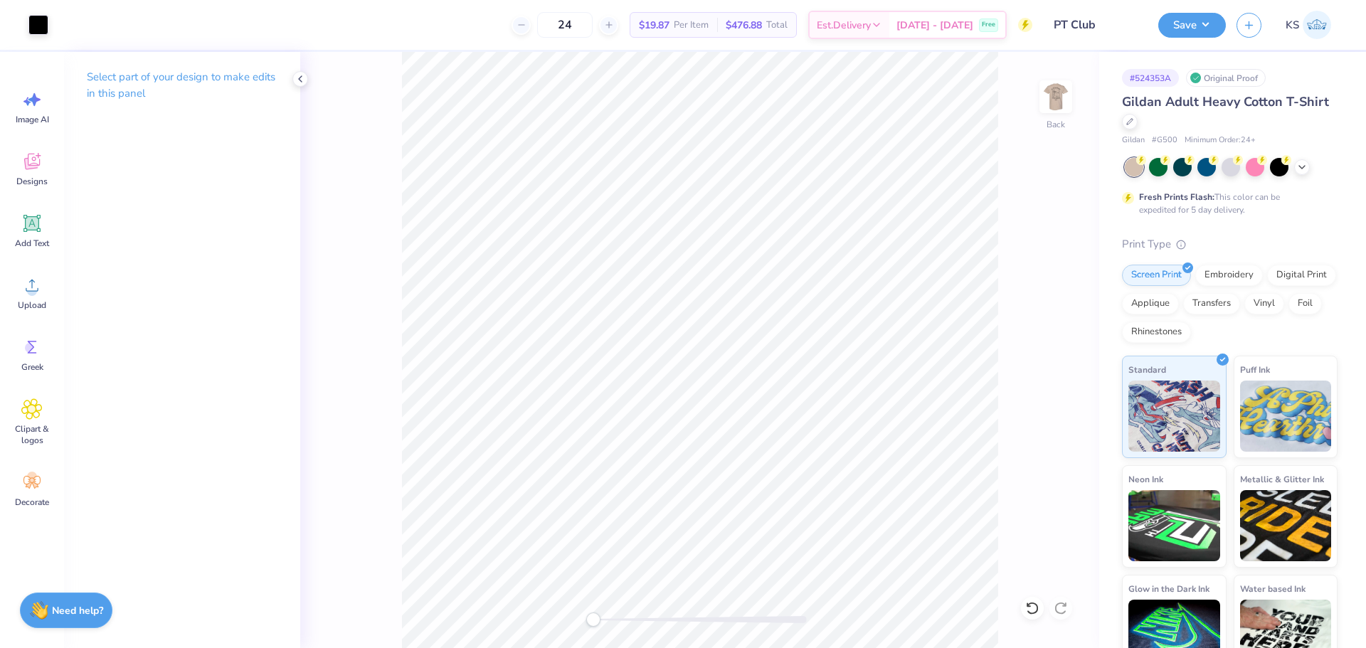
drag, startPoint x: 1064, startPoint y: 96, endPoint x: 1085, endPoint y: 115, distance: 28.2
click at [1064, 96] on img at bounding box center [1056, 97] width 28 height 28
click at [1060, 111] on img at bounding box center [1055, 96] width 57 height 57
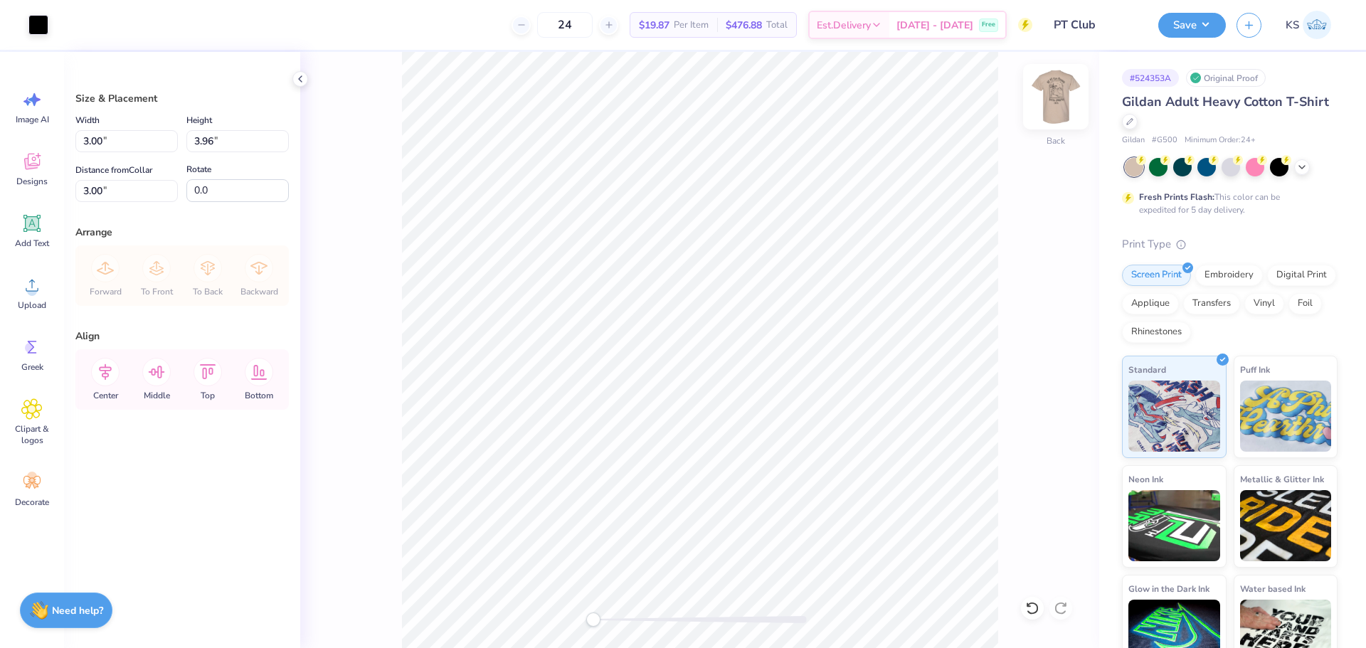
click at [1047, 100] on img at bounding box center [1055, 96] width 57 height 57
click at [1190, 33] on button "Save" at bounding box center [1192, 25] width 68 height 25
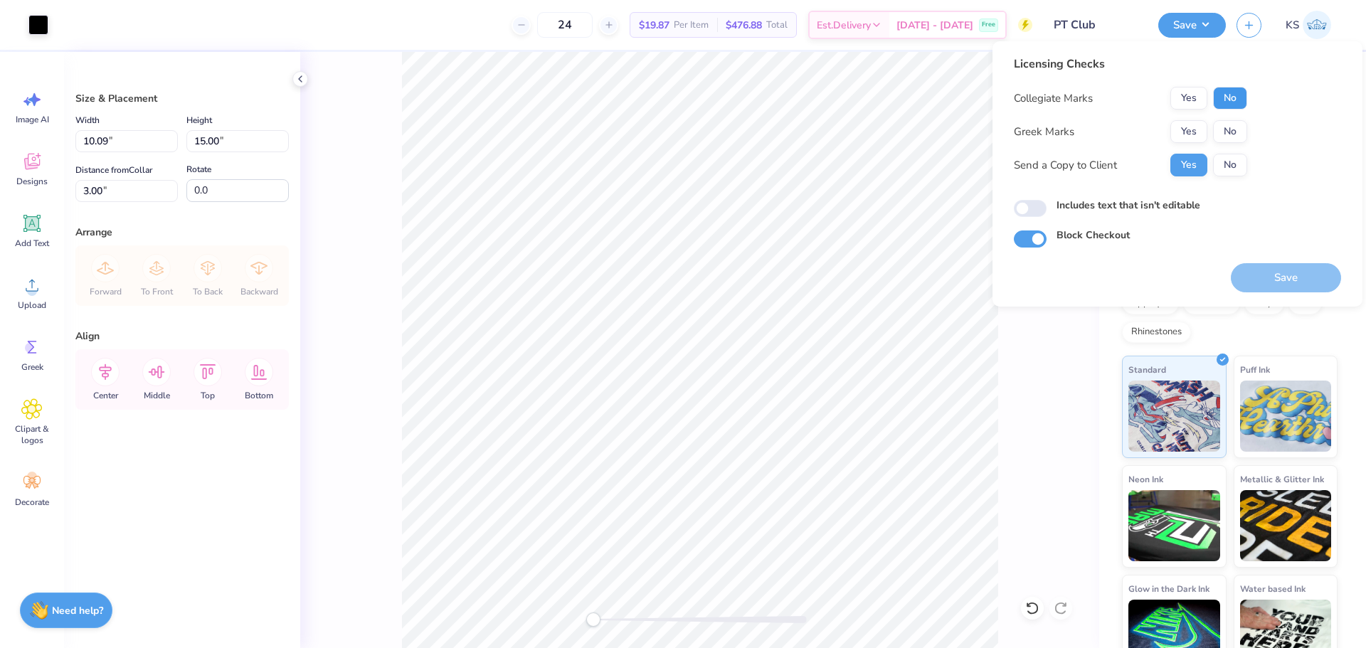
click at [1241, 89] on button "No" at bounding box center [1230, 98] width 34 height 23
click at [1236, 126] on button "No" at bounding box center [1230, 131] width 34 height 23
click at [1259, 265] on button "Save" at bounding box center [1286, 277] width 110 height 29
